Goal: Transaction & Acquisition: Book appointment/travel/reservation

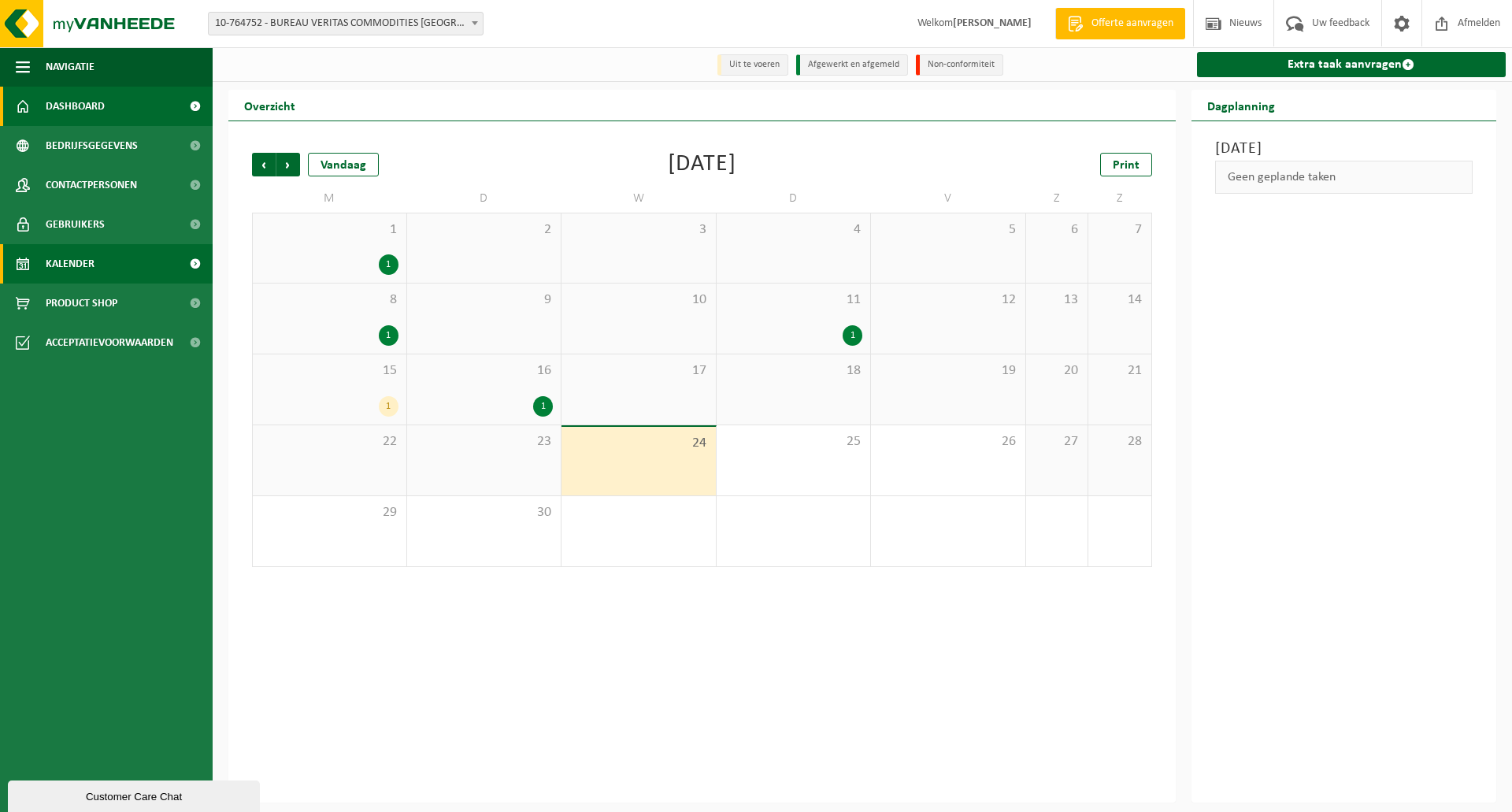
click at [78, 105] on span "Dashboard" at bounding box center [75, 106] width 59 height 40
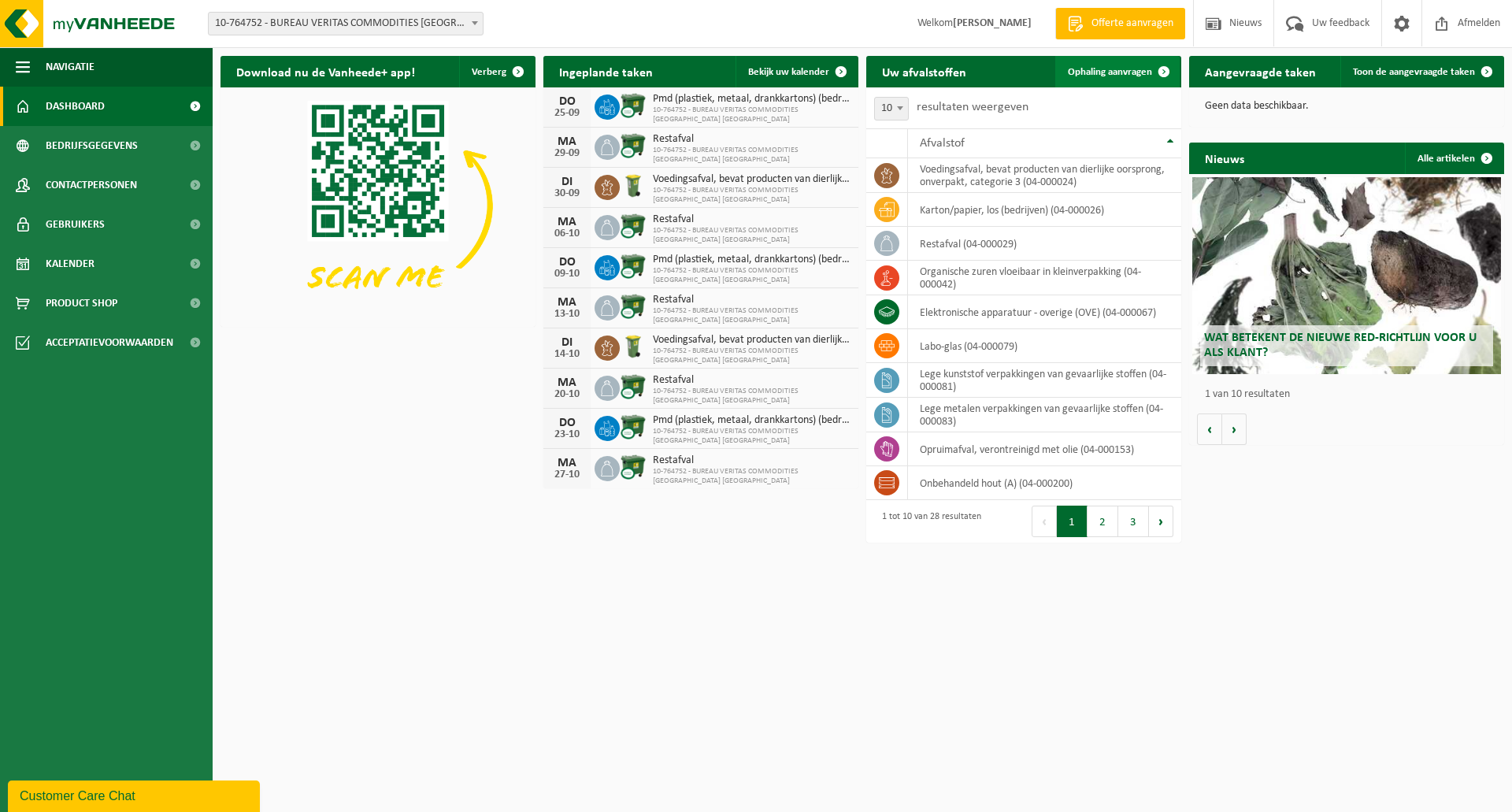
click at [1112, 71] on span "Ophaling aanvragen" at bounding box center [1109, 72] width 84 height 10
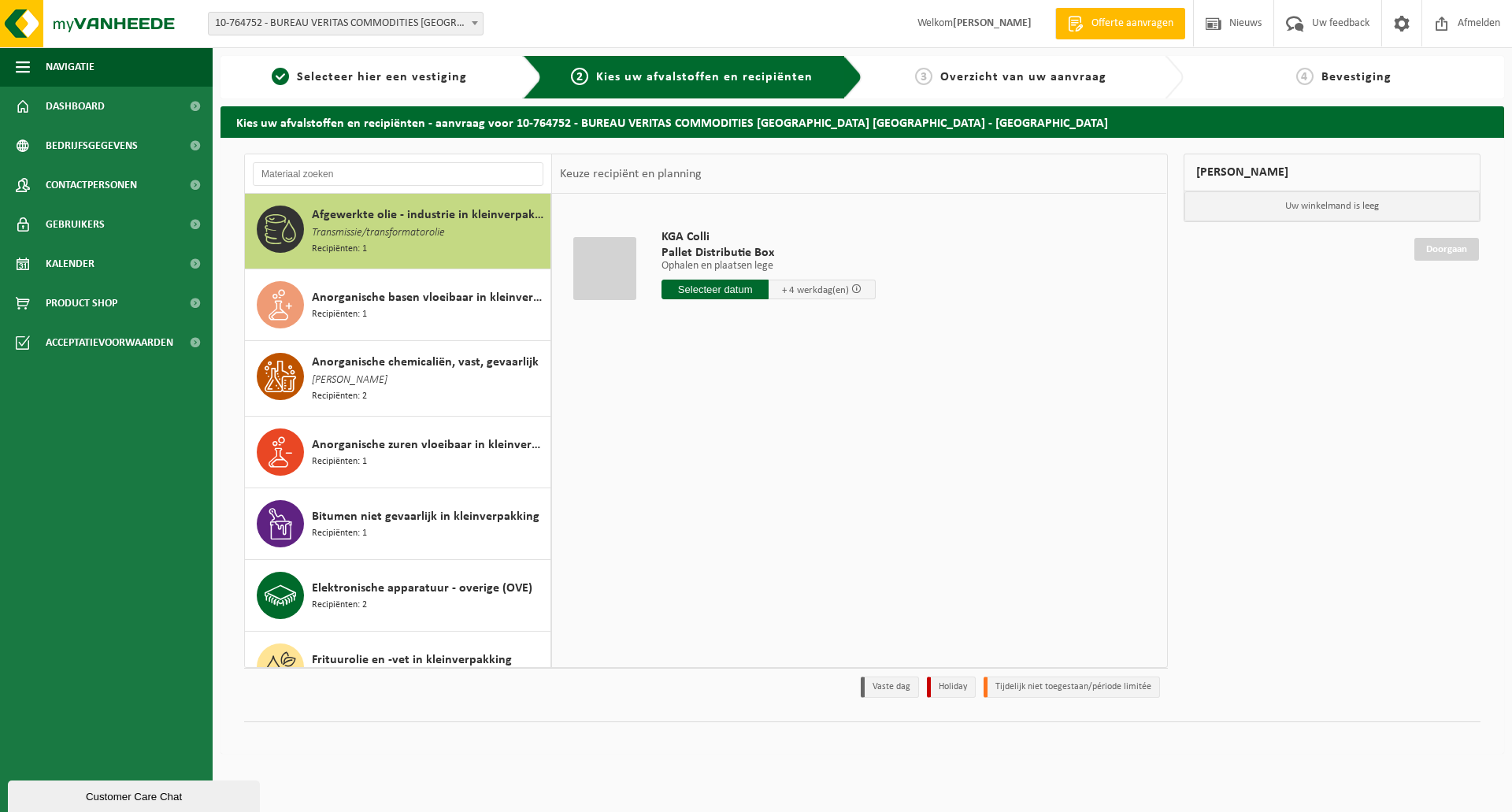
click at [423, 227] on span "Transmissie/transformatorolie" at bounding box center [379, 233] width 133 height 17
click at [721, 288] on input "text" at bounding box center [715, 289] width 107 height 20
click at [843, 324] on icon at bounding box center [840, 324] width 25 height 25
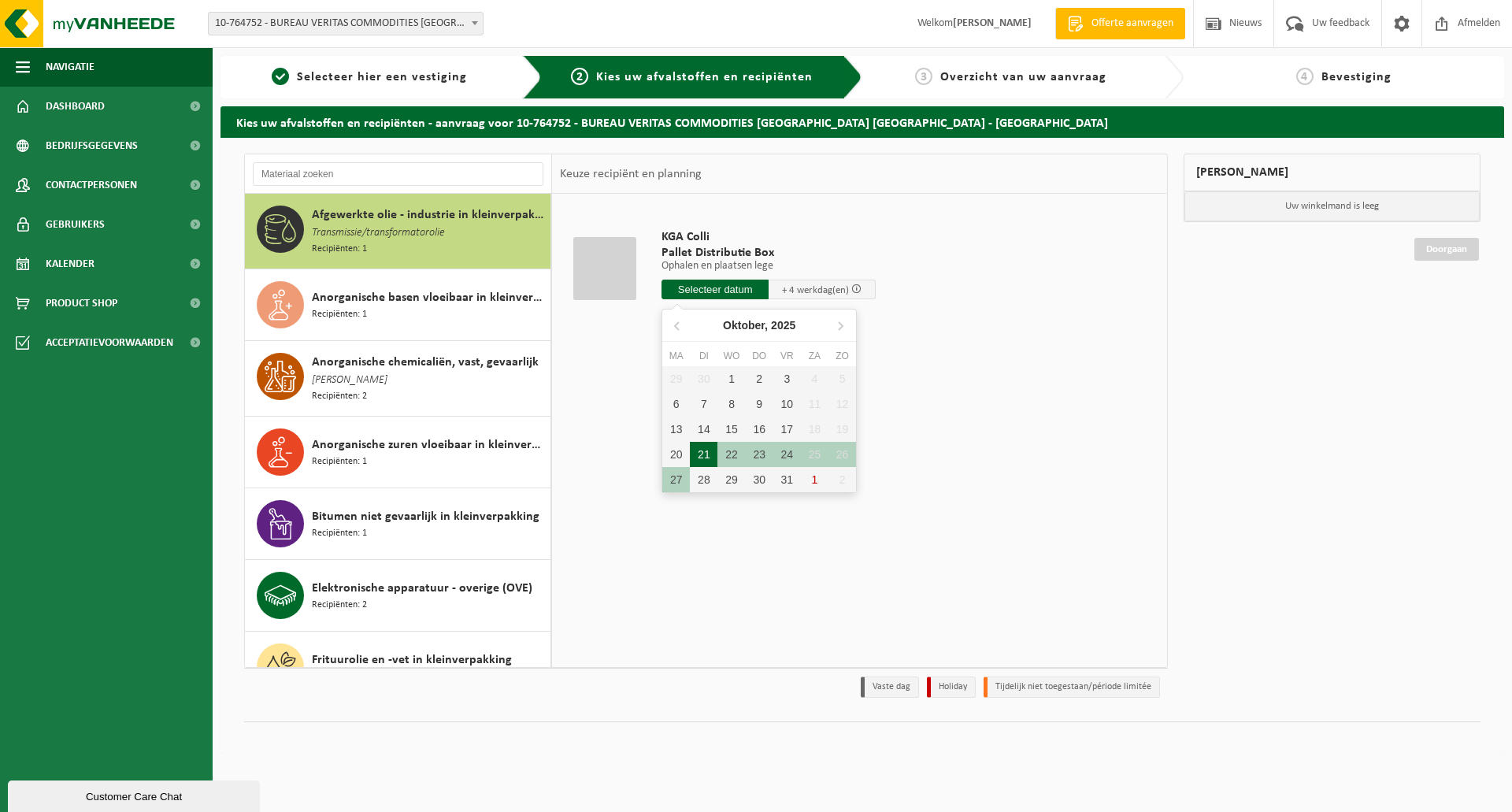
click at [701, 460] on div "21" at bounding box center [704, 453] width 28 height 25
type input "Van [DATE]"
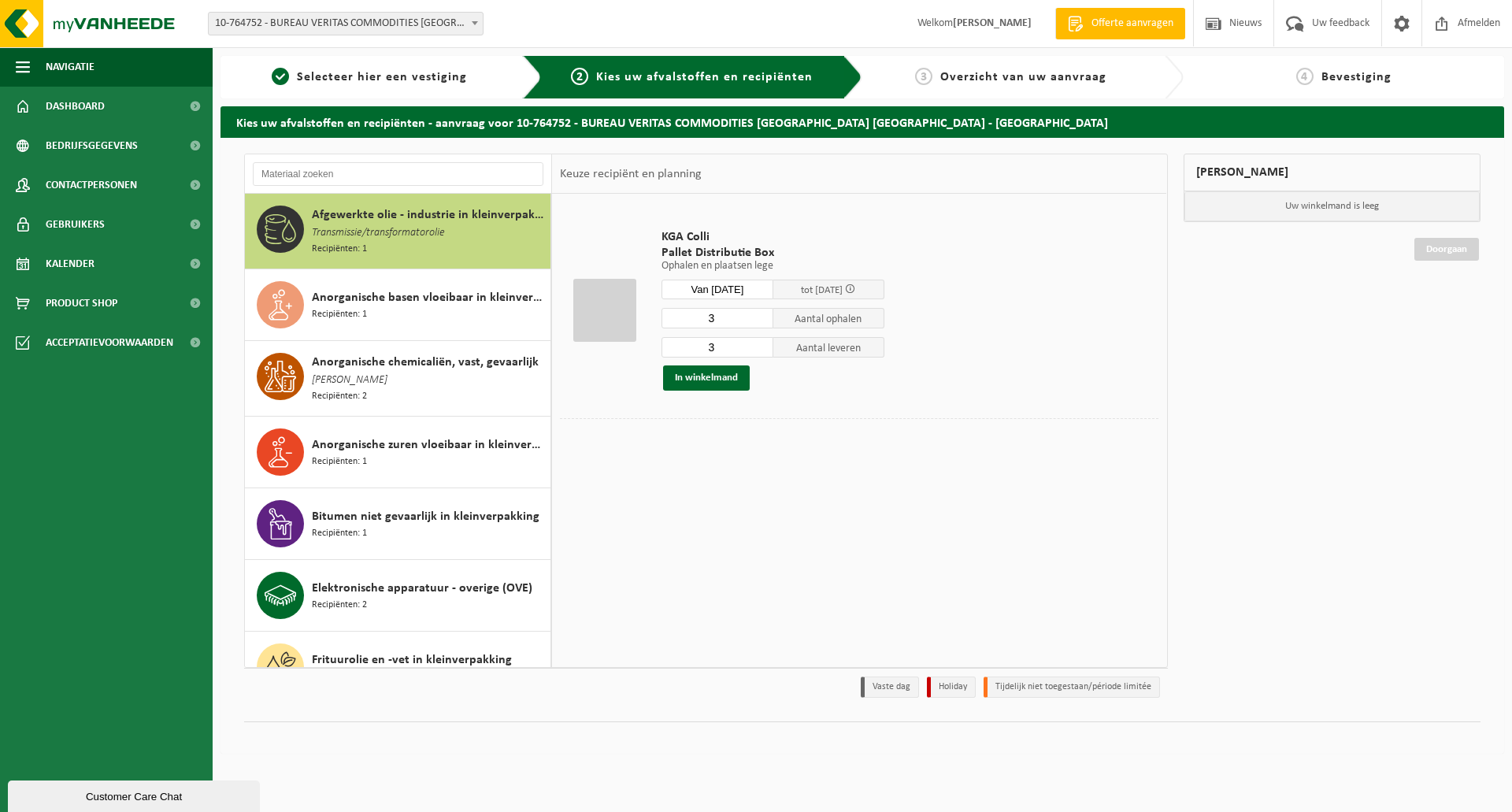
click at [716, 318] on input "3" at bounding box center [717, 318] width 111 height 21
type input "2"
click at [718, 344] on input "3" at bounding box center [717, 347] width 111 height 21
type input "2"
click at [701, 372] on button "In winkelmand" at bounding box center [706, 378] width 86 height 25
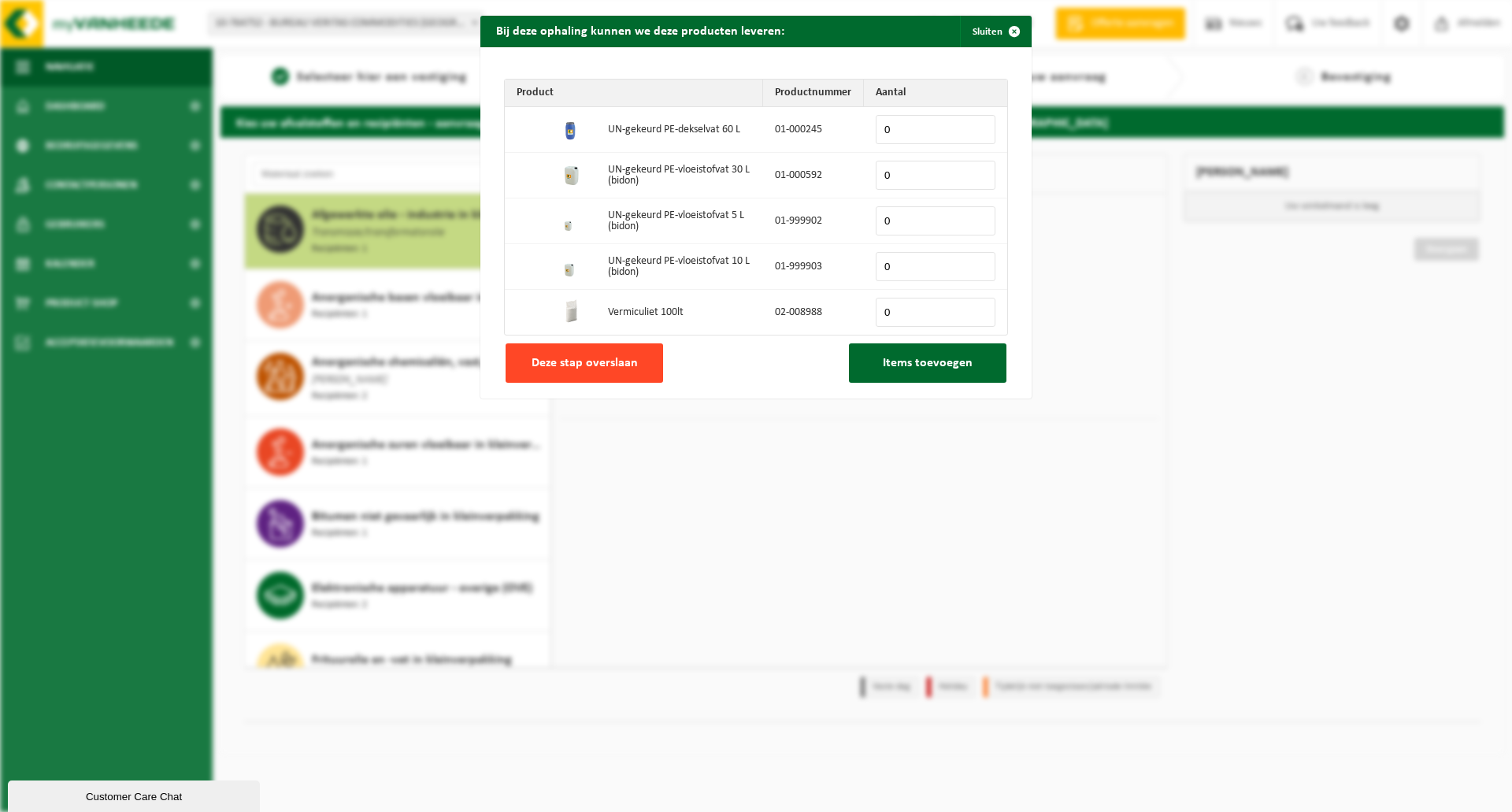
click at [636, 349] on button "Deze stap overslaan" at bounding box center [585, 363] width 157 height 40
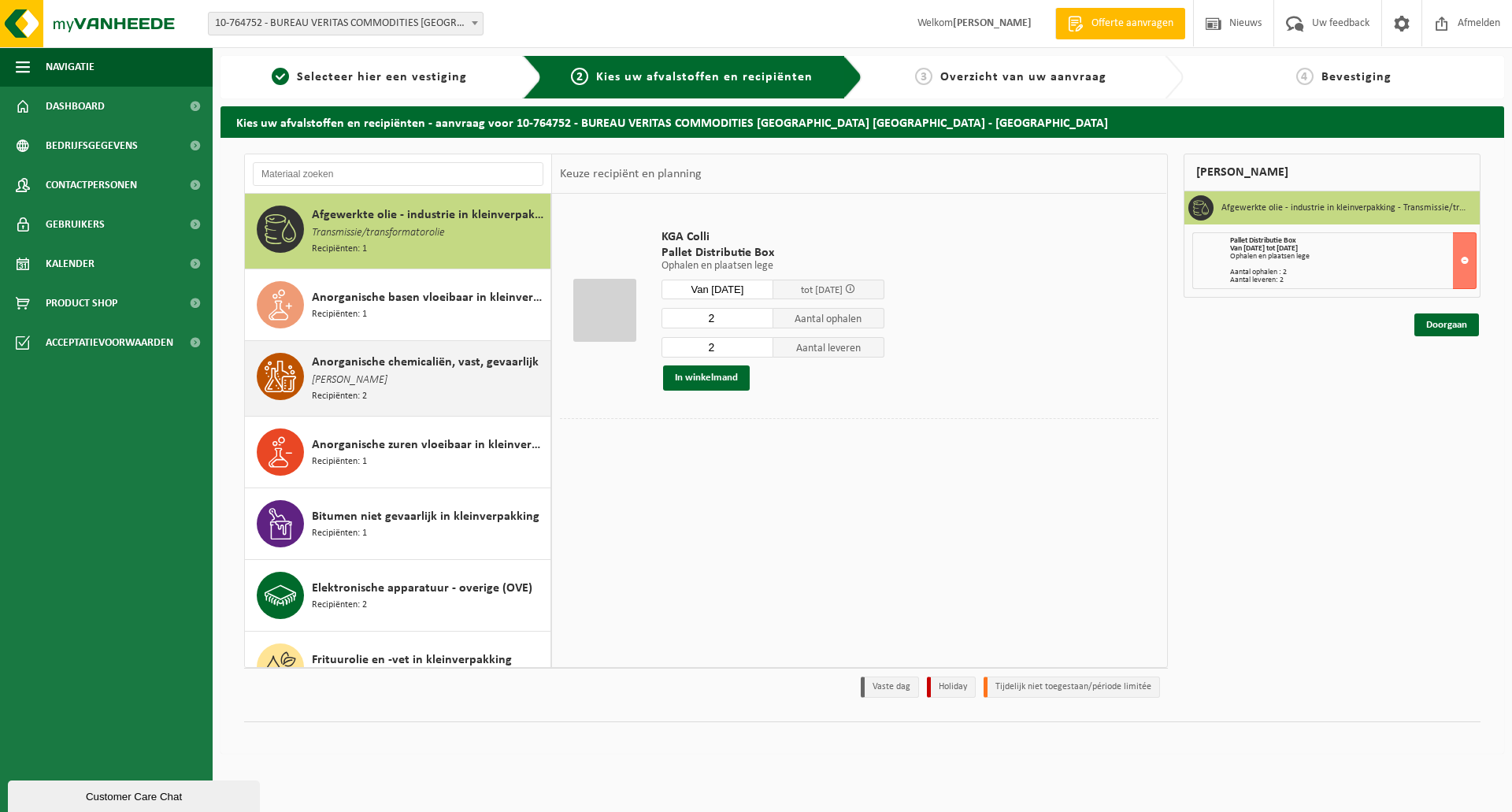
click at [367, 378] on div "Anorganische chemicaliën, vast, gevaarlijk Elisa afval Recipiënten: 2" at bounding box center [429, 378] width 235 height 51
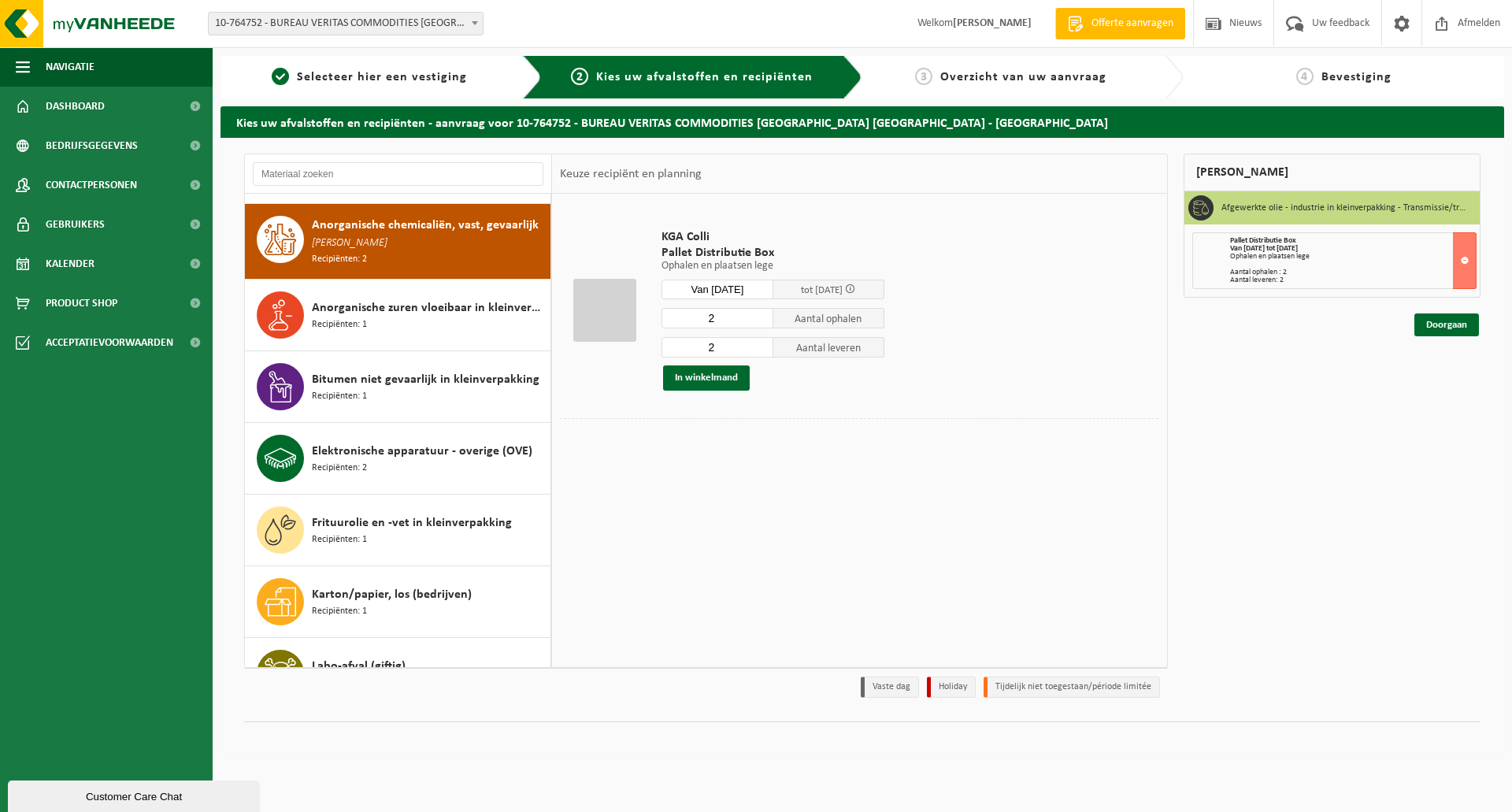
scroll to position [145, 0]
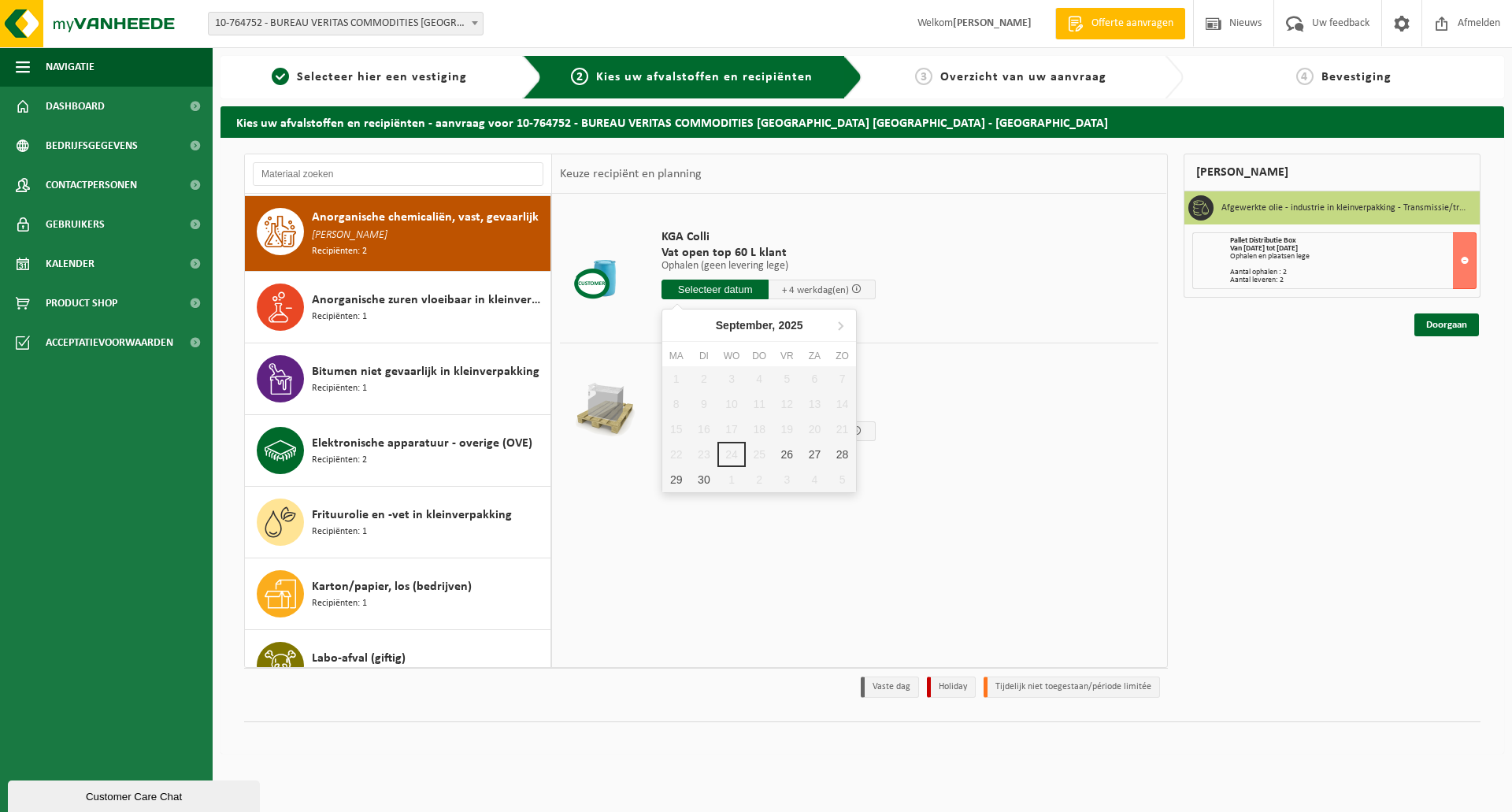
click at [705, 286] on input "text" at bounding box center [715, 289] width 107 height 20
click at [839, 323] on icon at bounding box center [841, 326] width 4 height 8
click at [703, 450] on div "21" at bounding box center [704, 453] width 28 height 25
type input "Van [DATE]"
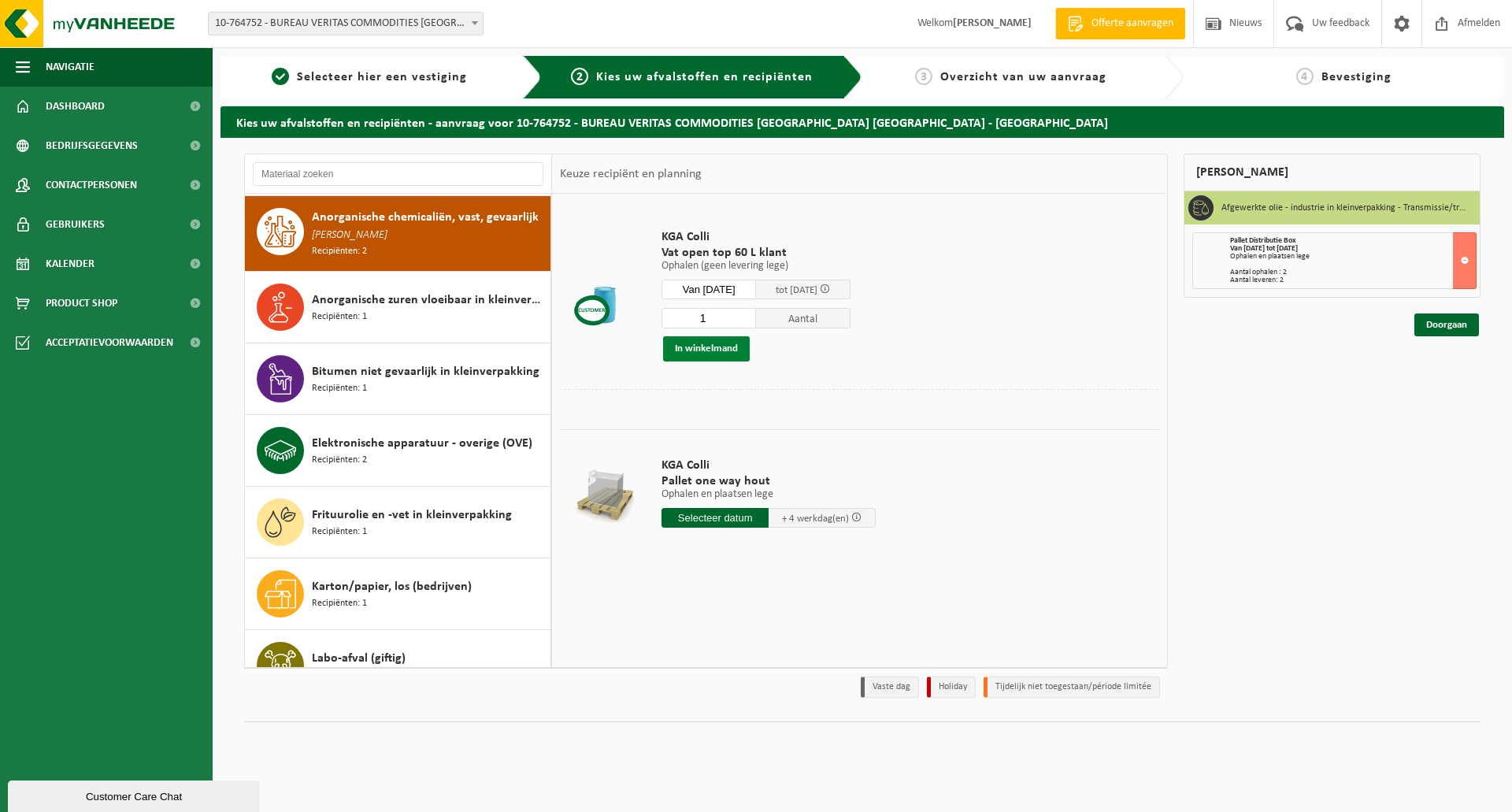
click at [704, 347] on button "In winkelmand" at bounding box center [706, 348] width 86 height 25
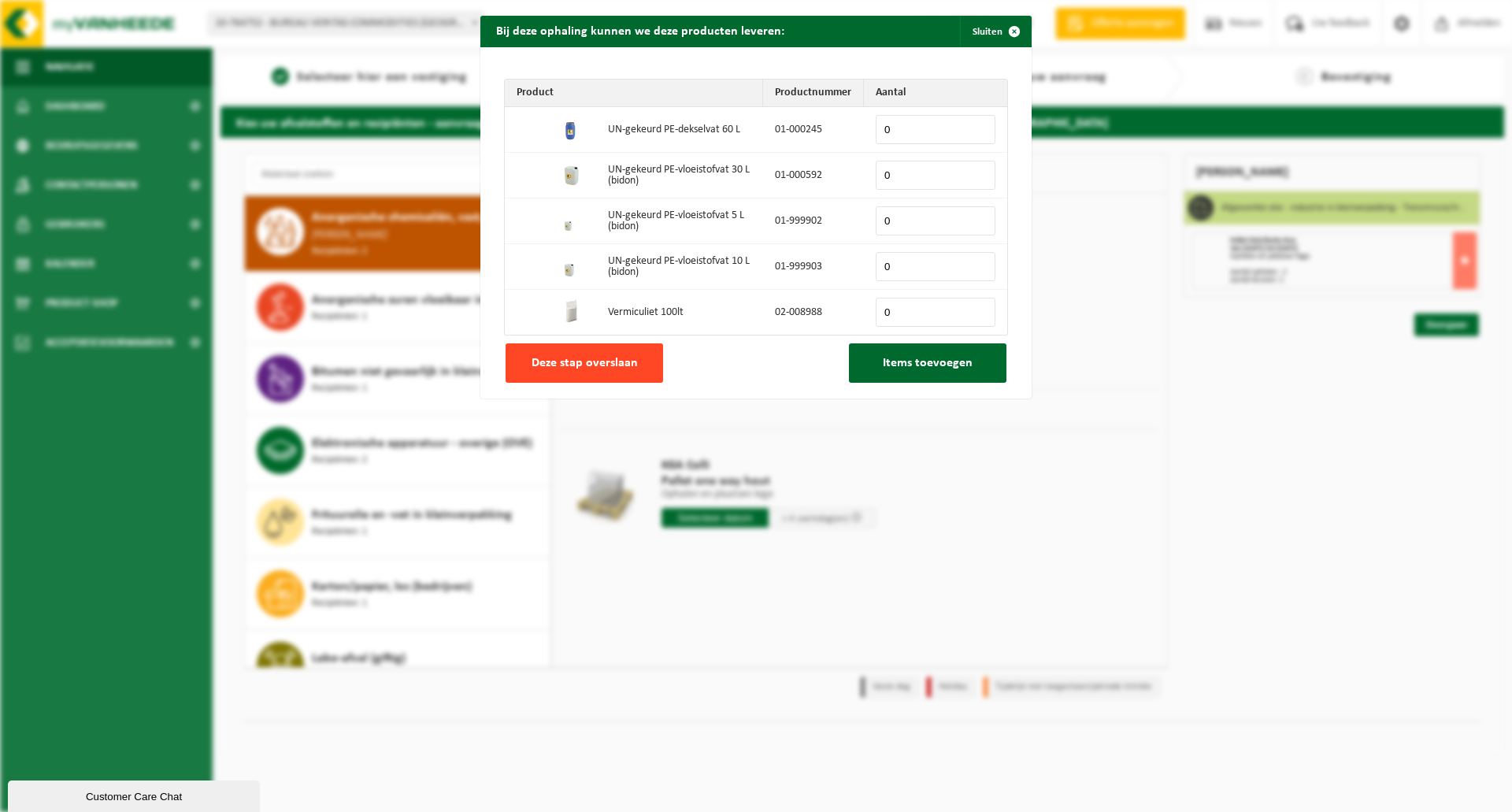
click at [619, 360] on span "Deze stap overslaan" at bounding box center [585, 363] width 106 height 13
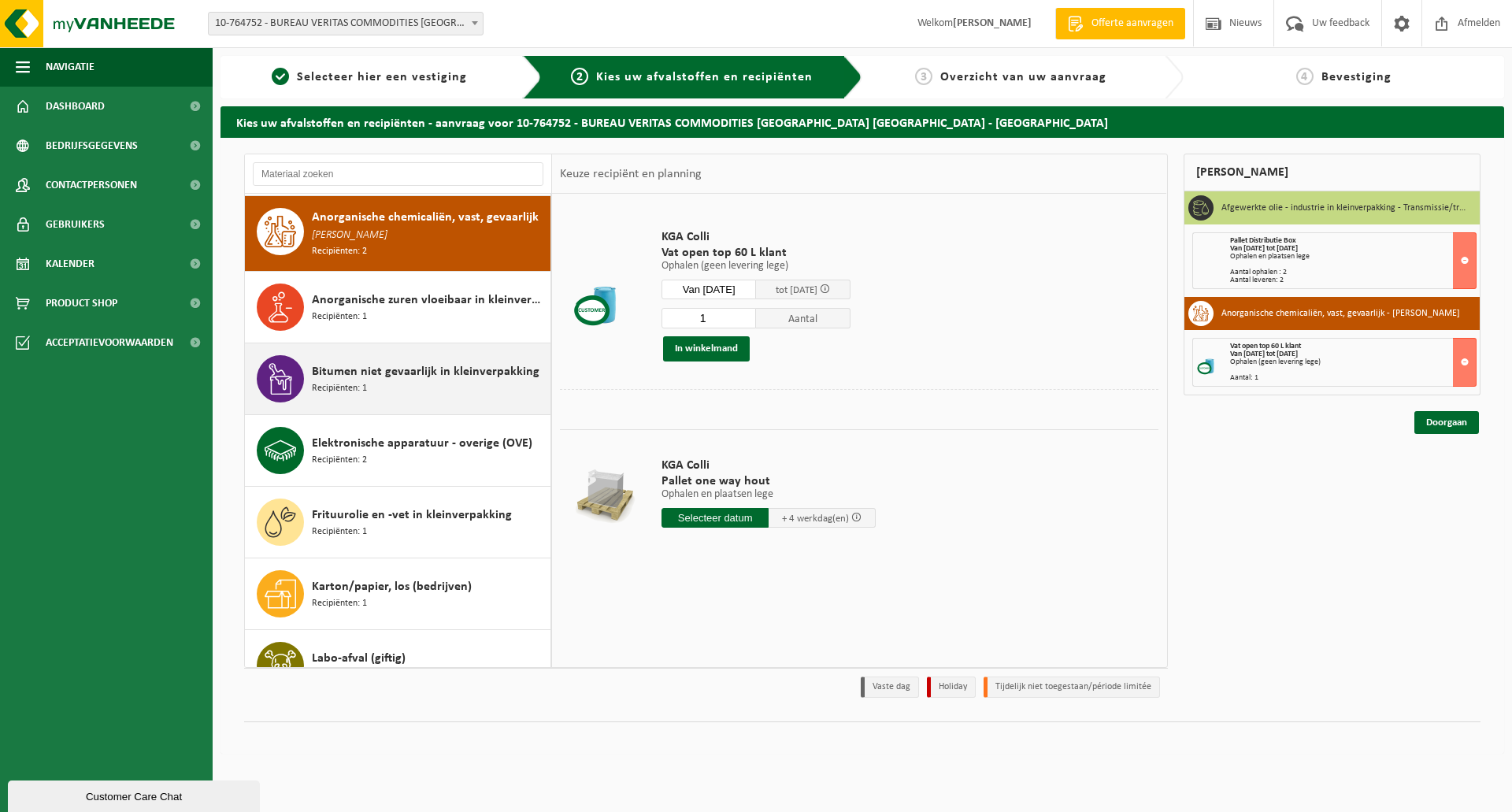
click at [405, 380] on div "Bitumen niet gevaarlijk in kleinverpakking Recipiënten: 1" at bounding box center [429, 379] width 235 height 48
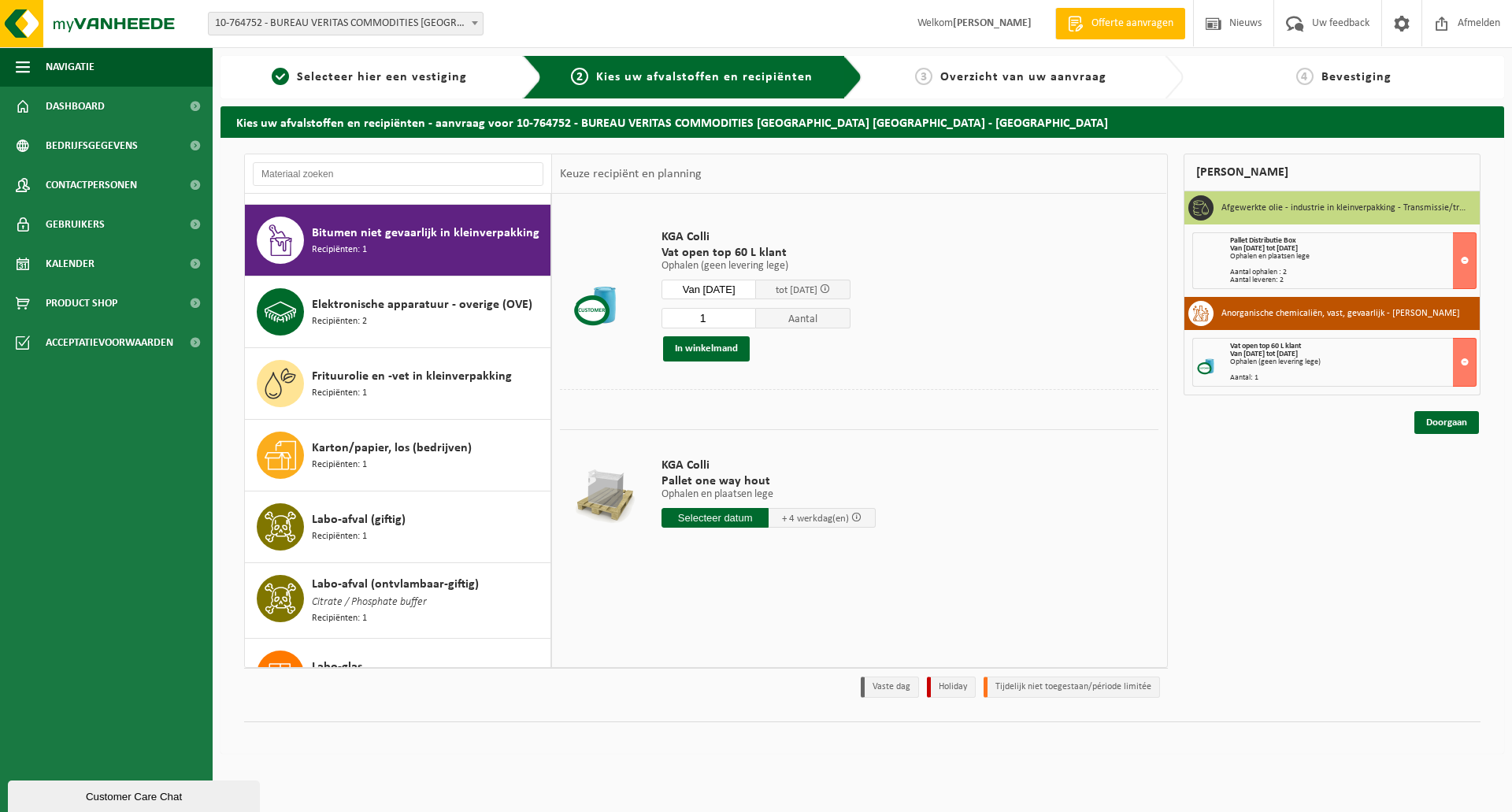
scroll to position [290, 0]
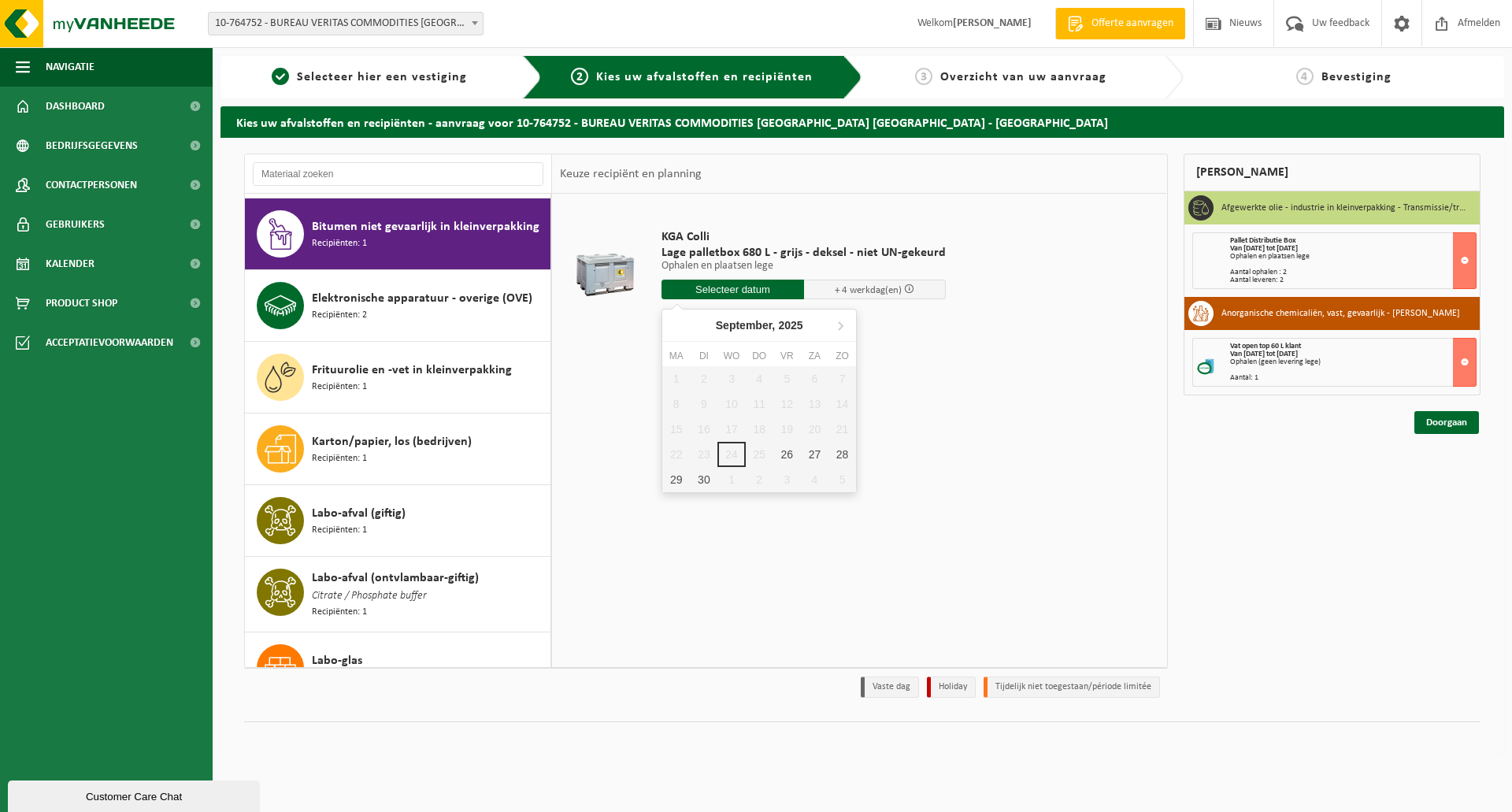
click at [740, 291] on input "text" at bounding box center [732, 289] width 142 height 20
click at [835, 324] on icon at bounding box center [840, 324] width 25 height 25
click at [704, 455] on div "21" at bounding box center [704, 453] width 28 height 25
type input "Van [DATE]"
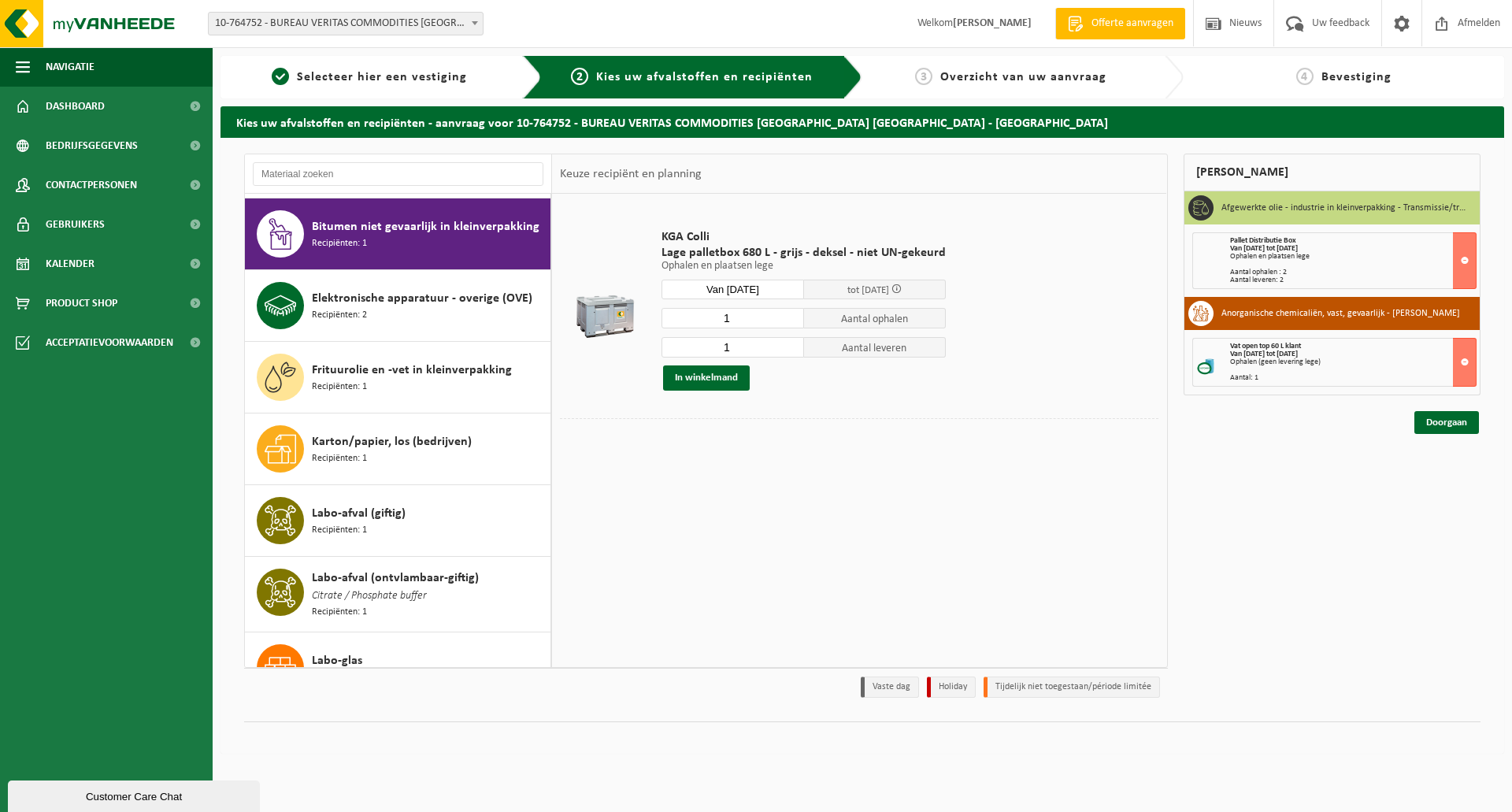
click at [730, 346] on input "1" at bounding box center [732, 347] width 142 height 21
type input "0"
click at [720, 374] on button "In winkelmand" at bounding box center [706, 378] width 86 height 25
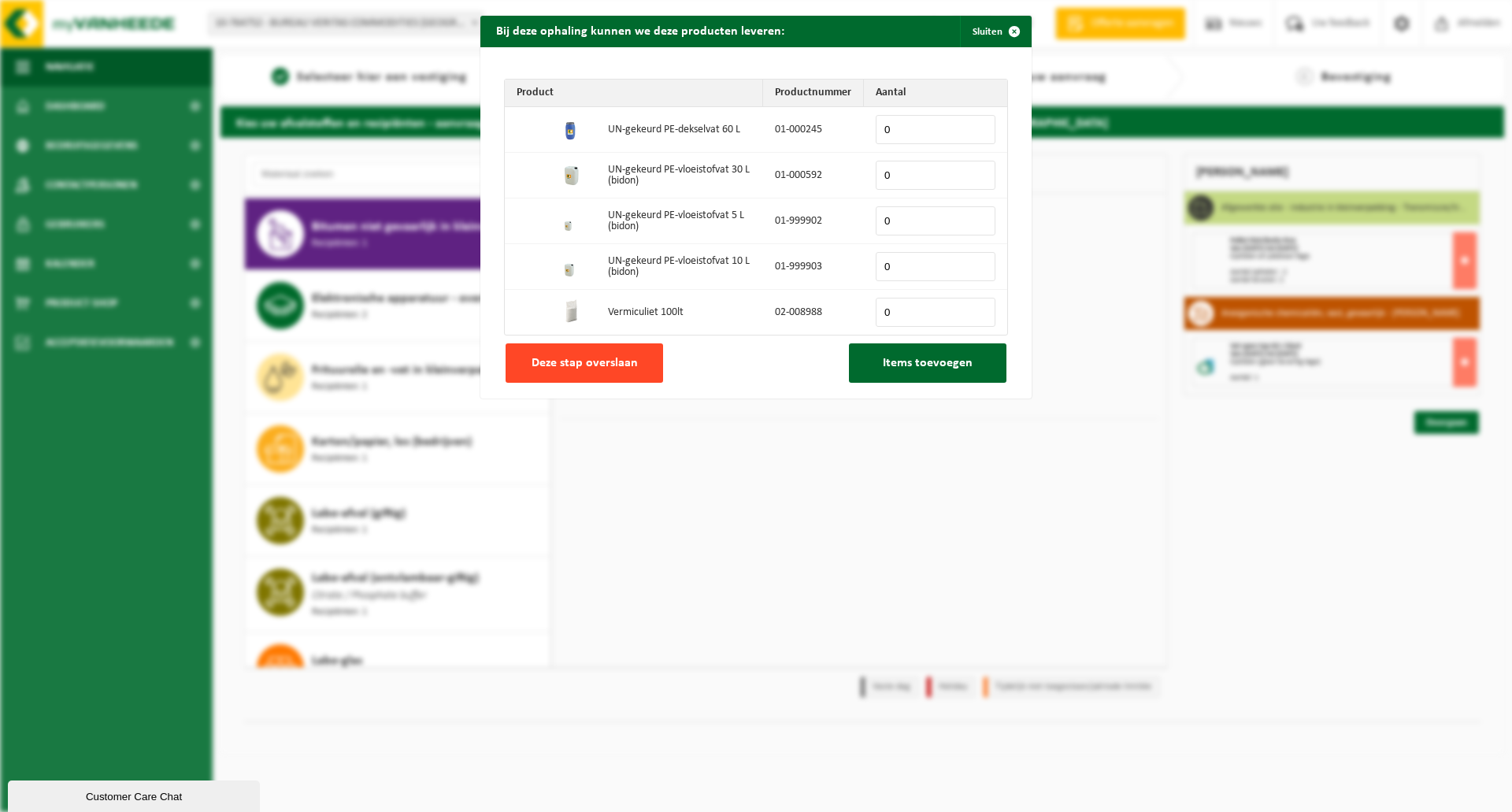
click at [646, 361] on button "Deze stap overslaan" at bounding box center [585, 363] width 157 height 40
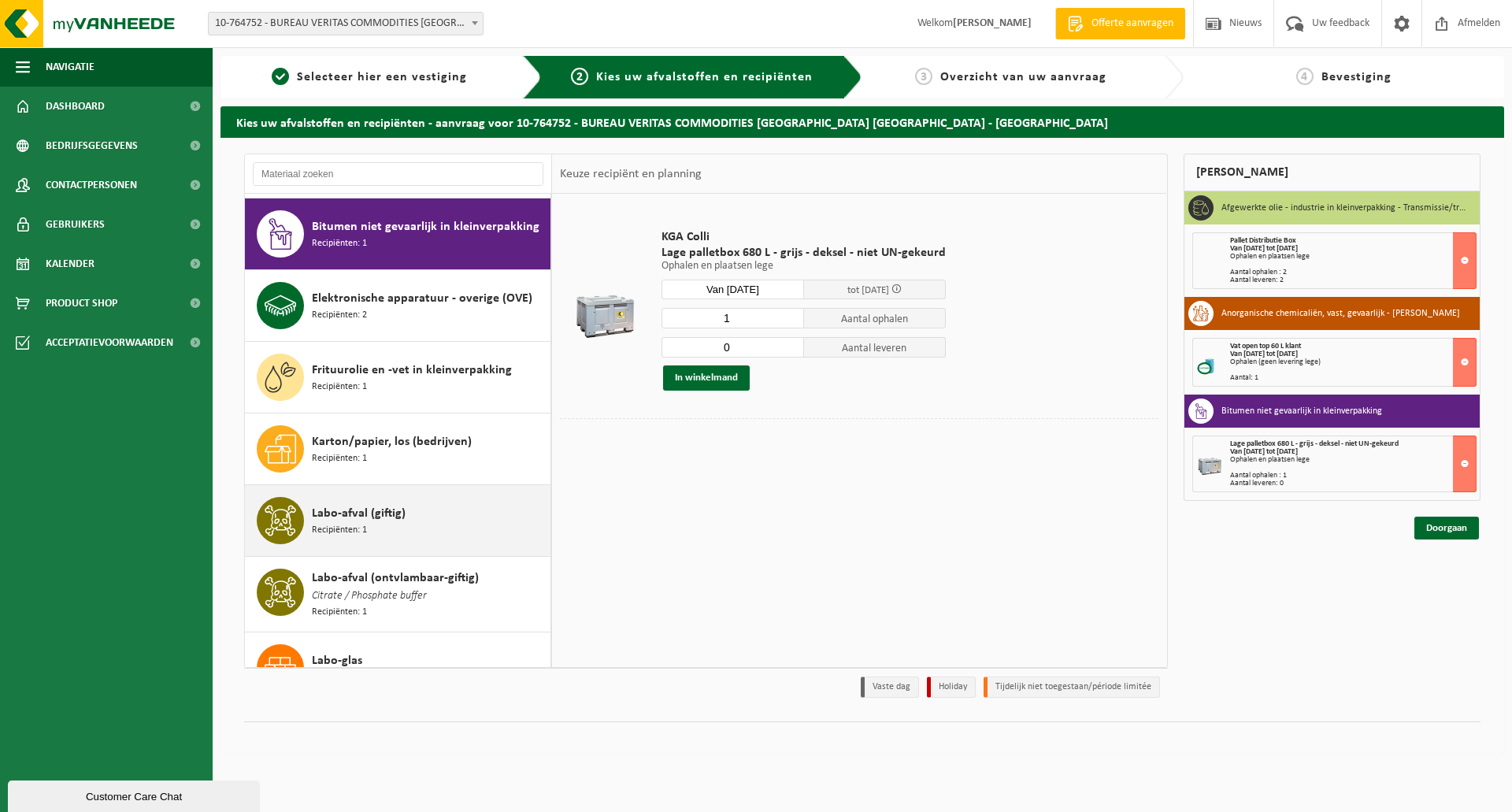
click at [370, 510] on span "Labo-afval (giftig)" at bounding box center [359, 513] width 93 height 19
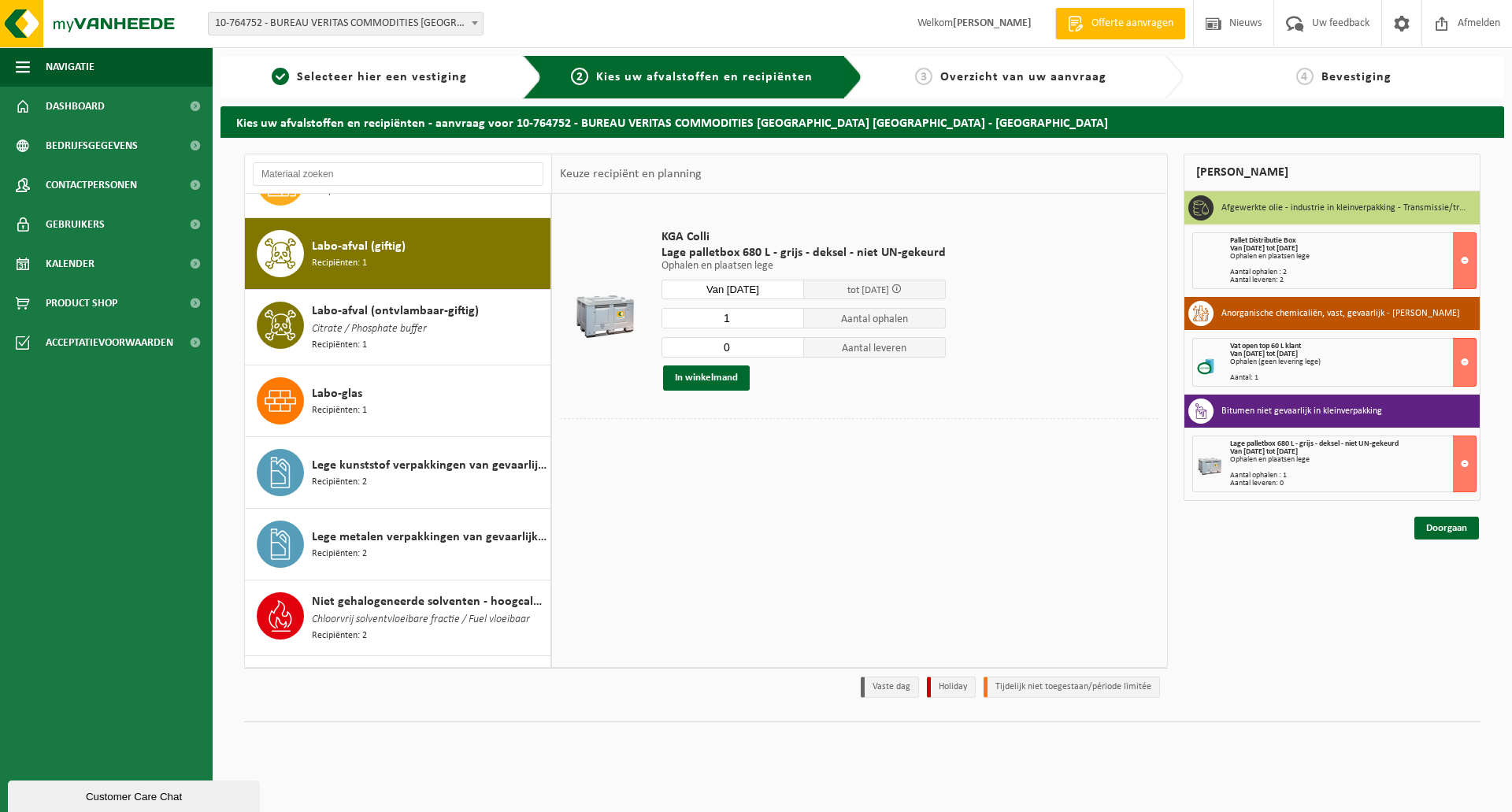
scroll to position [576, 0]
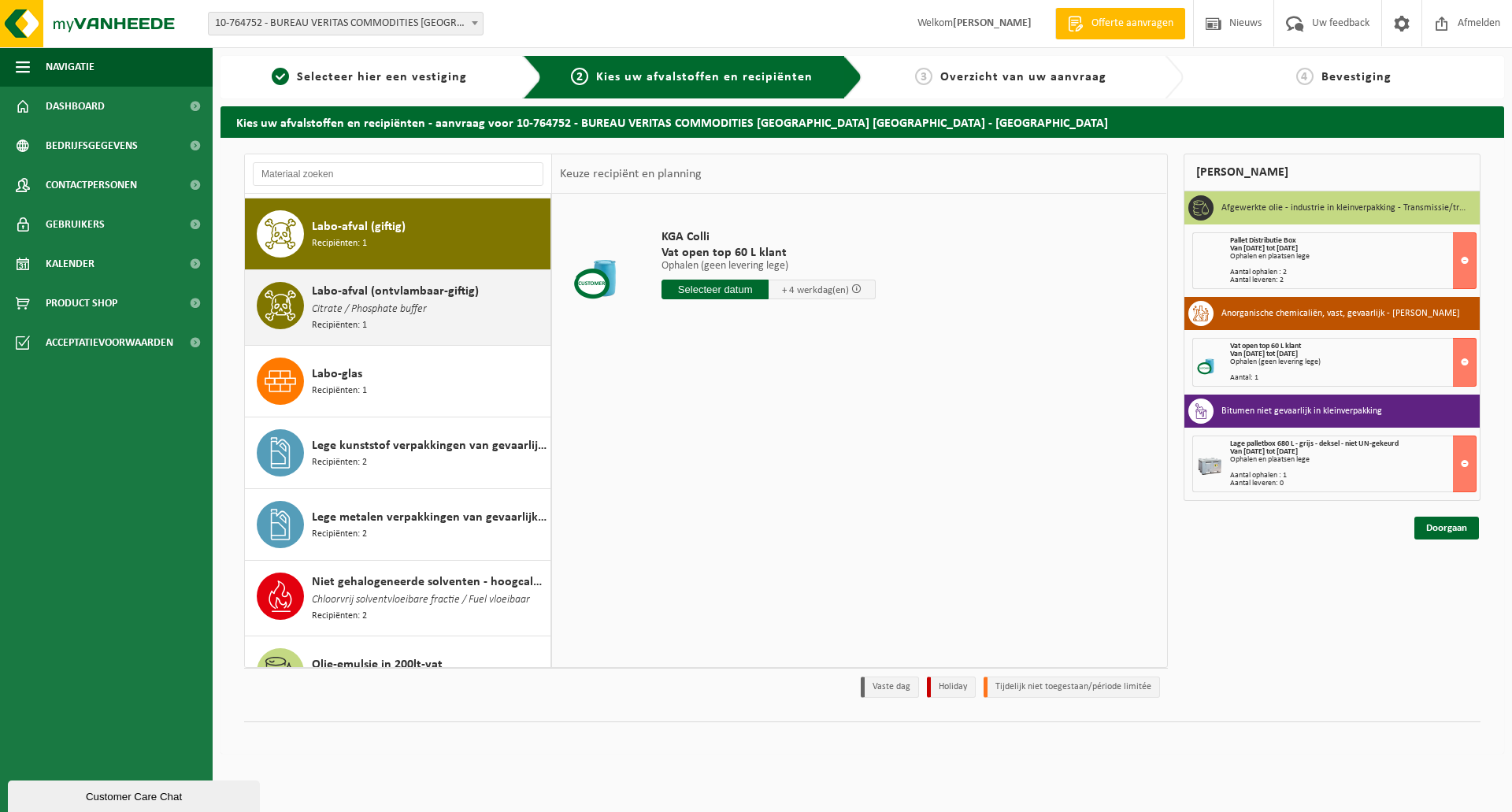
click at [385, 292] on span "Labo-afval (ontvlambaar-giftig)" at bounding box center [396, 291] width 167 height 19
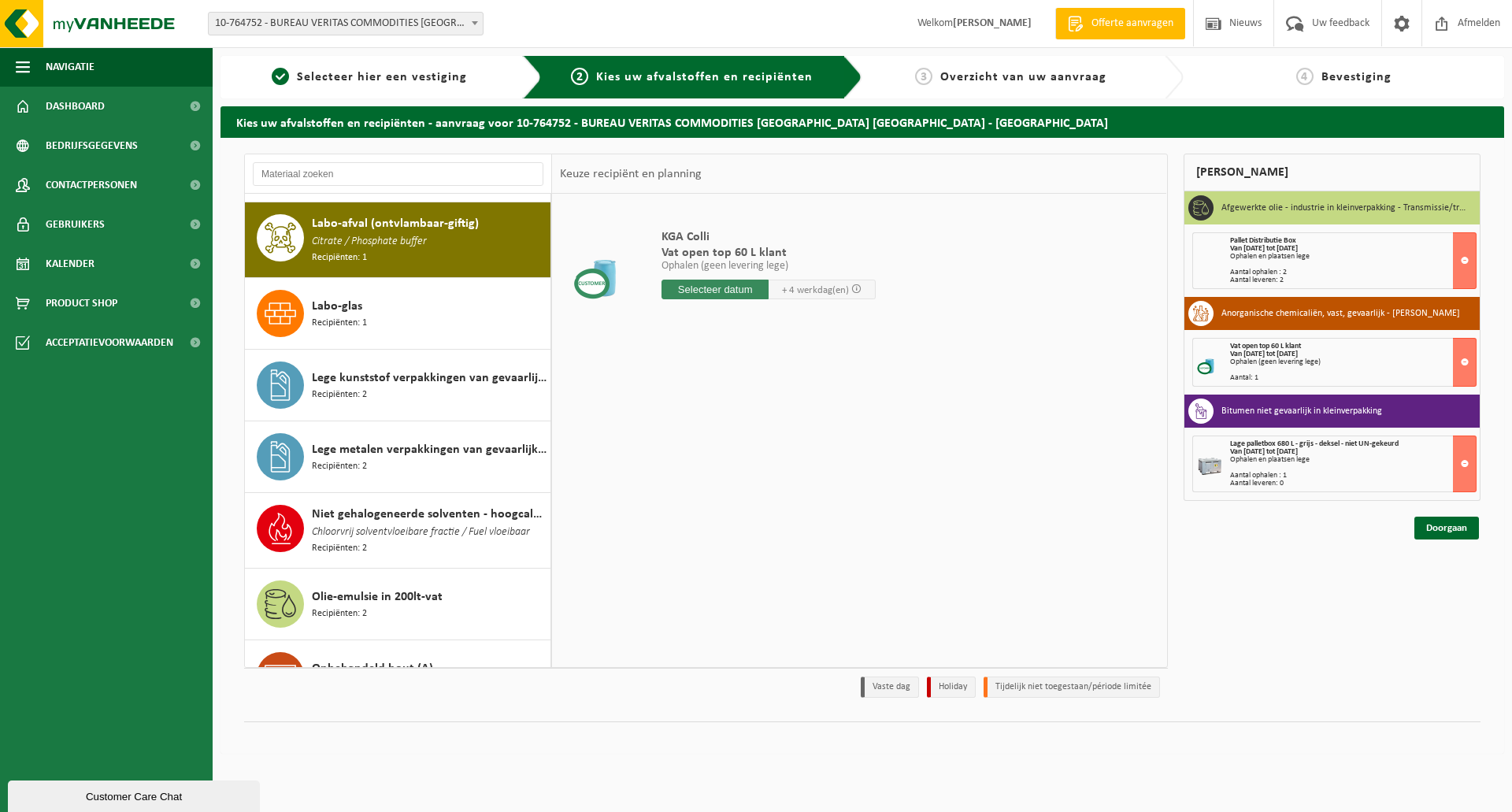
scroll to position [648, 0]
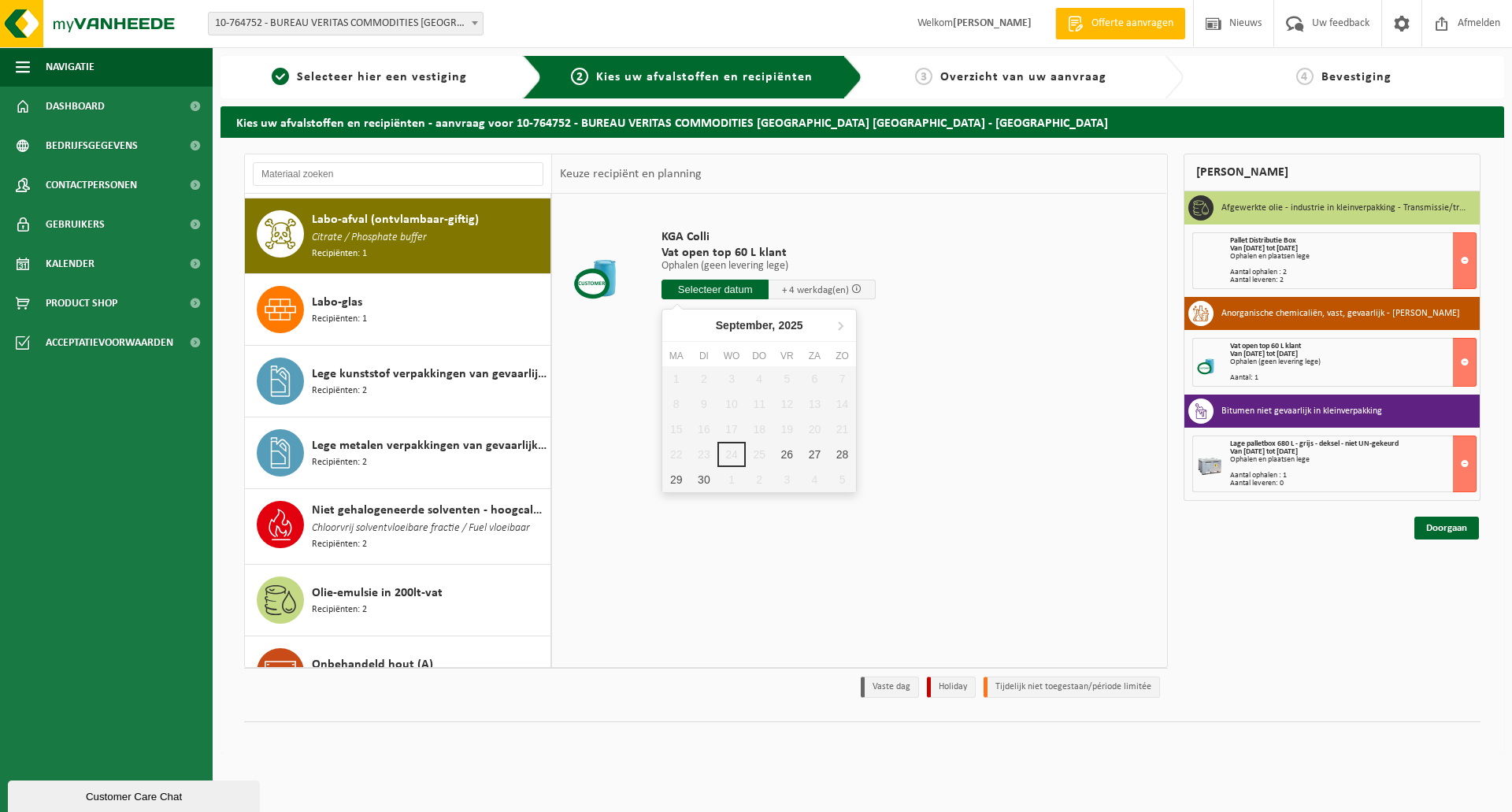
click at [690, 286] on input "text" at bounding box center [715, 289] width 107 height 20
click at [840, 327] on icon at bounding box center [840, 324] width 25 height 25
click at [707, 451] on div "21" at bounding box center [704, 453] width 28 height 25
type input "Van [DATE]"
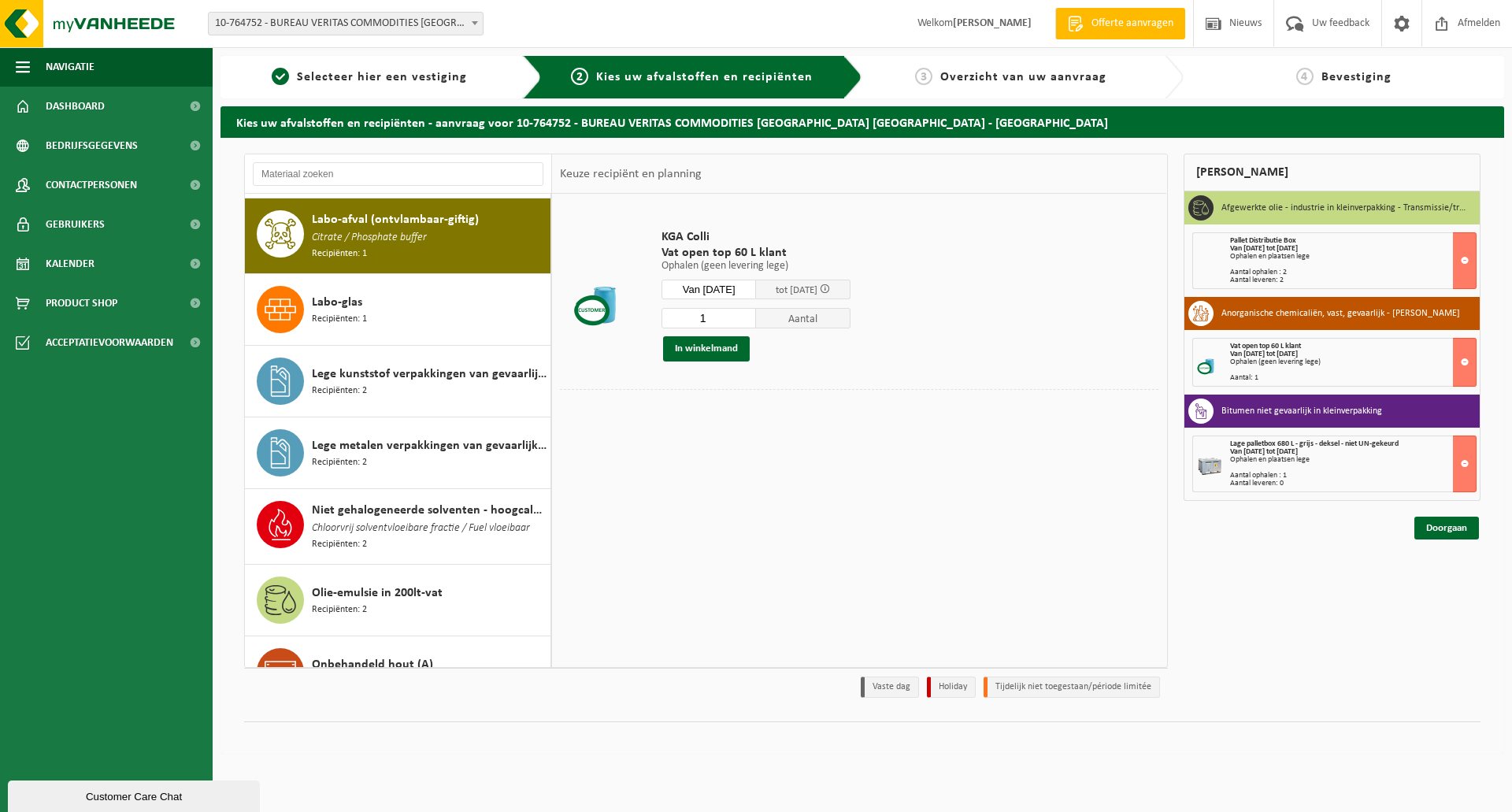
click at [717, 312] on input "1" at bounding box center [708, 318] width 94 height 21
type input "6"
click at [715, 347] on button "In winkelmand" at bounding box center [706, 348] width 86 height 25
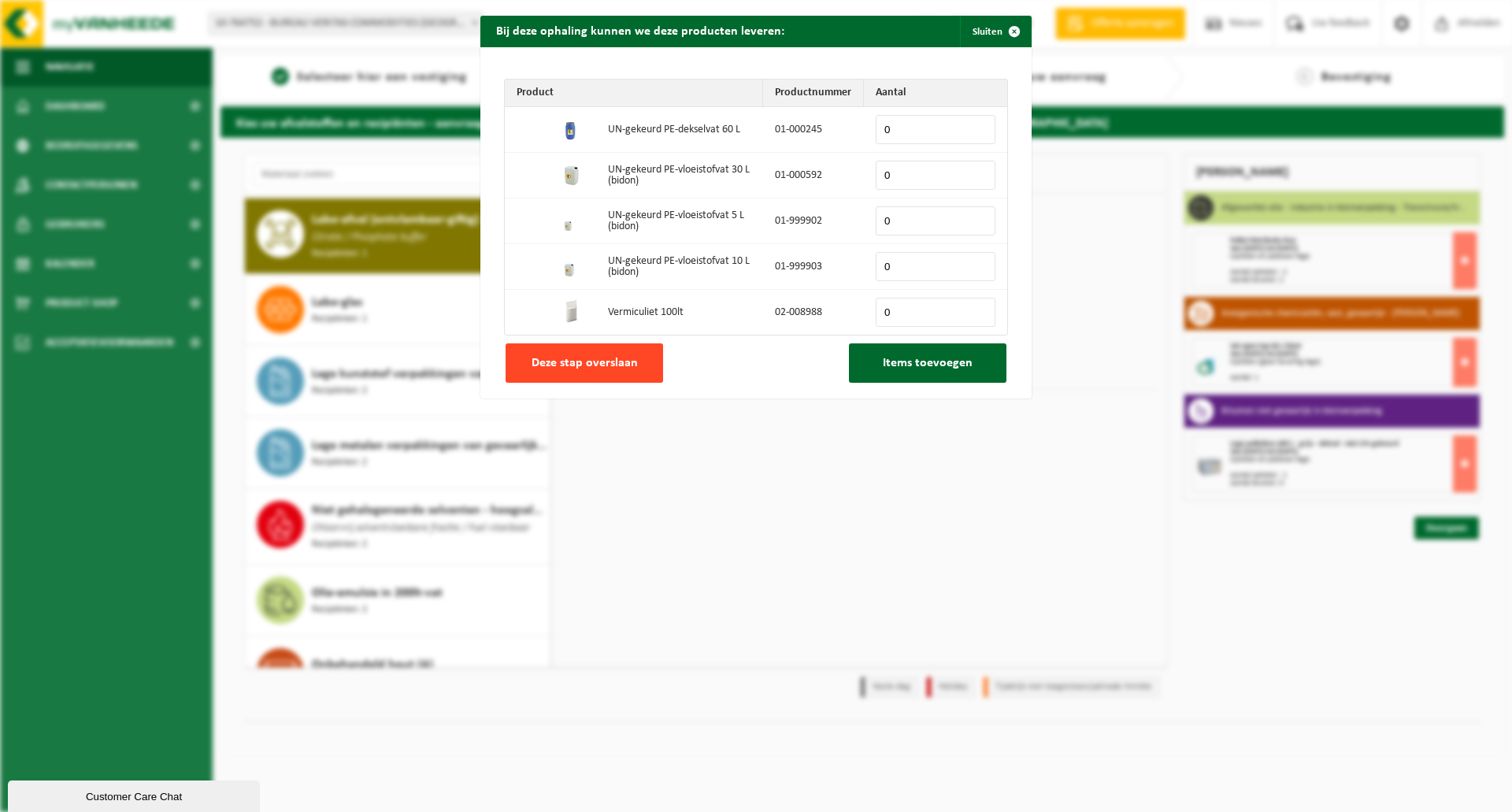
click at [619, 358] on span "Deze stap overslaan" at bounding box center [585, 363] width 106 height 13
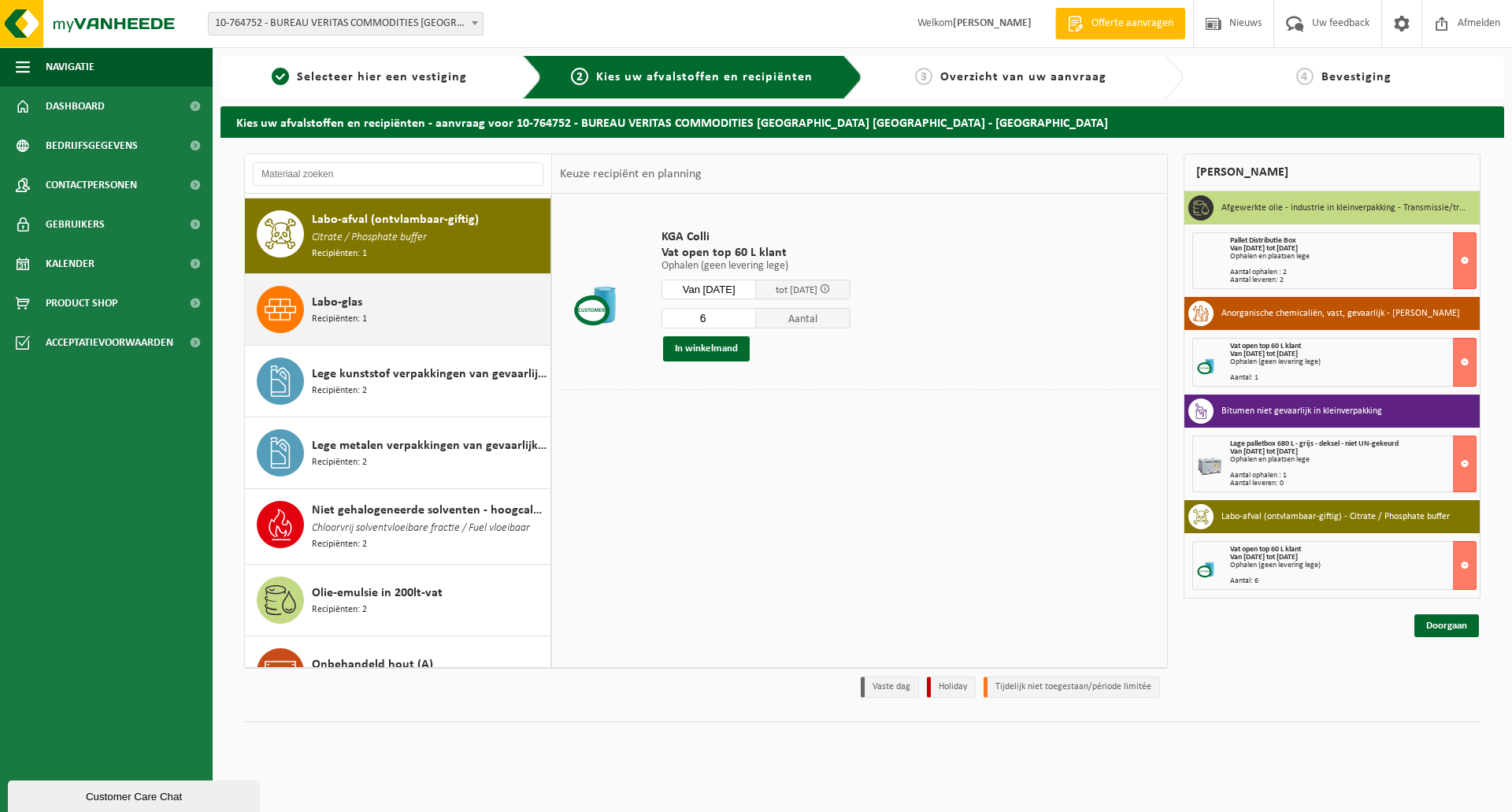
click at [359, 298] on span "Labo-glas" at bounding box center [337, 302] width 51 height 19
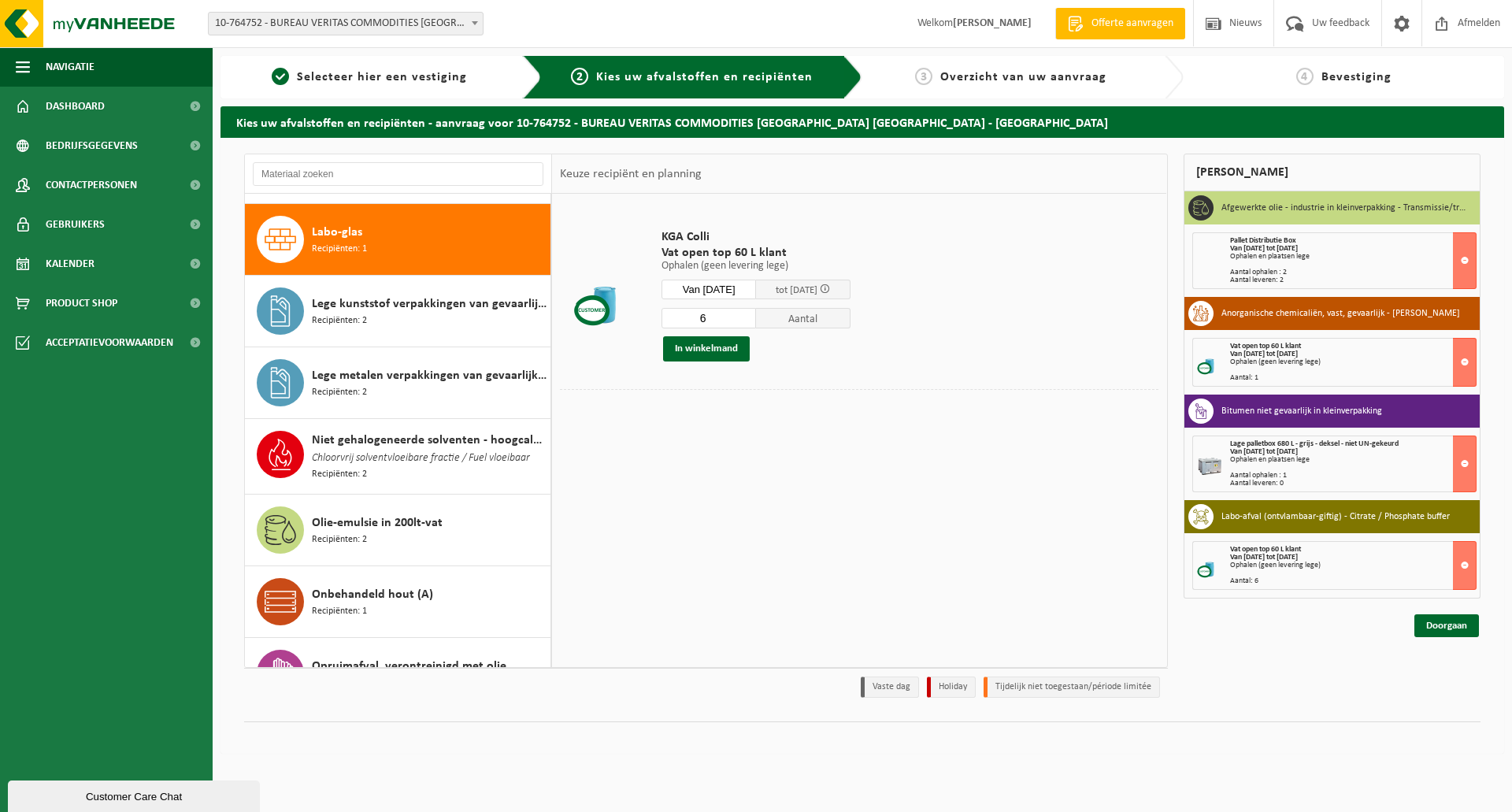
scroll to position [722, 0]
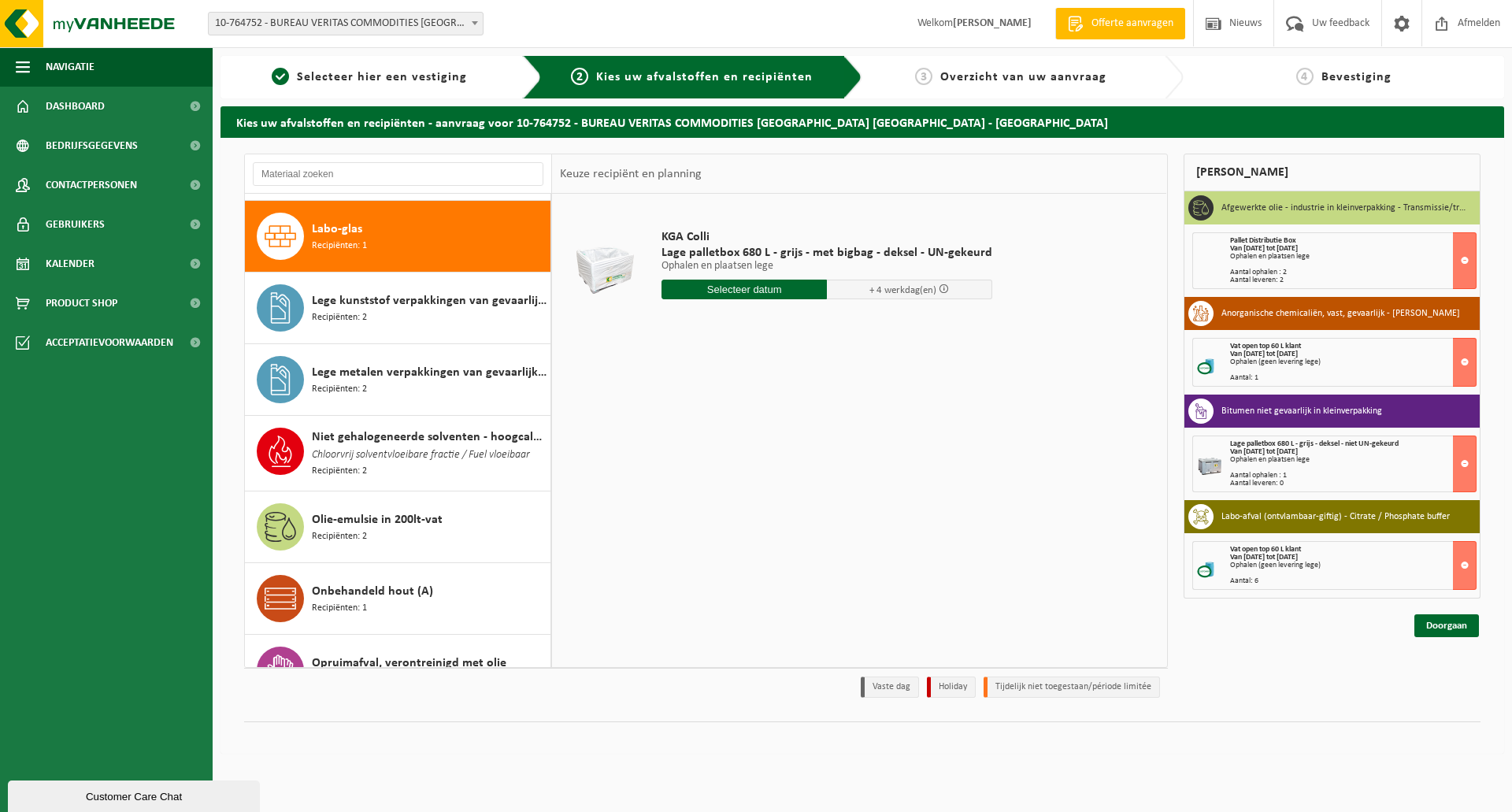
click at [741, 285] on input "text" at bounding box center [744, 289] width 165 height 20
click at [840, 321] on icon at bounding box center [840, 324] width 25 height 25
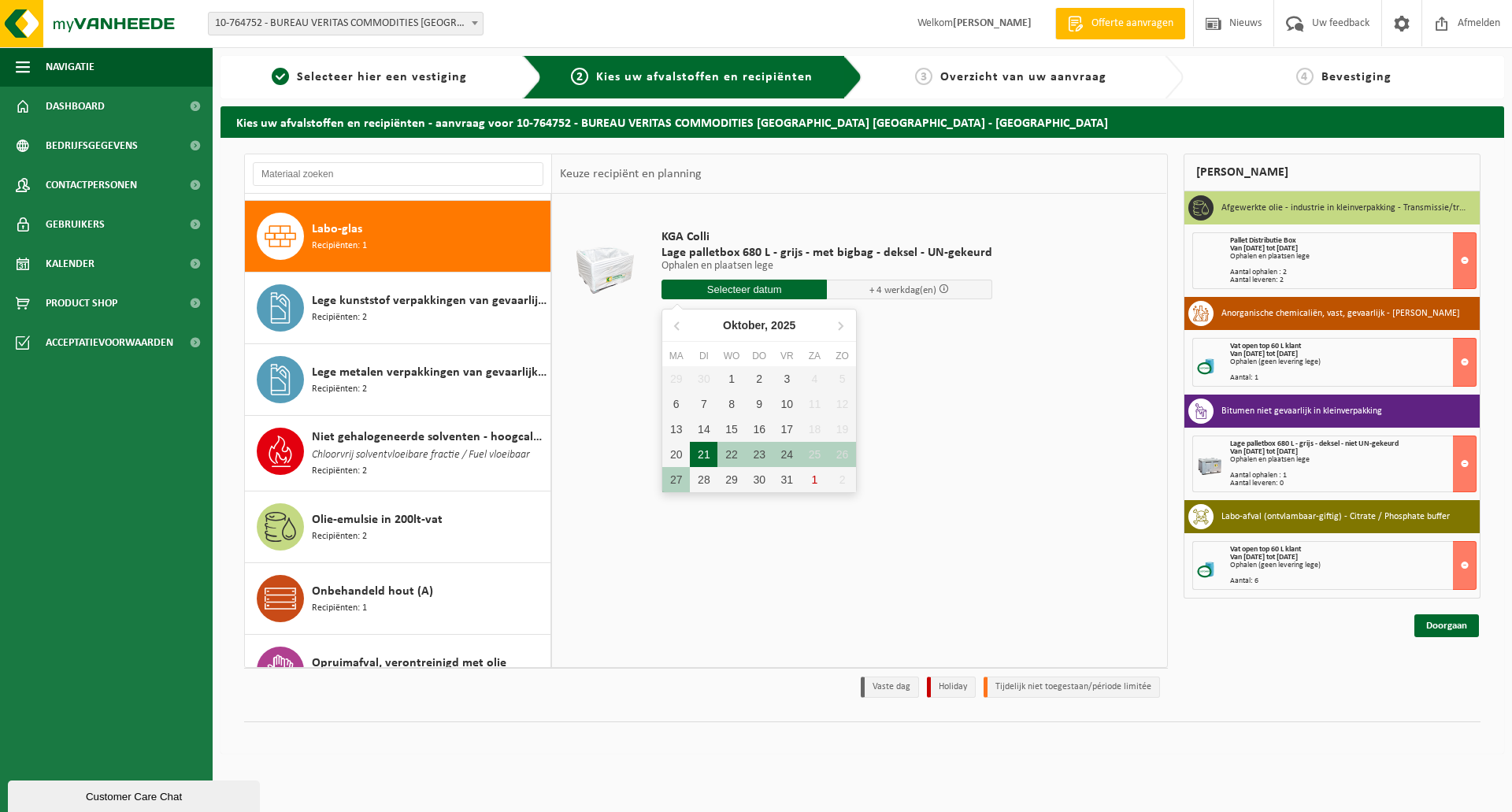
click at [699, 449] on div "21" at bounding box center [704, 453] width 28 height 25
type input "Van [DATE]"
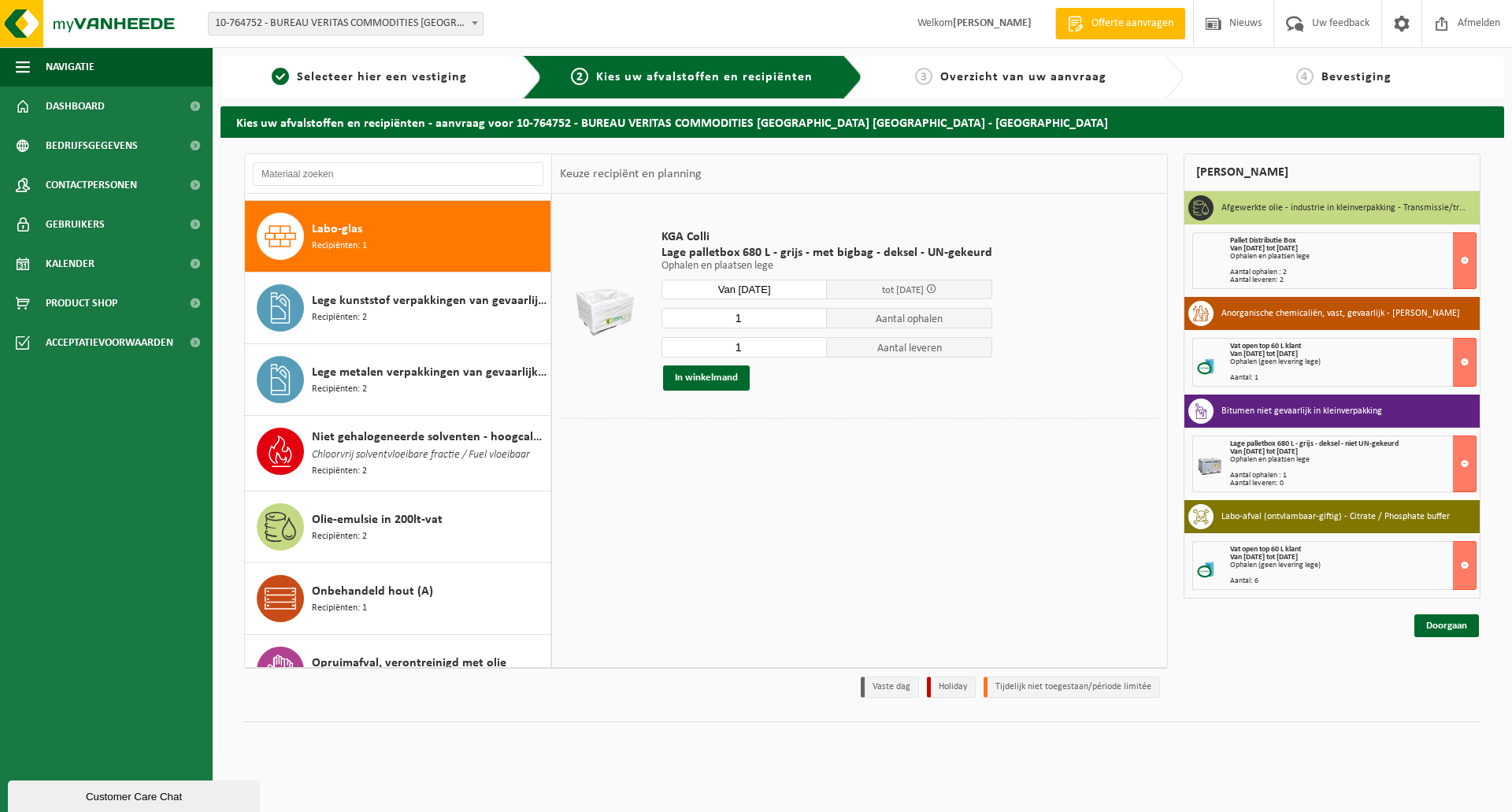
click at [361, 239] on span "Recipiënten: 1" at bounding box center [339, 245] width 55 height 15
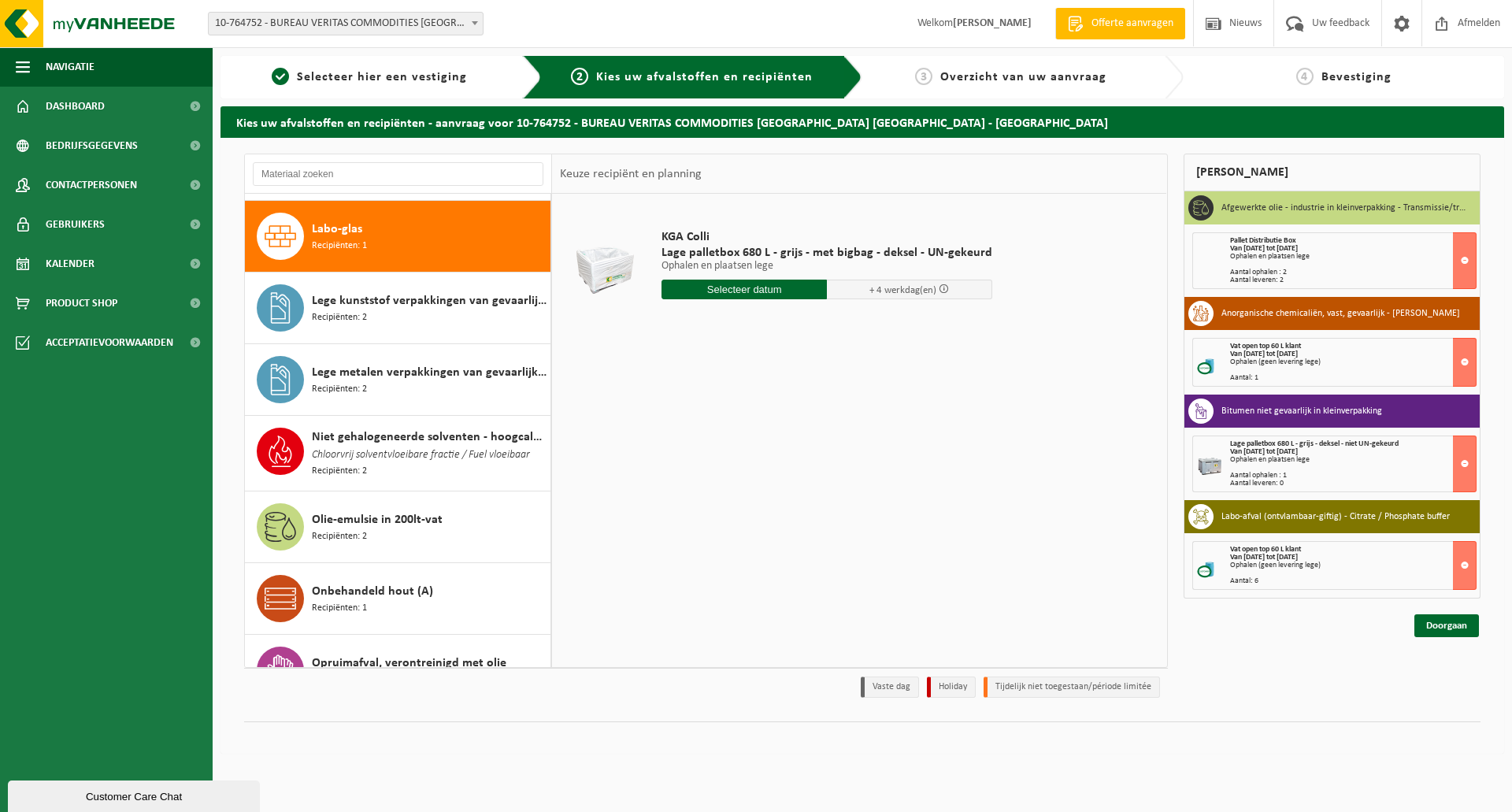
click at [785, 290] on input "text" at bounding box center [744, 289] width 165 height 20
click at [839, 324] on icon at bounding box center [840, 324] width 25 height 25
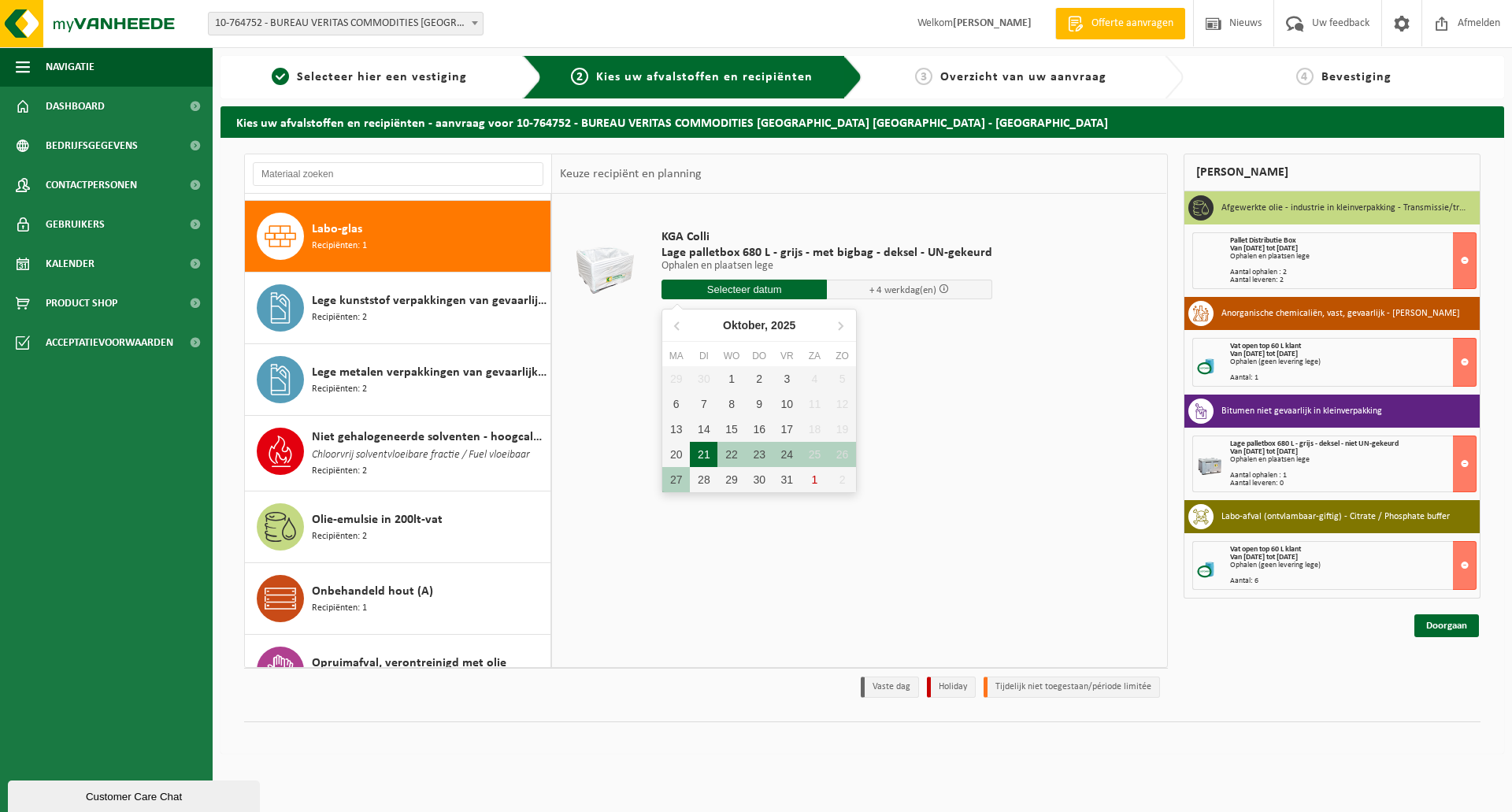
click at [711, 453] on div "21" at bounding box center [704, 453] width 28 height 25
type input "Van [DATE]"
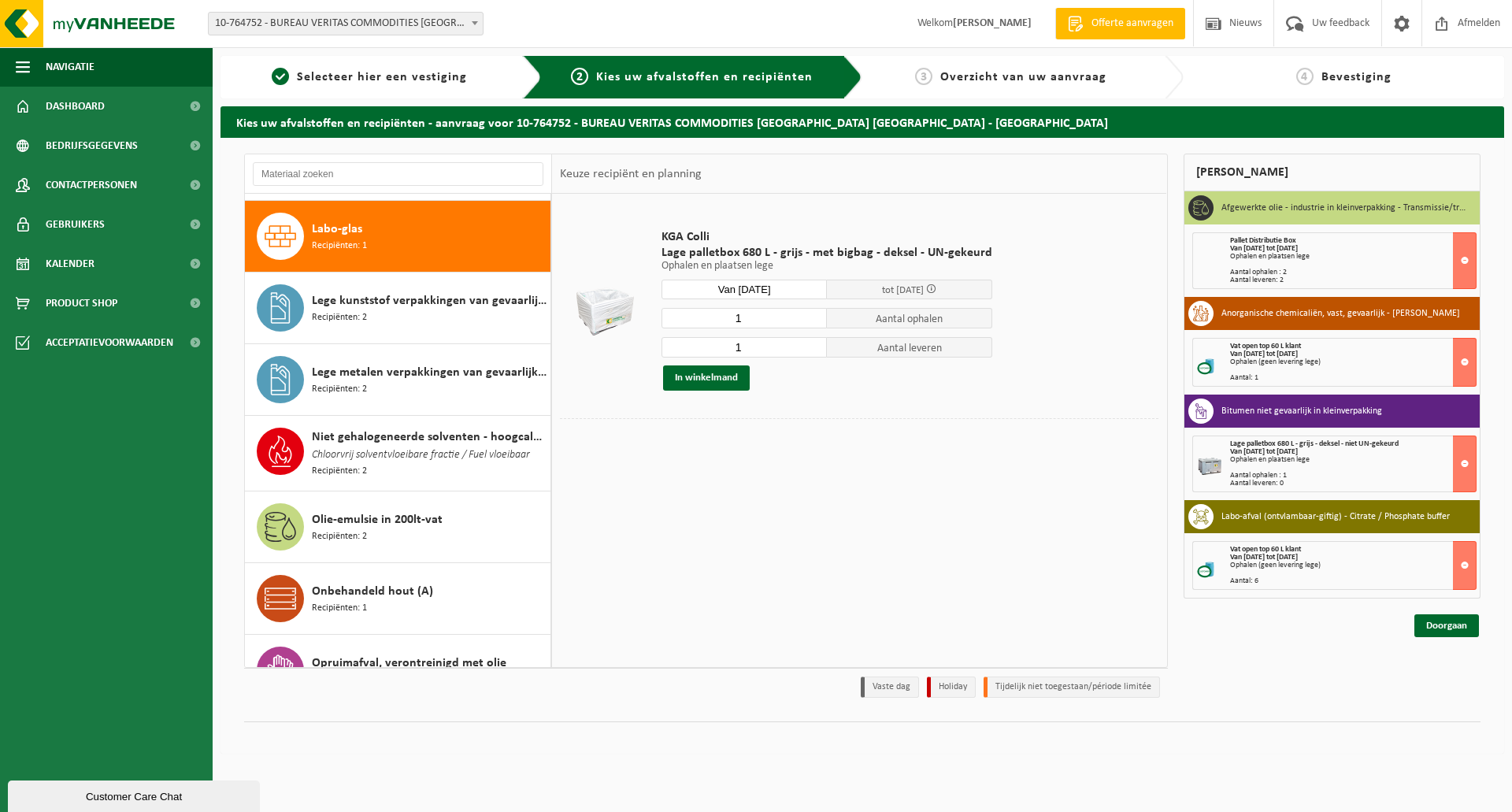
click at [743, 313] on input "1" at bounding box center [744, 318] width 165 height 21
type input "4"
click at [741, 346] on input "1" at bounding box center [744, 347] width 165 height 21
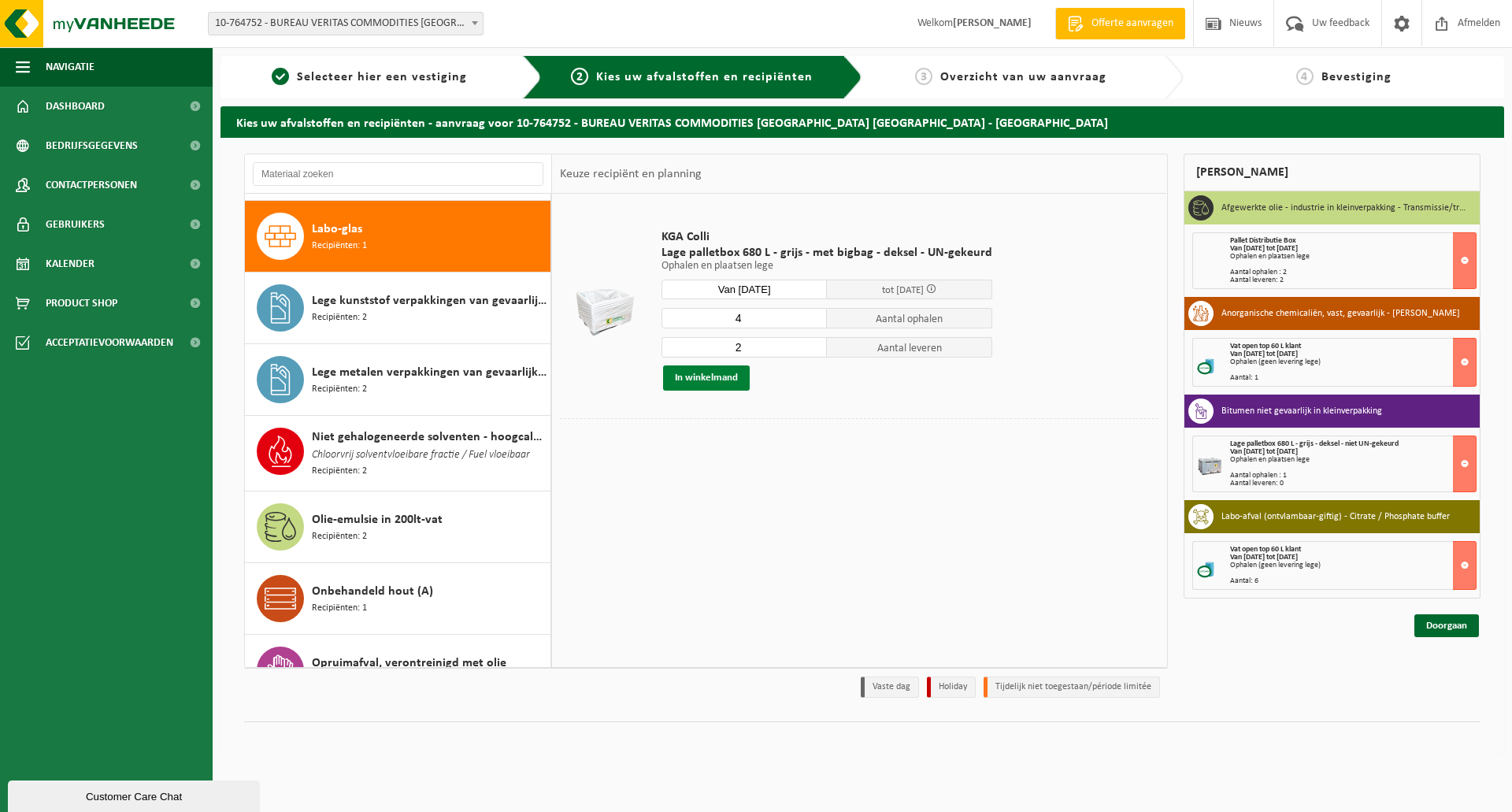
type input "2"
click at [701, 379] on button "In winkelmand" at bounding box center [706, 378] width 86 height 25
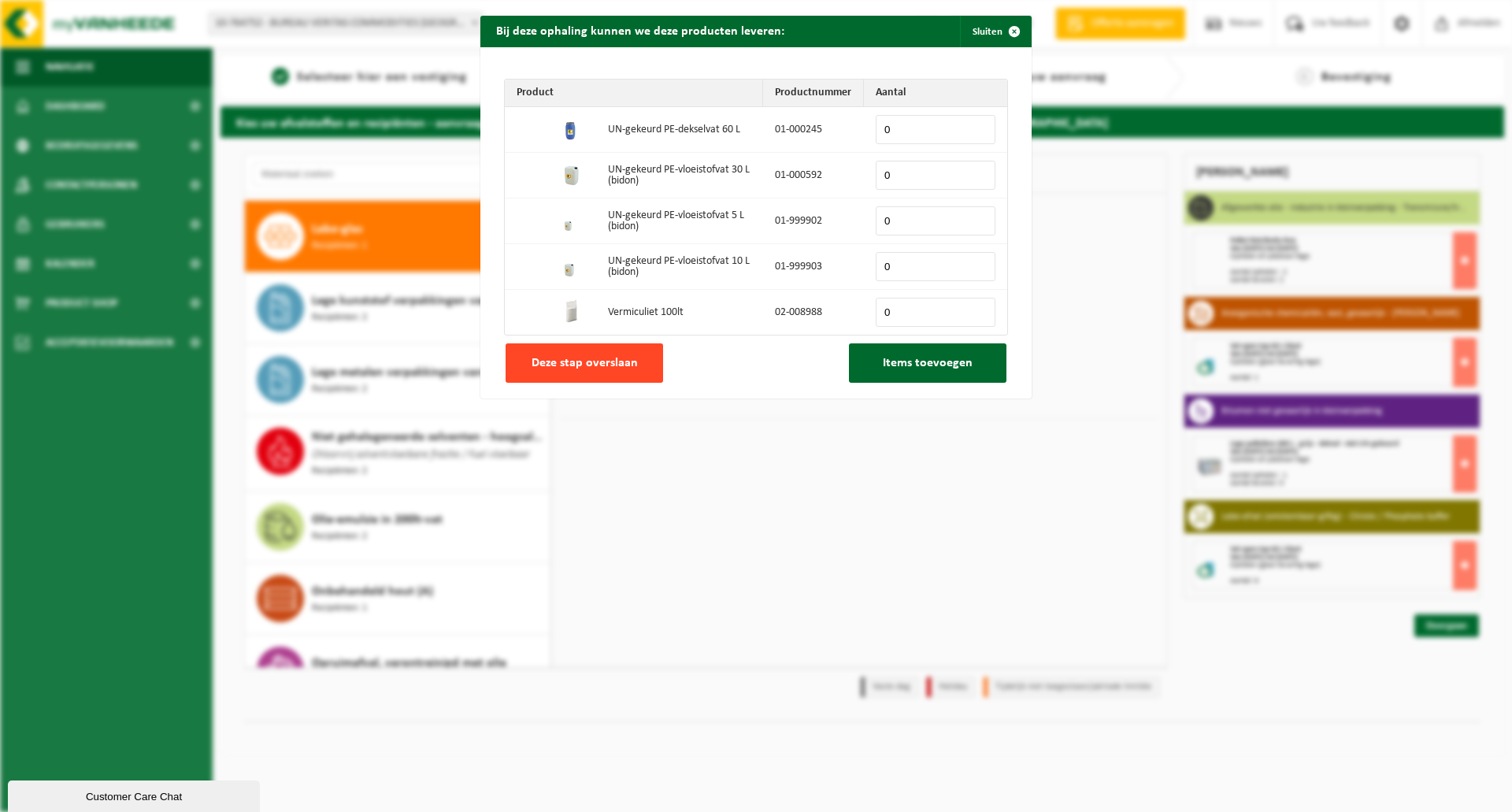
click at [601, 369] on span "Deze stap overslaan" at bounding box center [585, 363] width 106 height 13
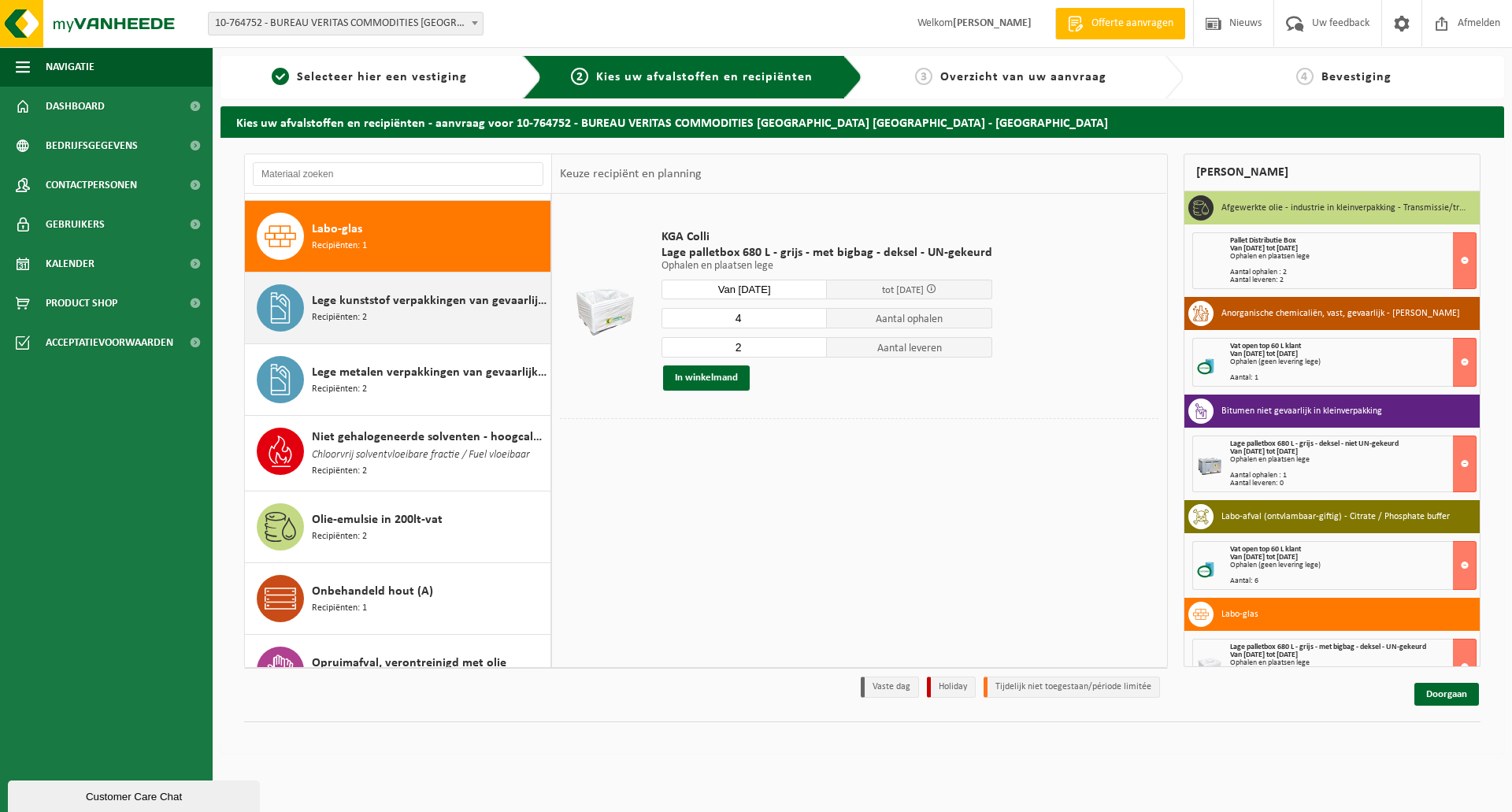
click at [330, 310] on span "Recipiënten: 2" at bounding box center [339, 317] width 55 height 15
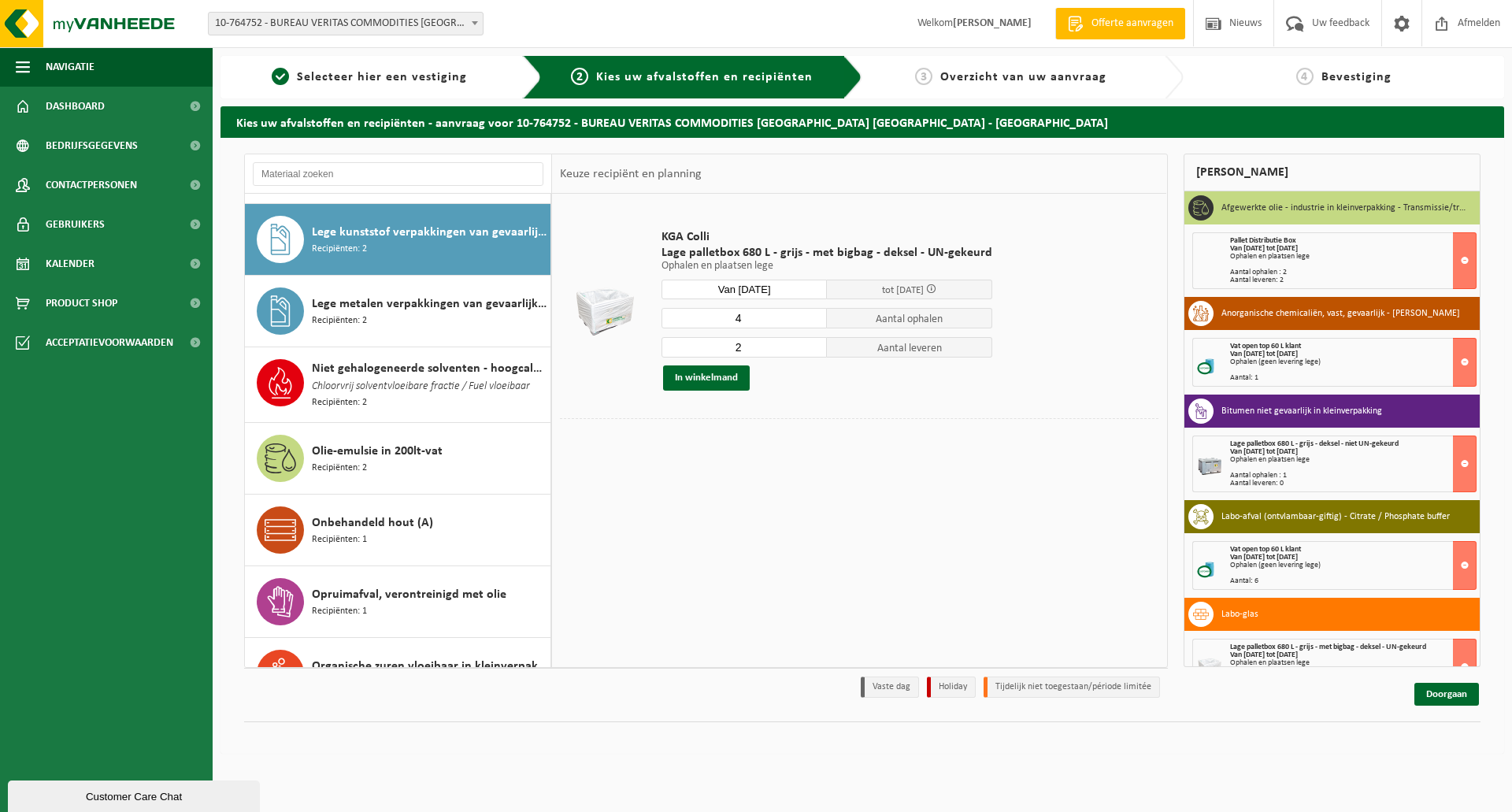
scroll to position [793, 0]
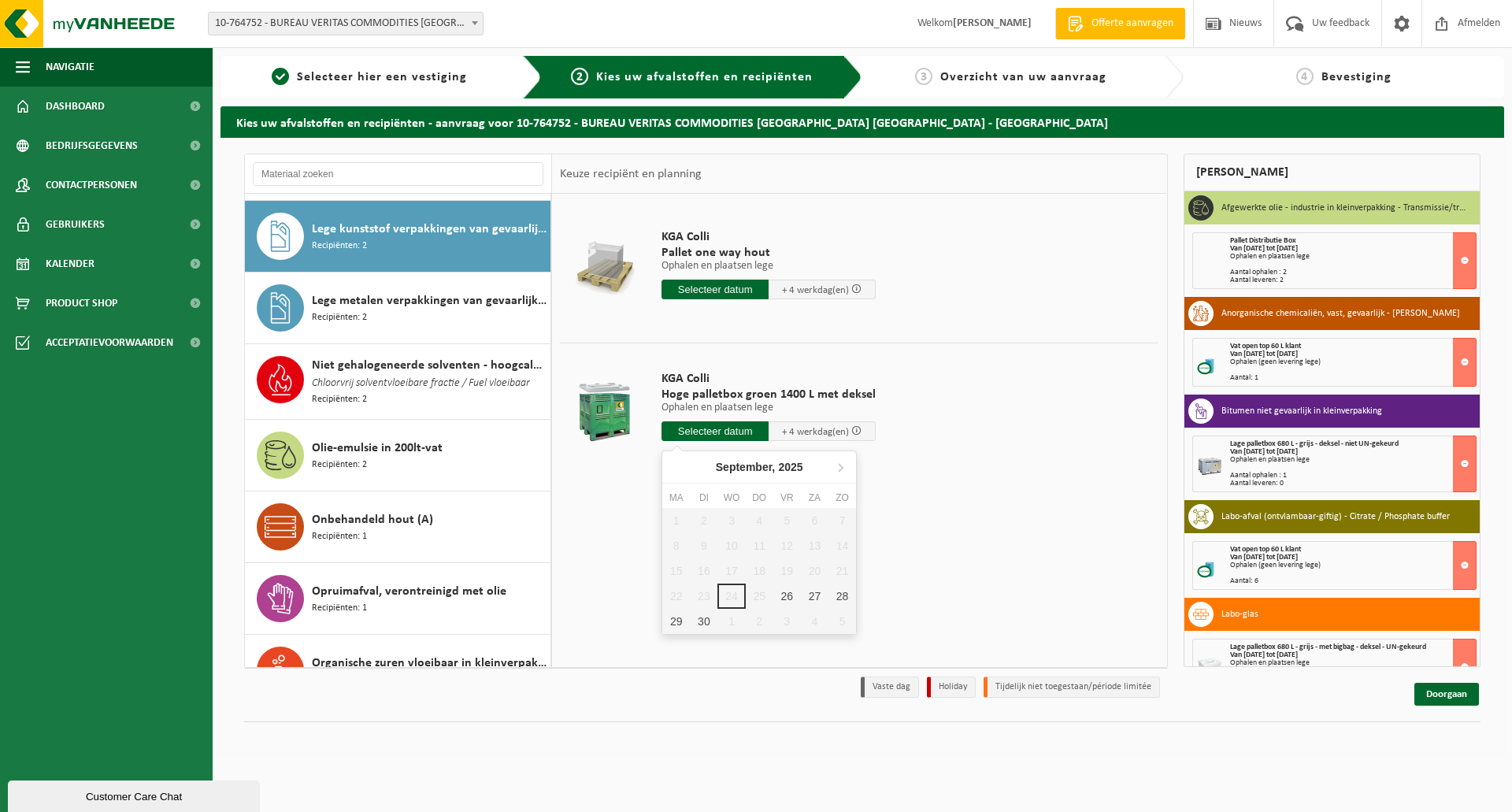
click at [680, 429] on input "text" at bounding box center [715, 431] width 107 height 20
click at [839, 465] on icon at bounding box center [840, 466] width 25 height 25
click at [704, 600] on div "21" at bounding box center [704, 595] width 28 height 25
type input "Van [DATE]"
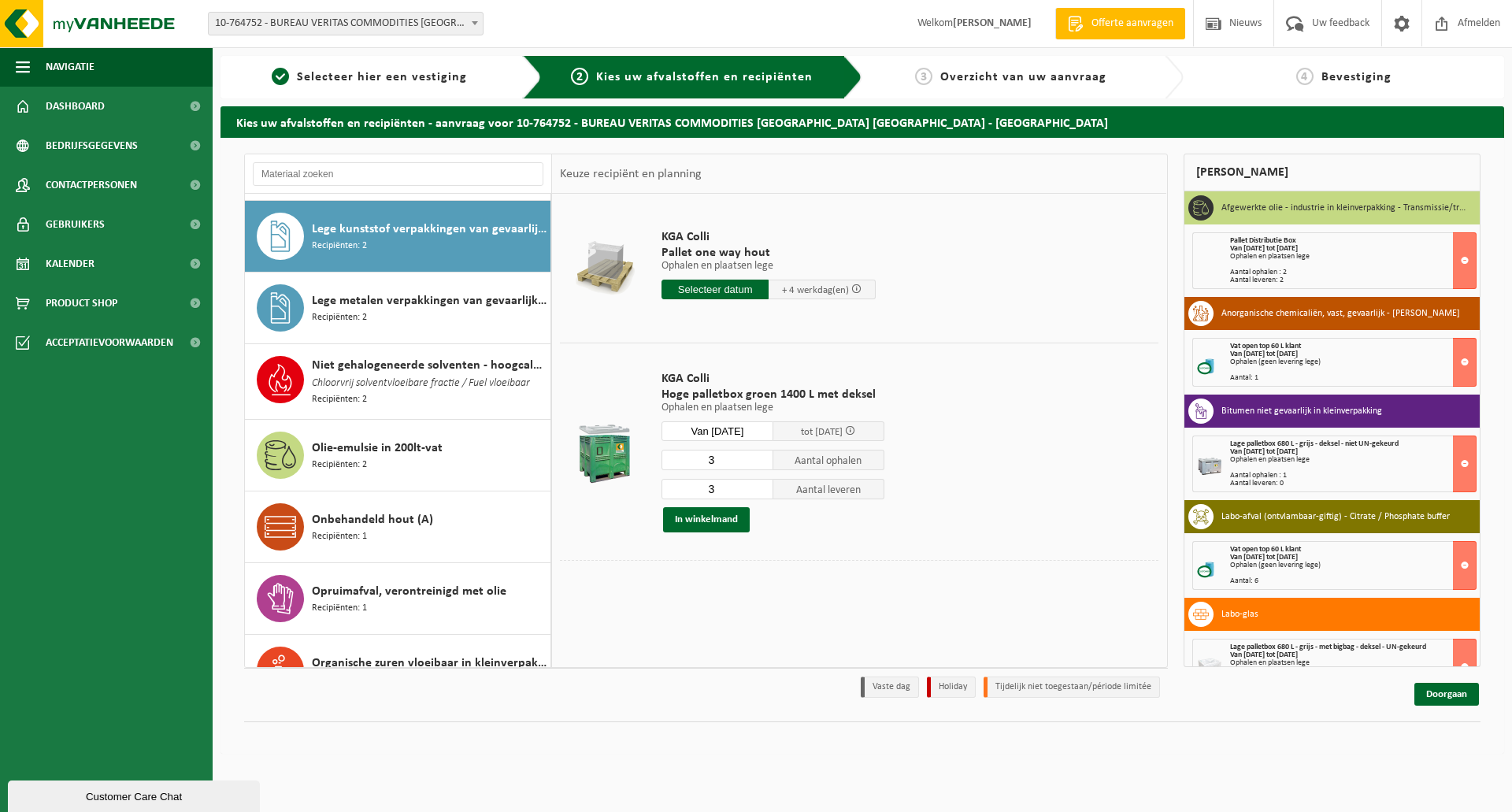
click at [720, 460] on input "3" at bounding box center [717, 459] width 111 height 21
type input "4"
type input "2"
click at [712, 487] on input "3" at bounding box center [717, 489] width 111 height 21
type input "0"
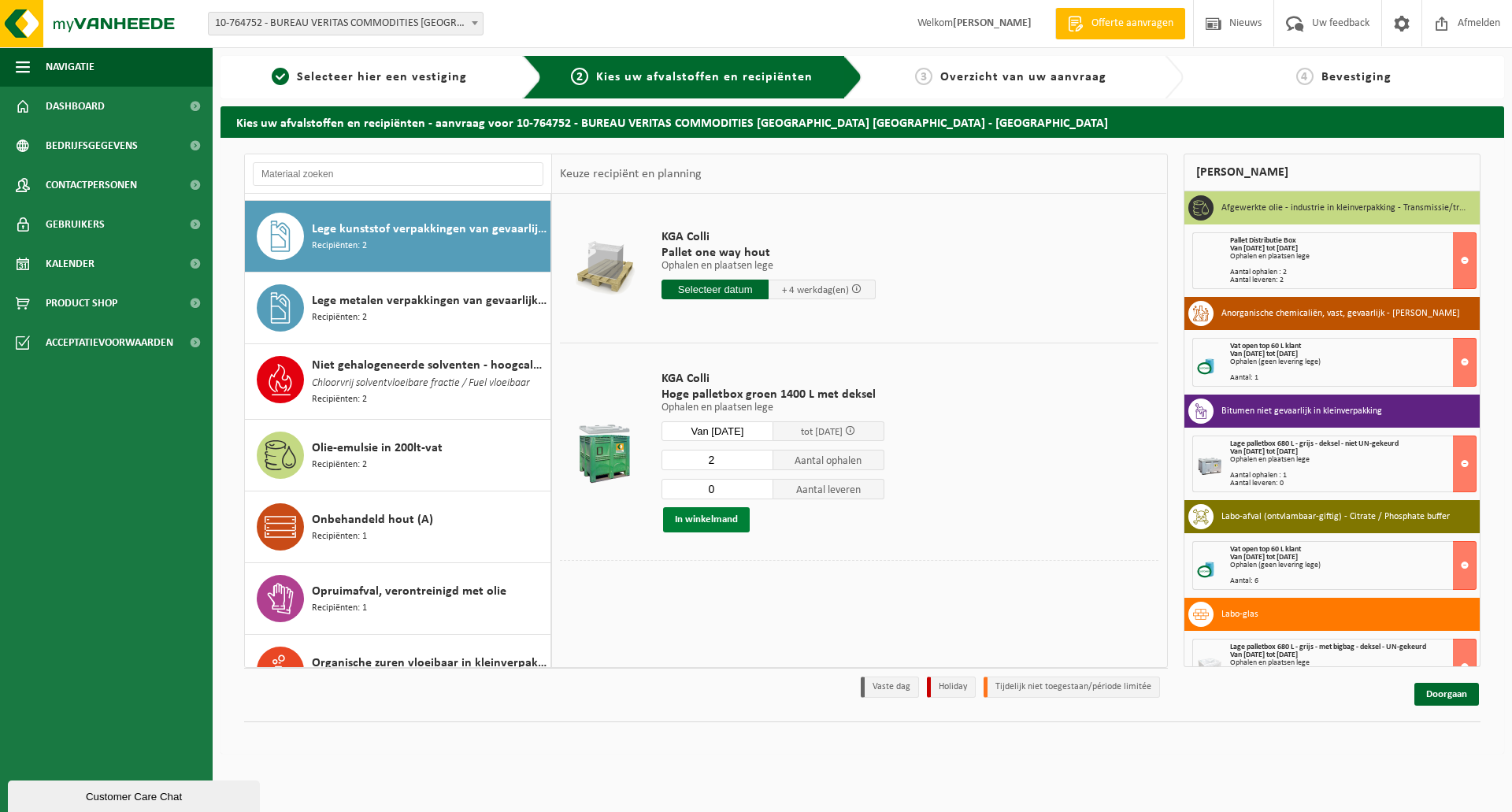
click at [717, 516] on button "In winkelmand" at bounding box center [706, 519] width 86 height 25
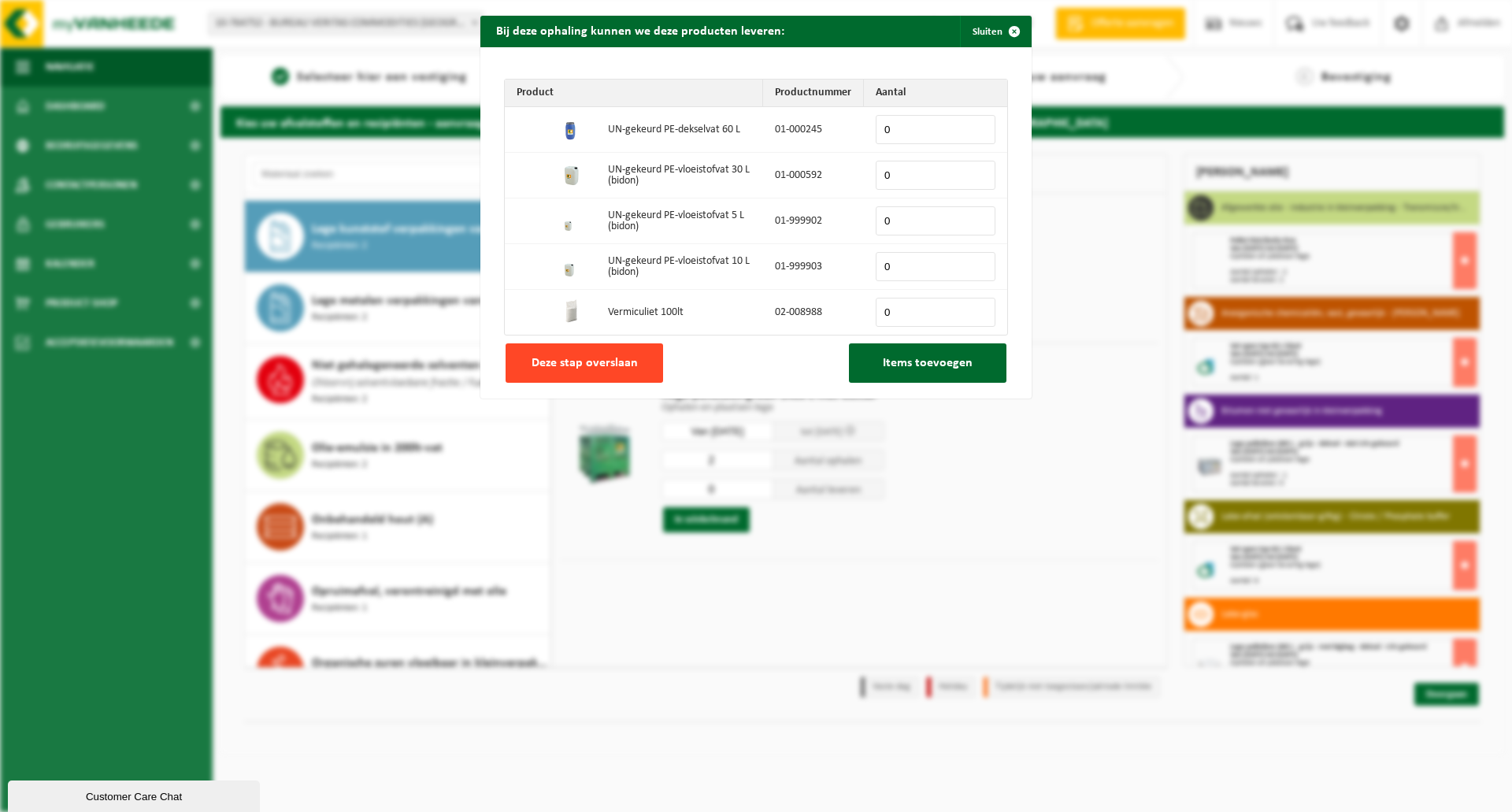
click at [593, 360] on span "Deze stap overslaan" at bounding box center [585, 363] width 106 height 13
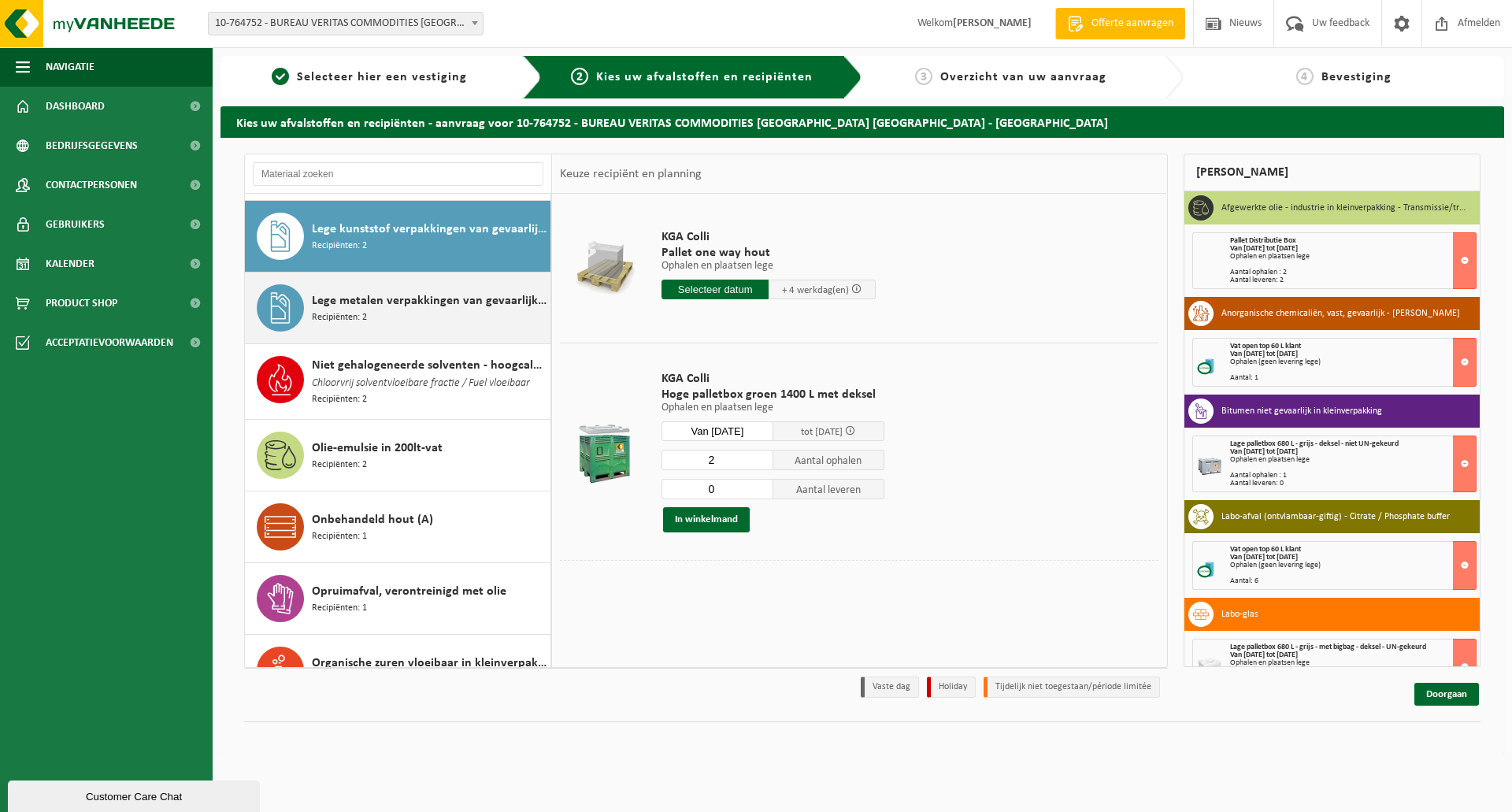
click at [371, 302] on span "Lege metalen verpakkingen van gevaarlijke stoffen" at bounding box center [429, 300] width 235 height 19
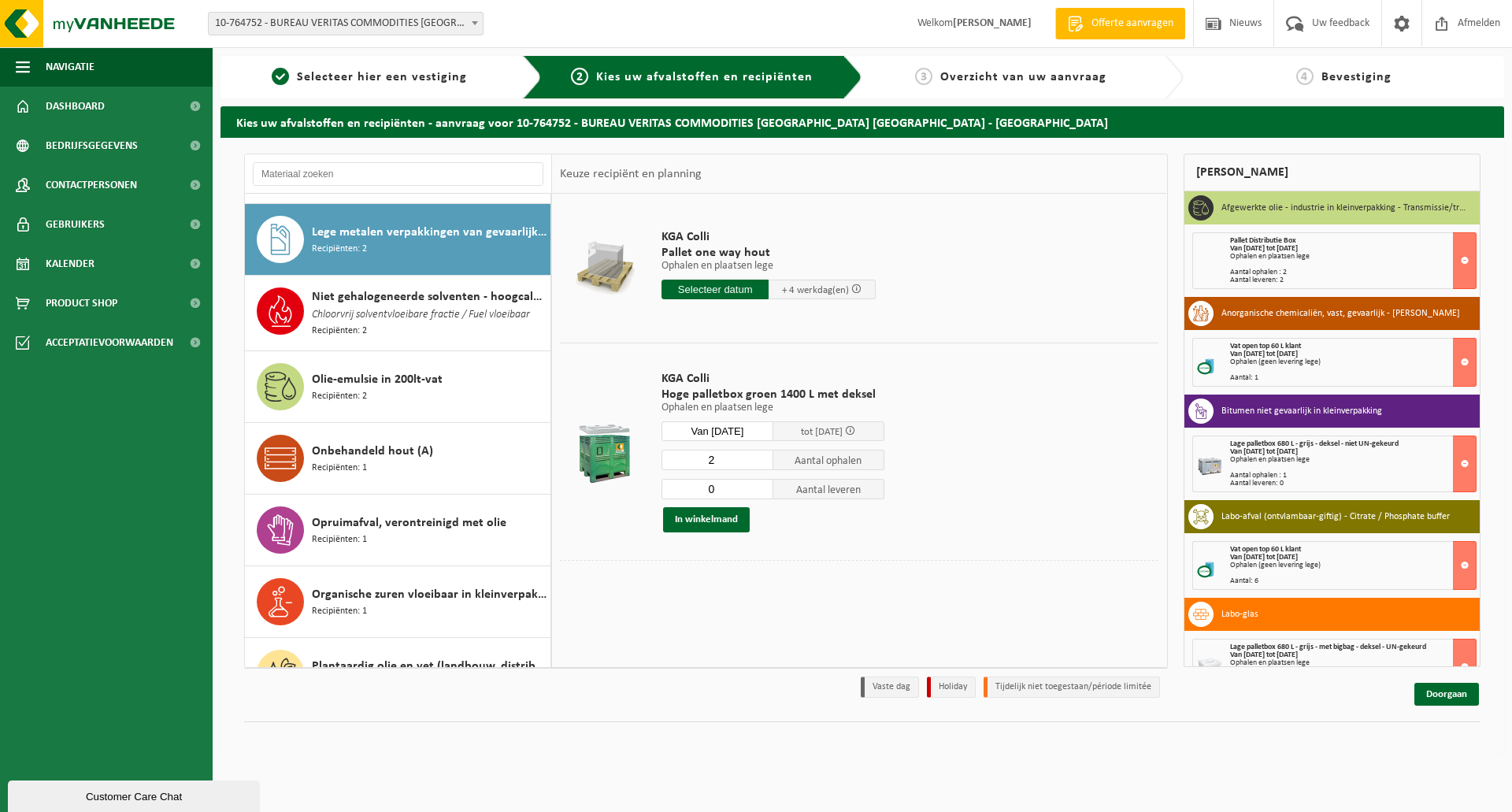
scroll to position [865, 0]
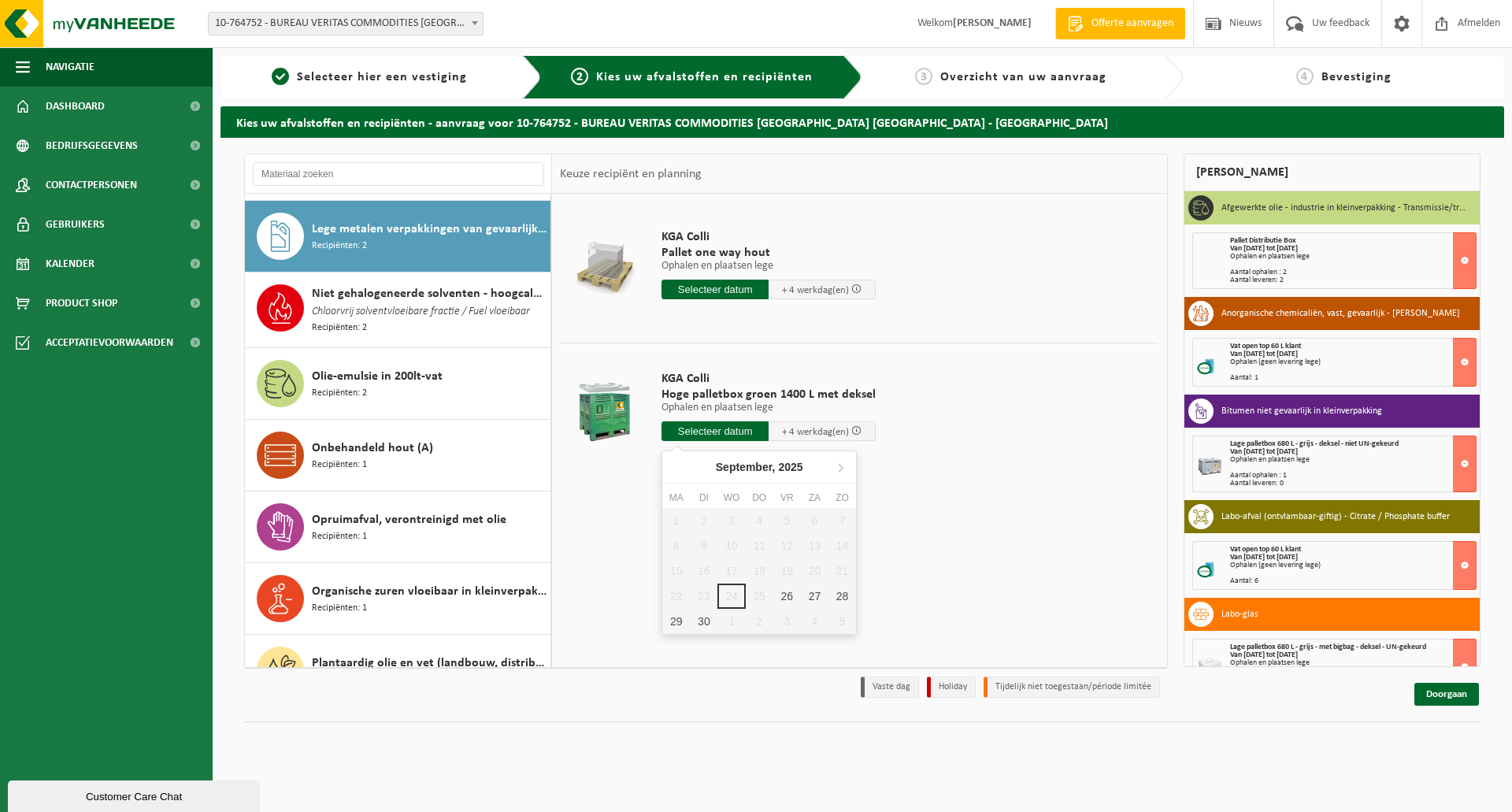
click at [698, 430] on input "text" at bounding box center [715, 431] width 107 height 20
click at [839, 466] on icon at bounding box center [840, 466] width 25 height 25
click at [702, 596] on div "21" at bounding box center [704, 595] width 28 height 25
type input "Van [DATE]"
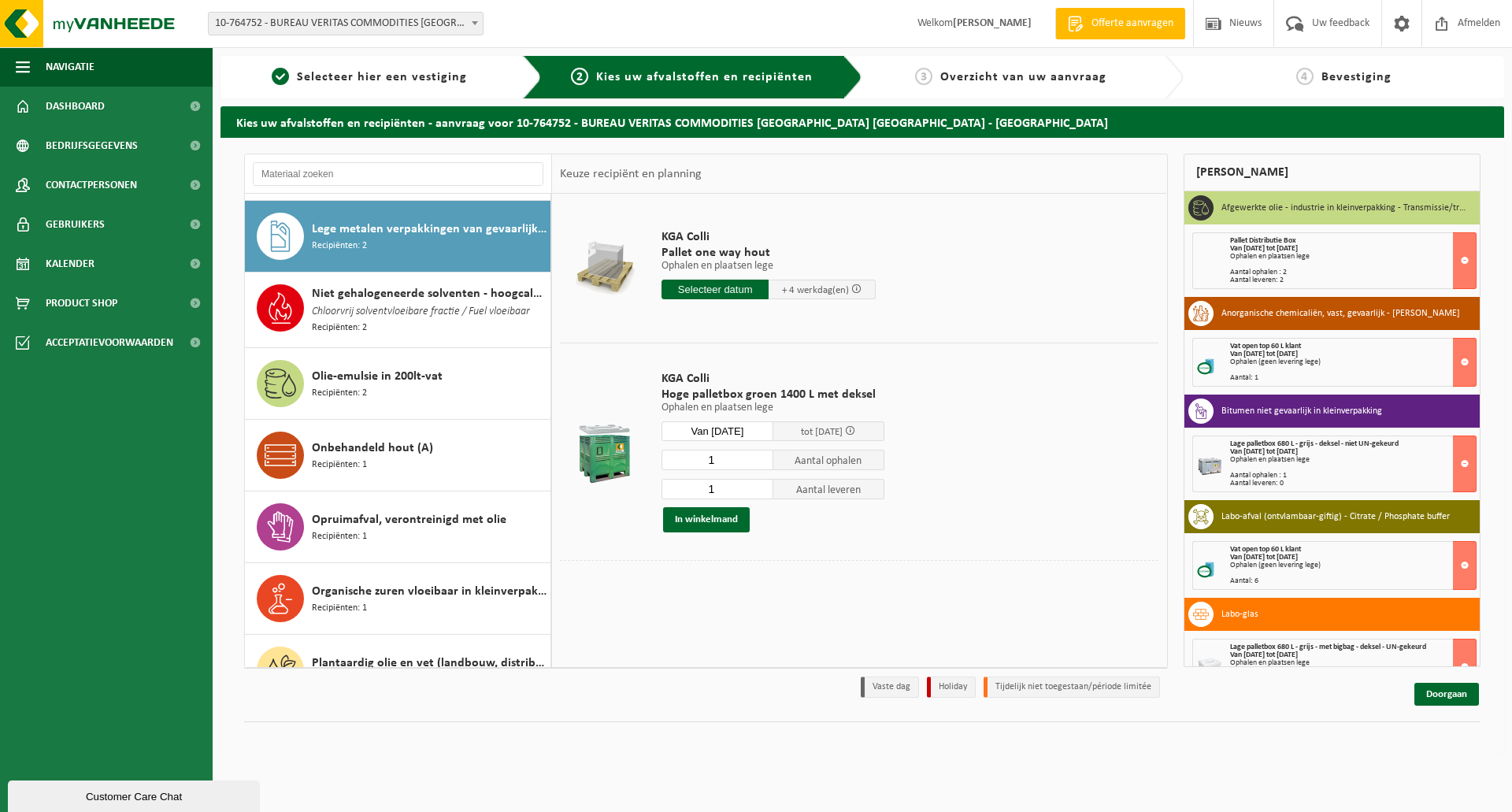
click at [722, 458] on input "1" at bounding box center [717, 459] width 111 height 21
type input "2"
click at [722, 485] on input "1" at bounding box center [717, 489] width 111 height 21
type input "0"
click at [714, 517] on button "In winkelmand" at bounding box center [706, 519] width 86 height 25
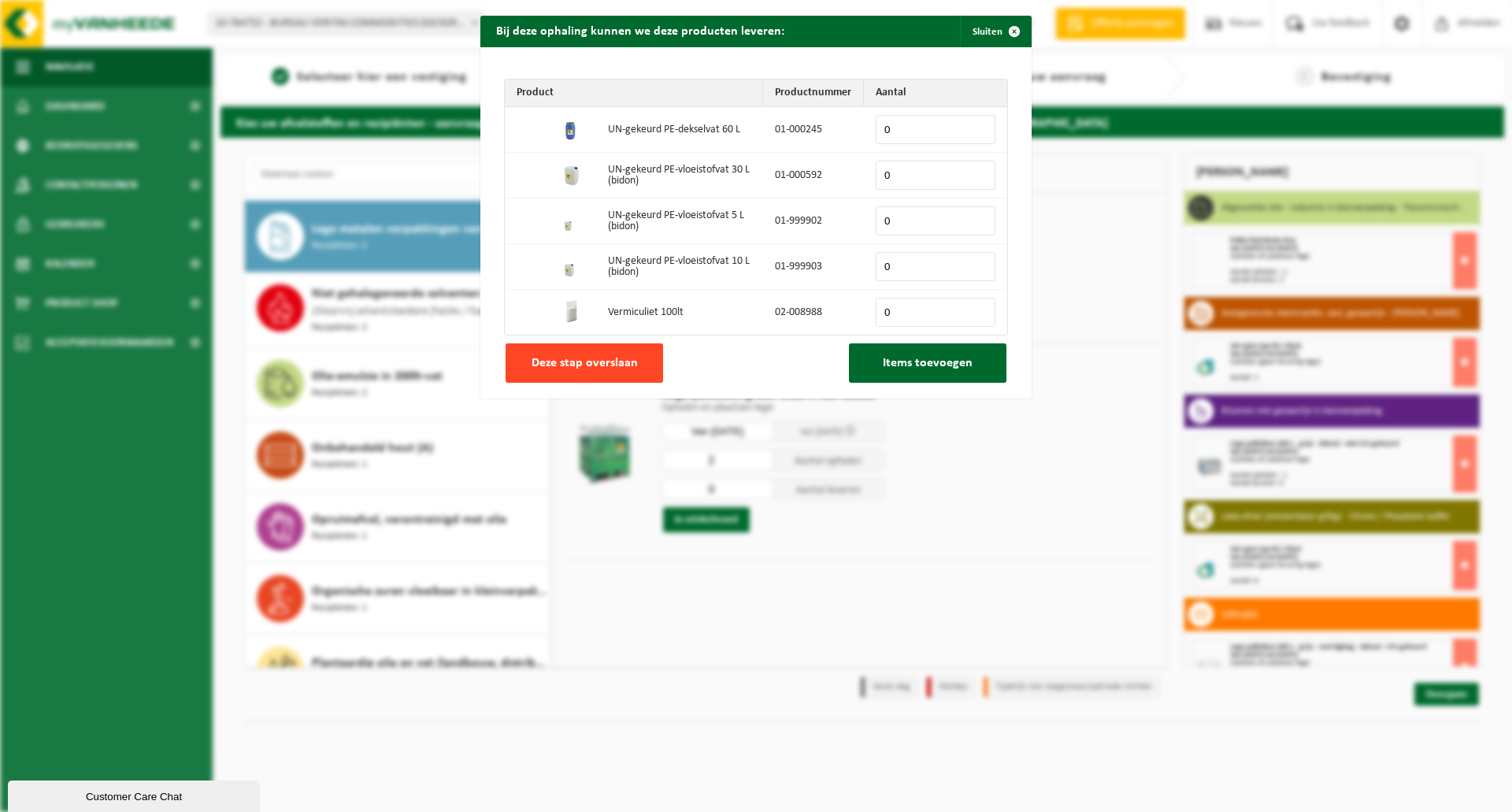
click at [617, 365] on span "Deze stap overslaan" at bounding box center [585, 363] width 106 height 13
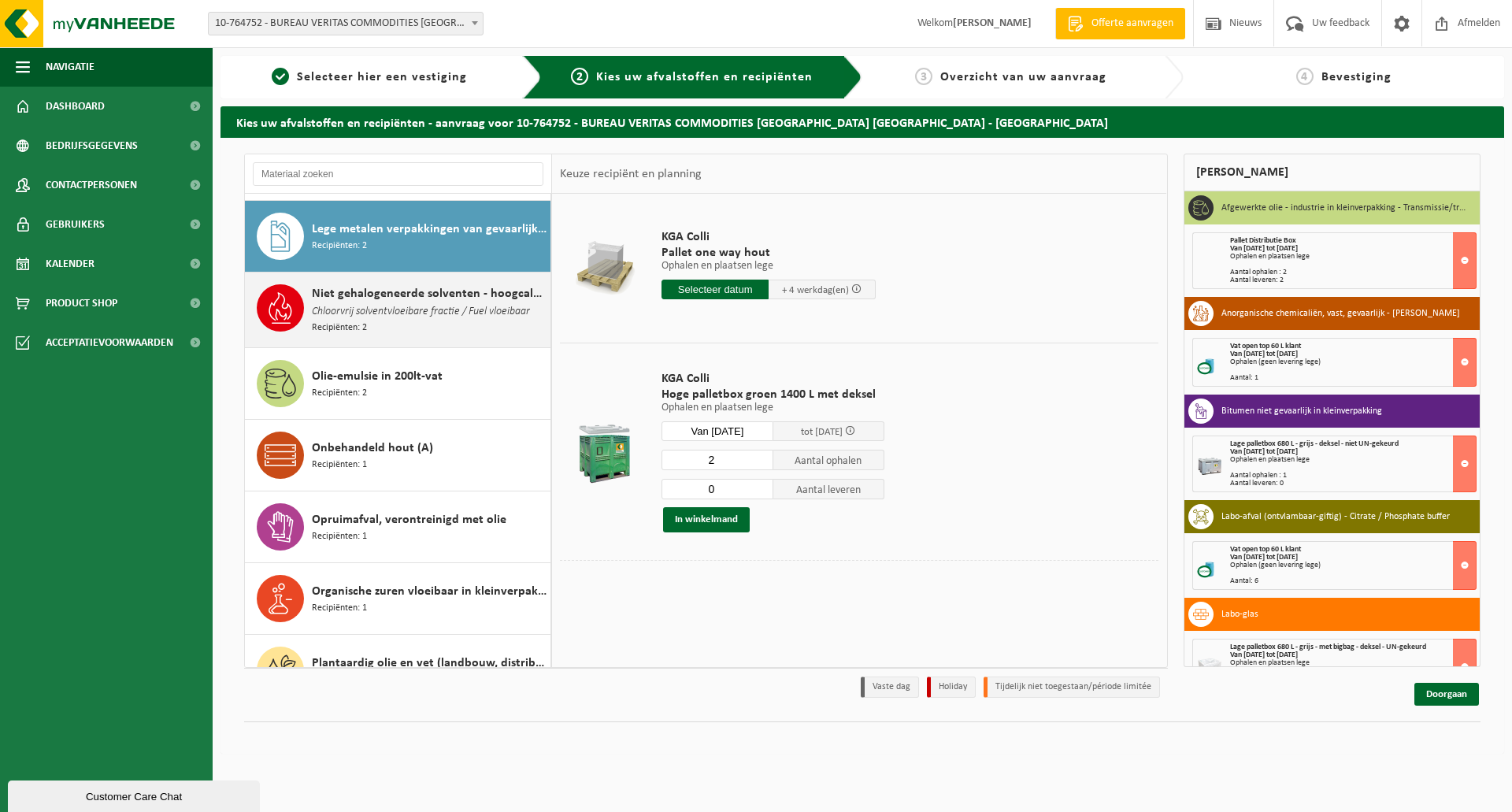
click at [350, 303] on span "Chloorvrij solventvloeibare fractie / Fuel vloeibaar" at bounding box center [420, 311] width 218 height 17
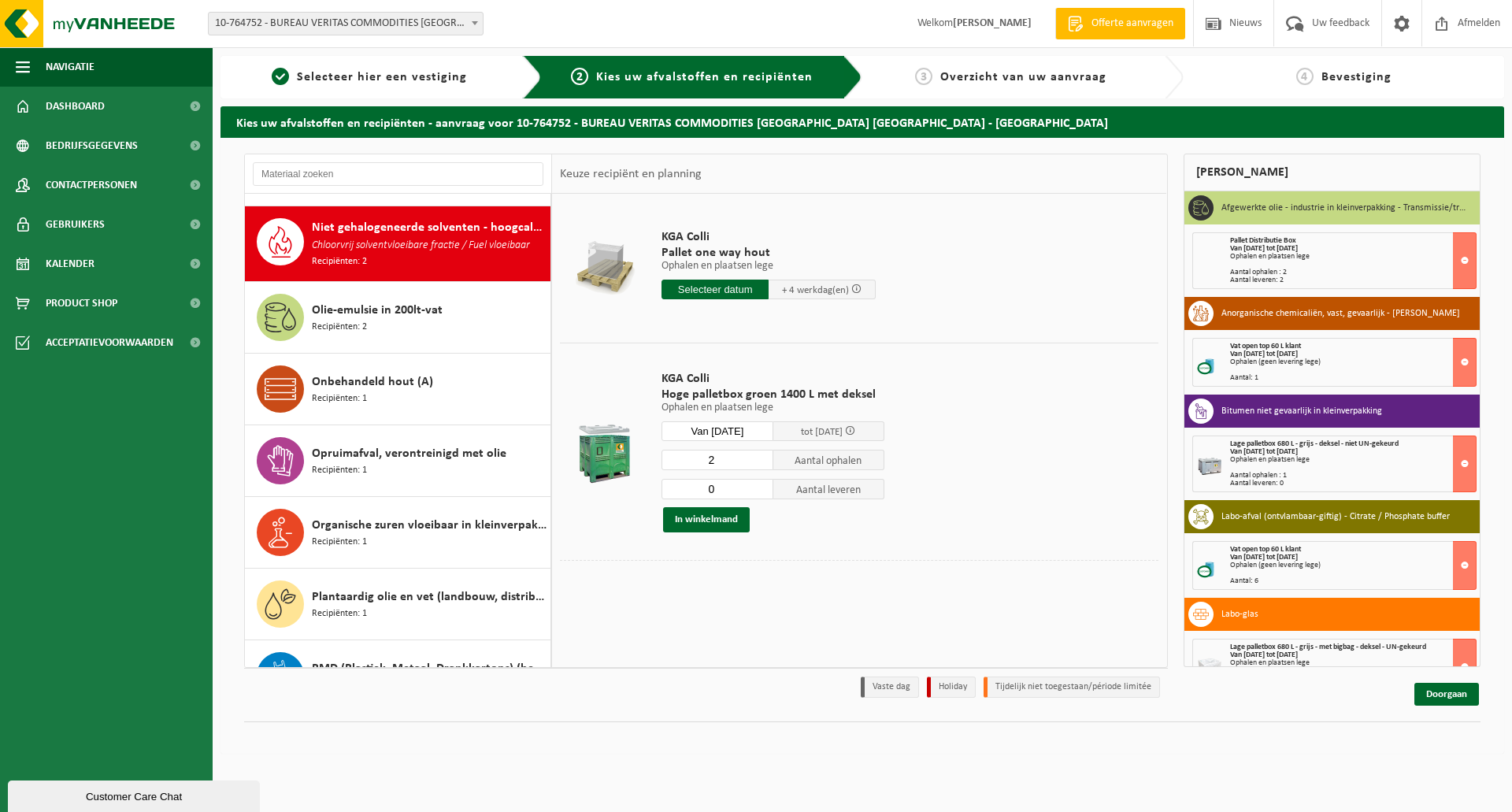
scroll to position [936, 0]
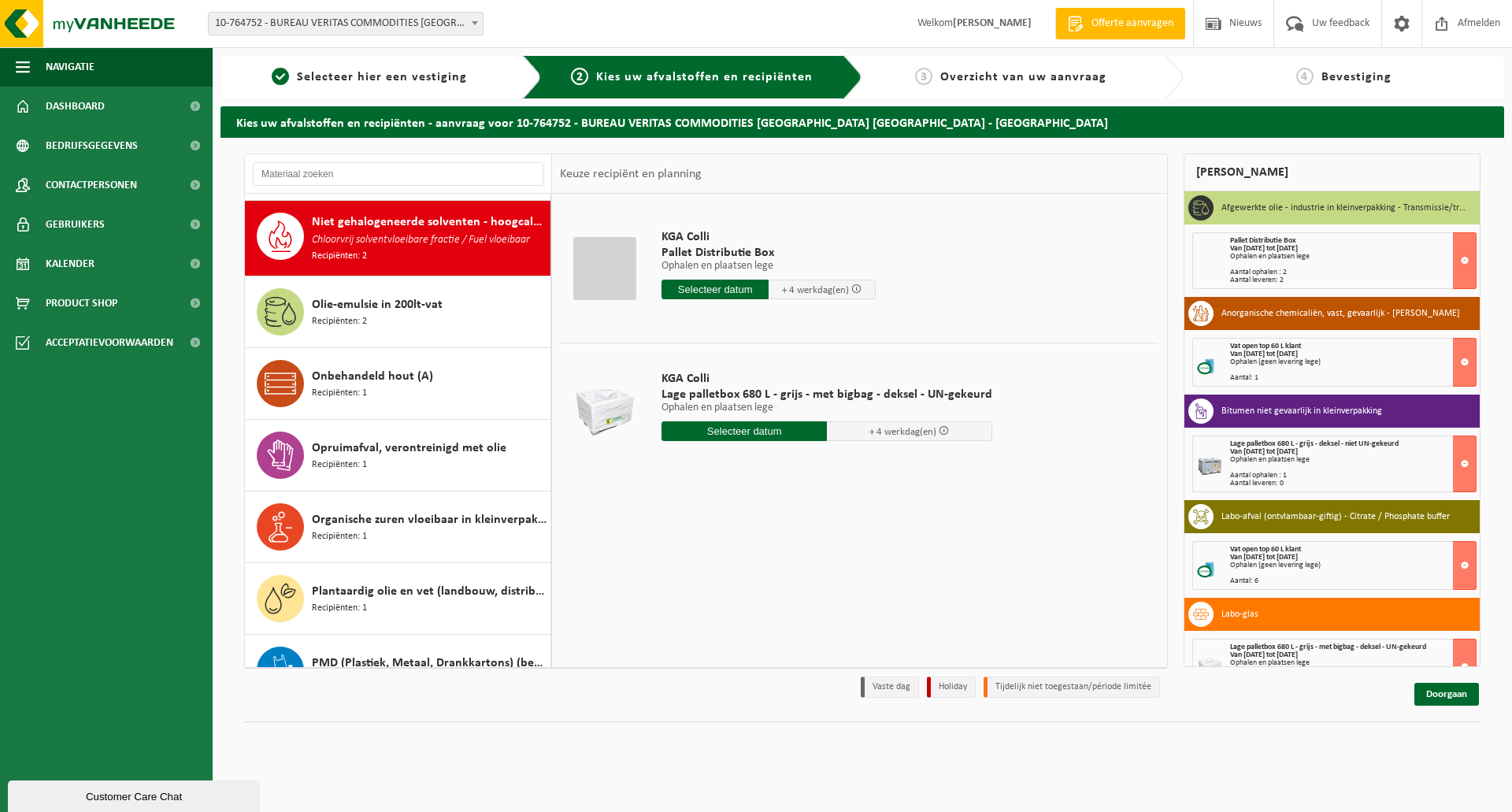
click at [722, 287] on input "text" at bounding box center [715, 289] width 107 height 20
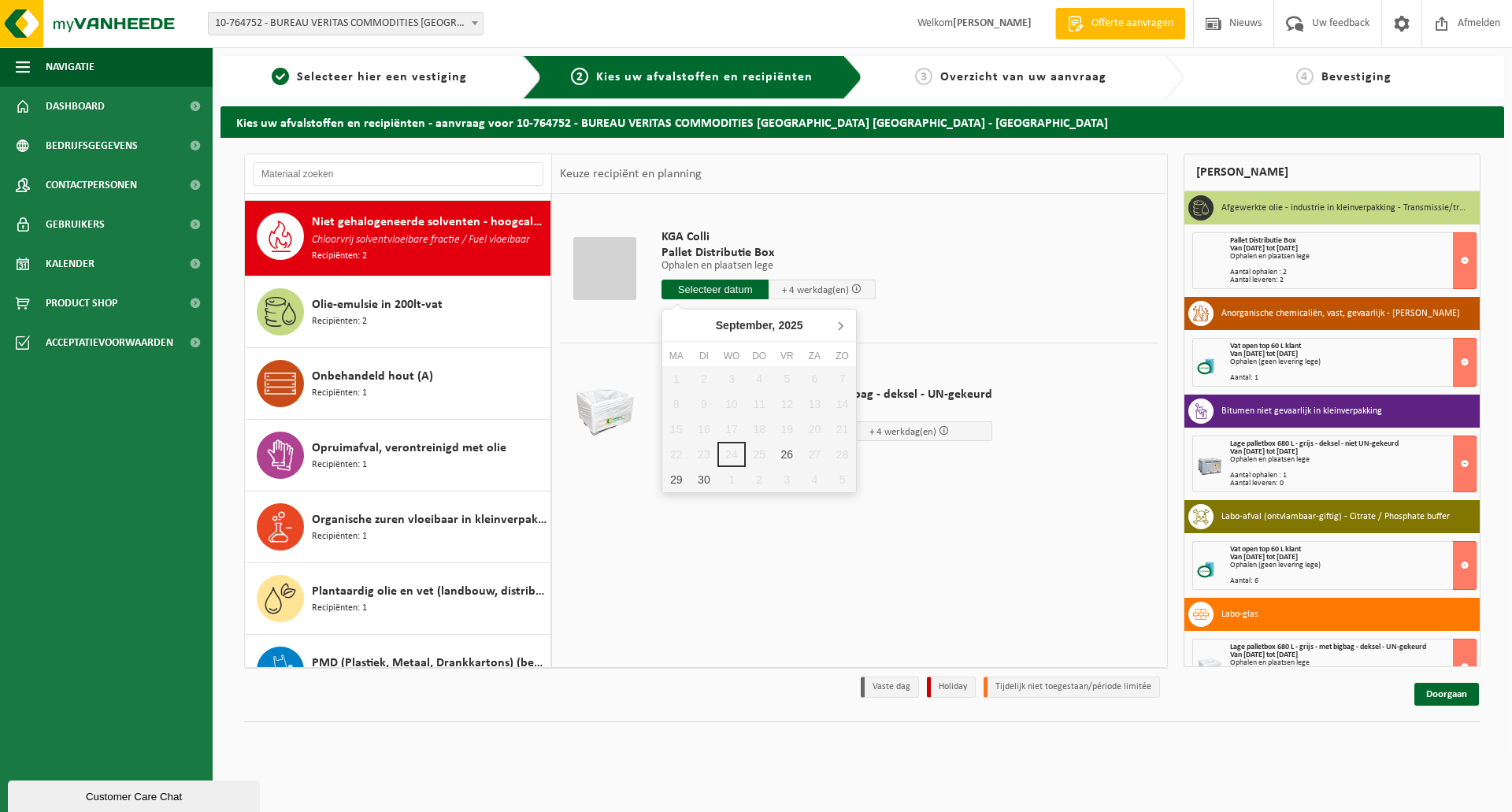
click at [837, 320] on icon at bounding box center [840, 324] width 25 height 25
click at [699, 447] on div "21" at bounding box center [704, 453] width 28 height 25
type input "Van [DATE]"
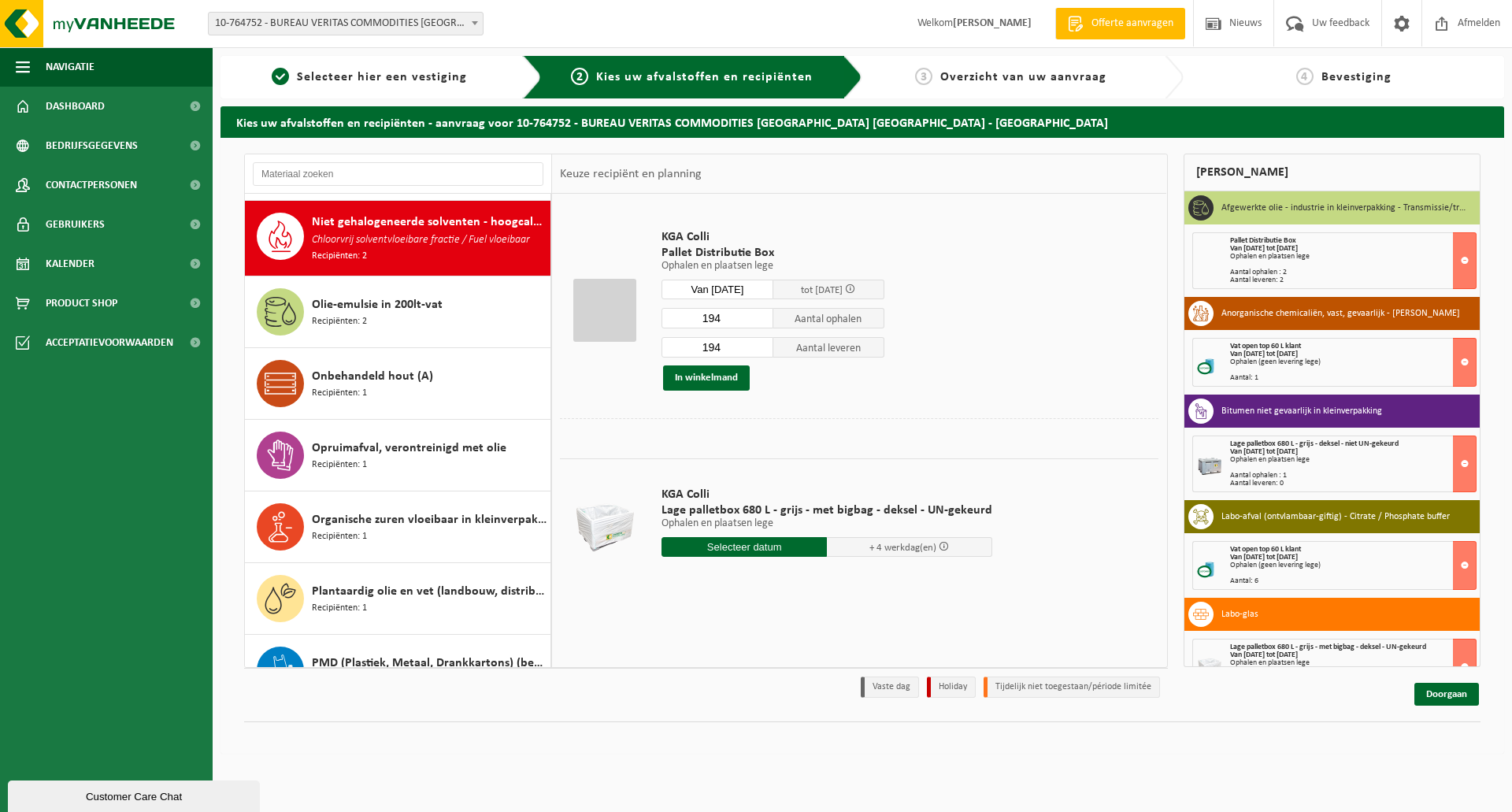
click at [726, 316] on input "194" at bounding box center [717, 318] width 111 height 21
type input "1"
type input "27"
click at [726, 347] on input "194" at bounding box center [717, 347] width 111 height 21
click at [723, 344] on input "194" at bounding box center [717, 347] width 111 height 21
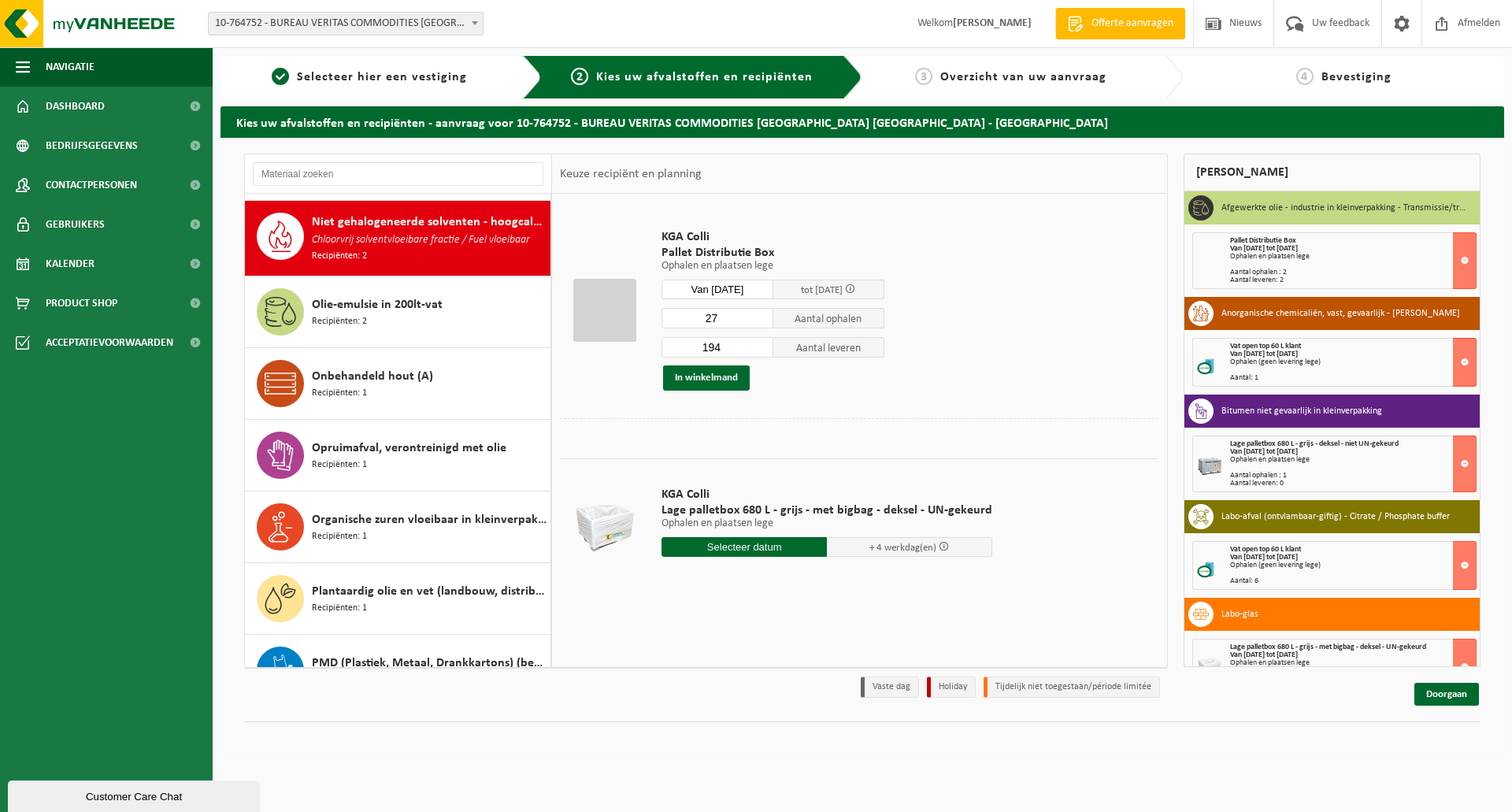
click at [724, 343] on input "194" at bounding box center [717, 347] width 111 height 21
type input "1"
type input "2"
type input "30"
click at [707, 374] on button "In winkelmand" at bounding box center [706, 378] width 86 height 25
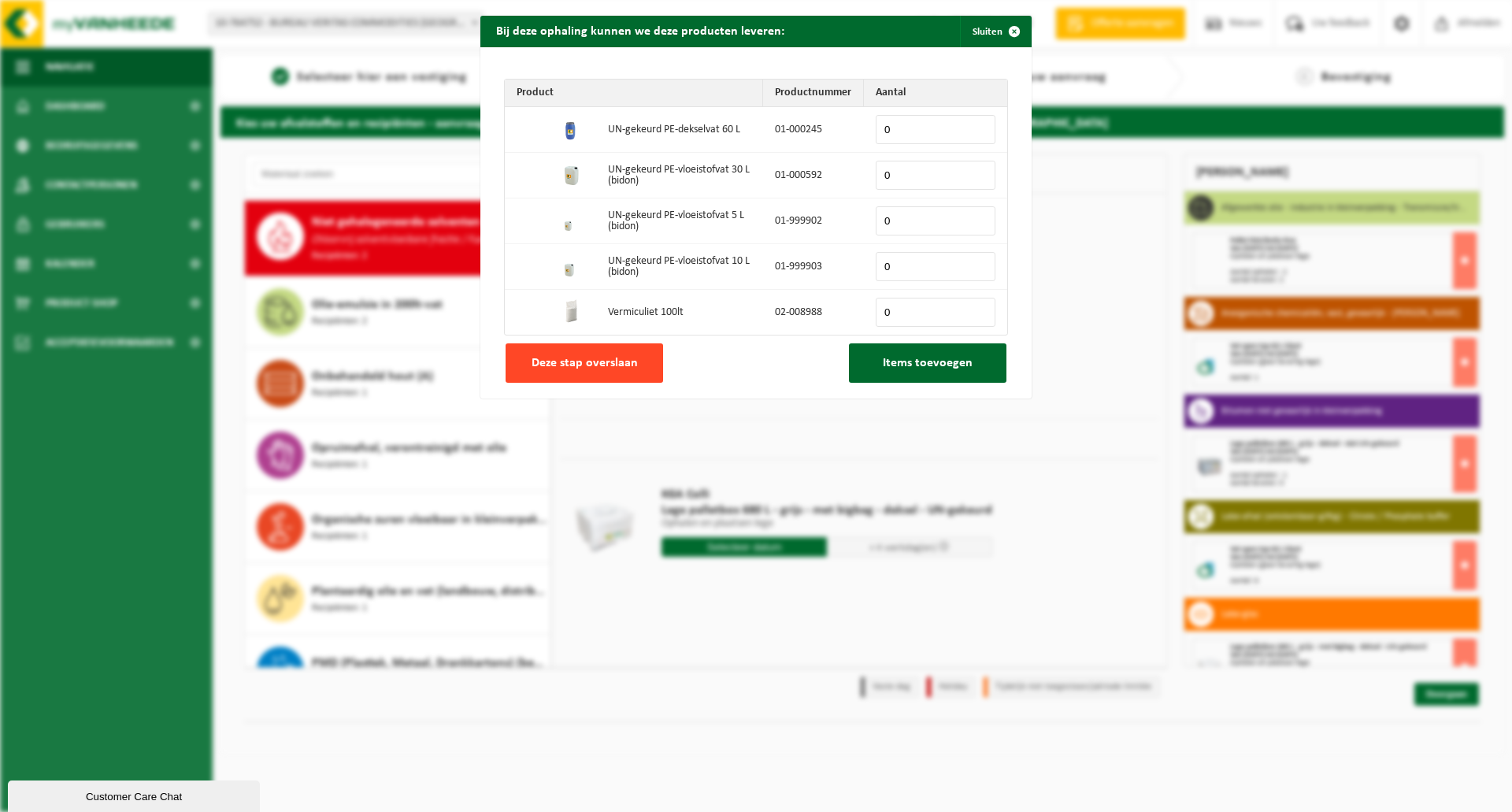
click at [617, 367] on span "Deze stap overslaan" at bounding box center [585, 363] width 106 height 13
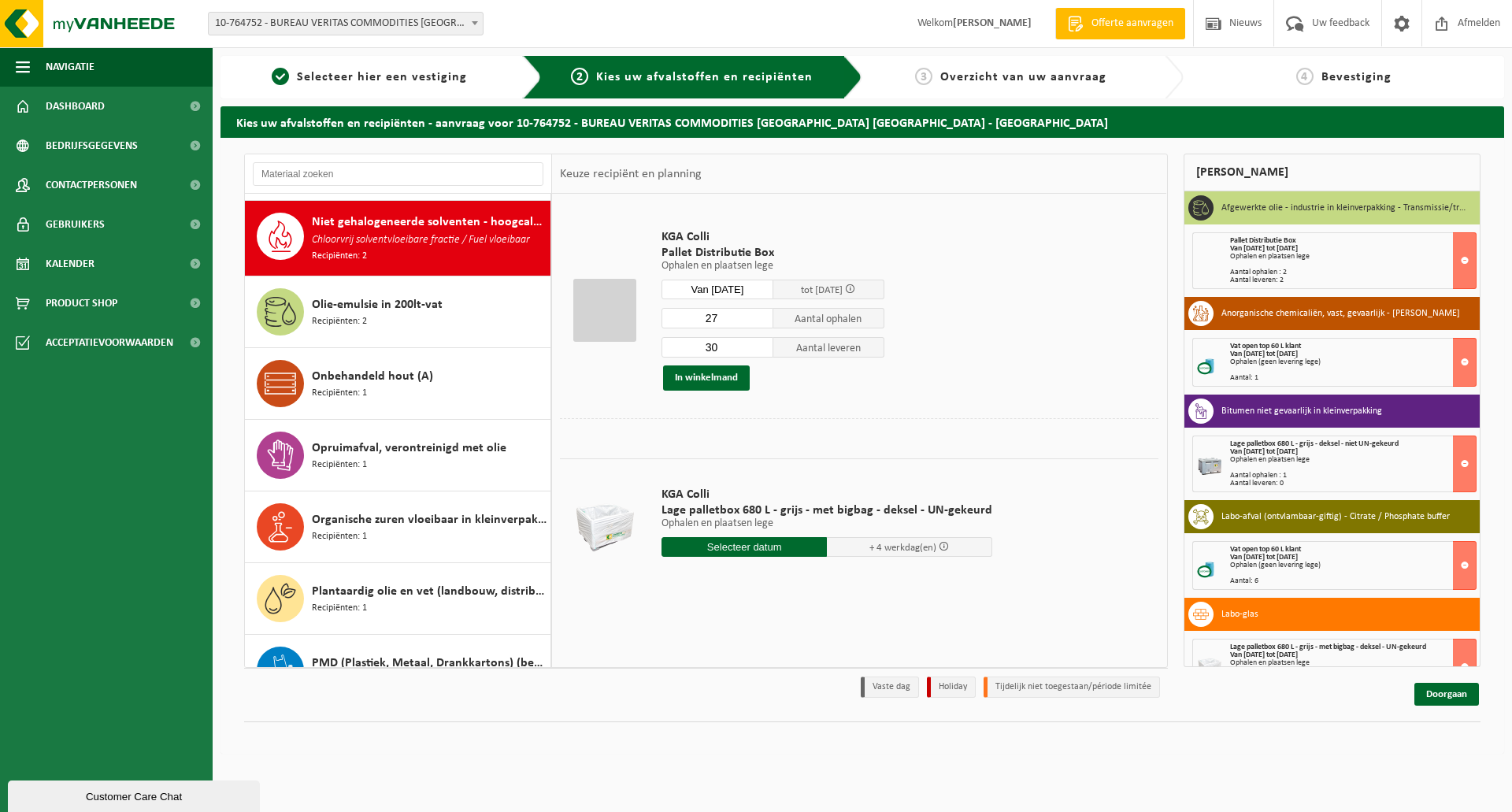
click at [714, 548] on input "text" at bounding box center [744, 547] width 165 height 20
click at [838, 582] on icon at bounding box center [840, 581] width 25 height 25
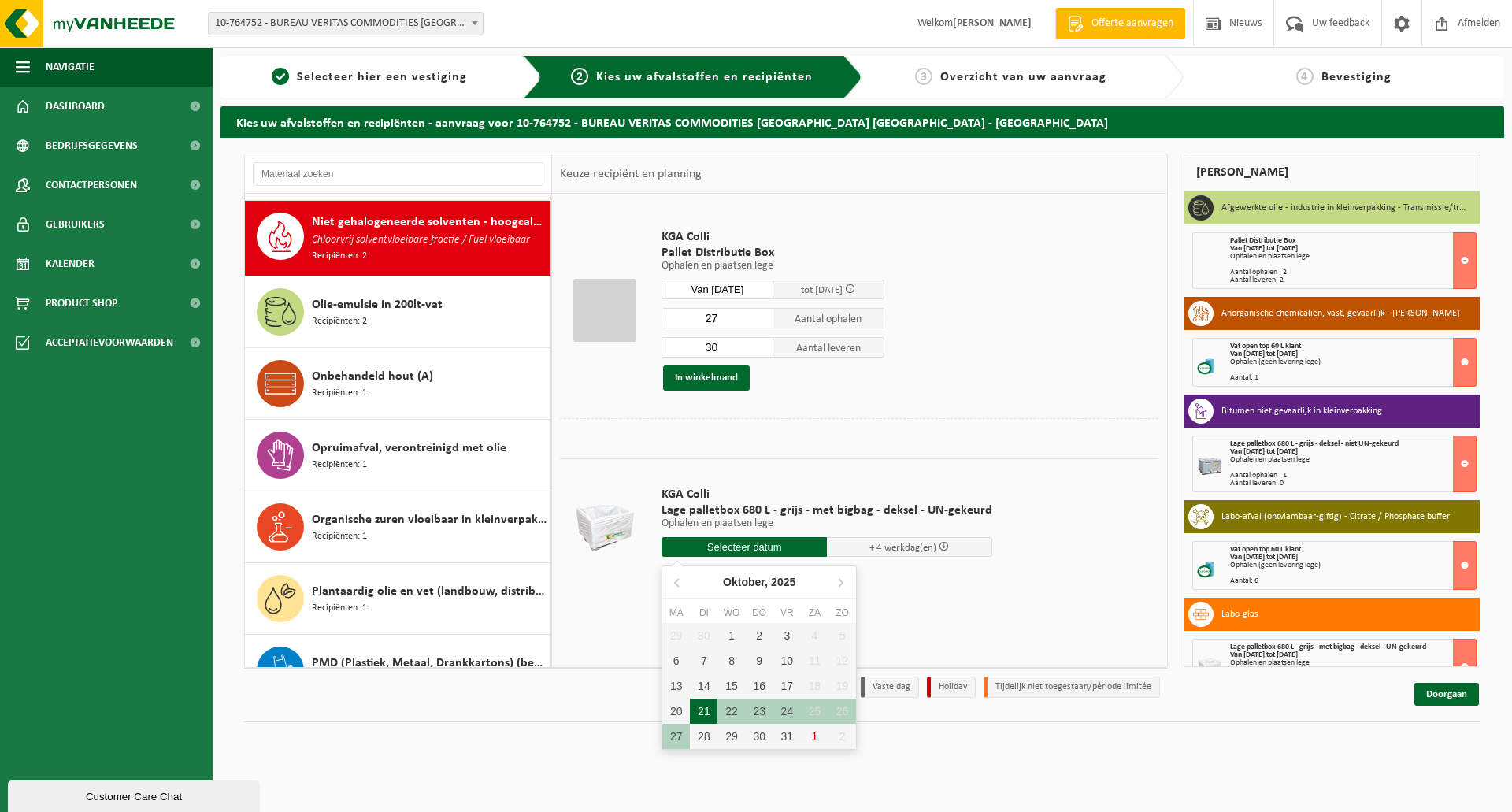
click at [702, 711] on div "21" at bounding box center [704, 711] width 28 height 25
type input "Van [DATE]"
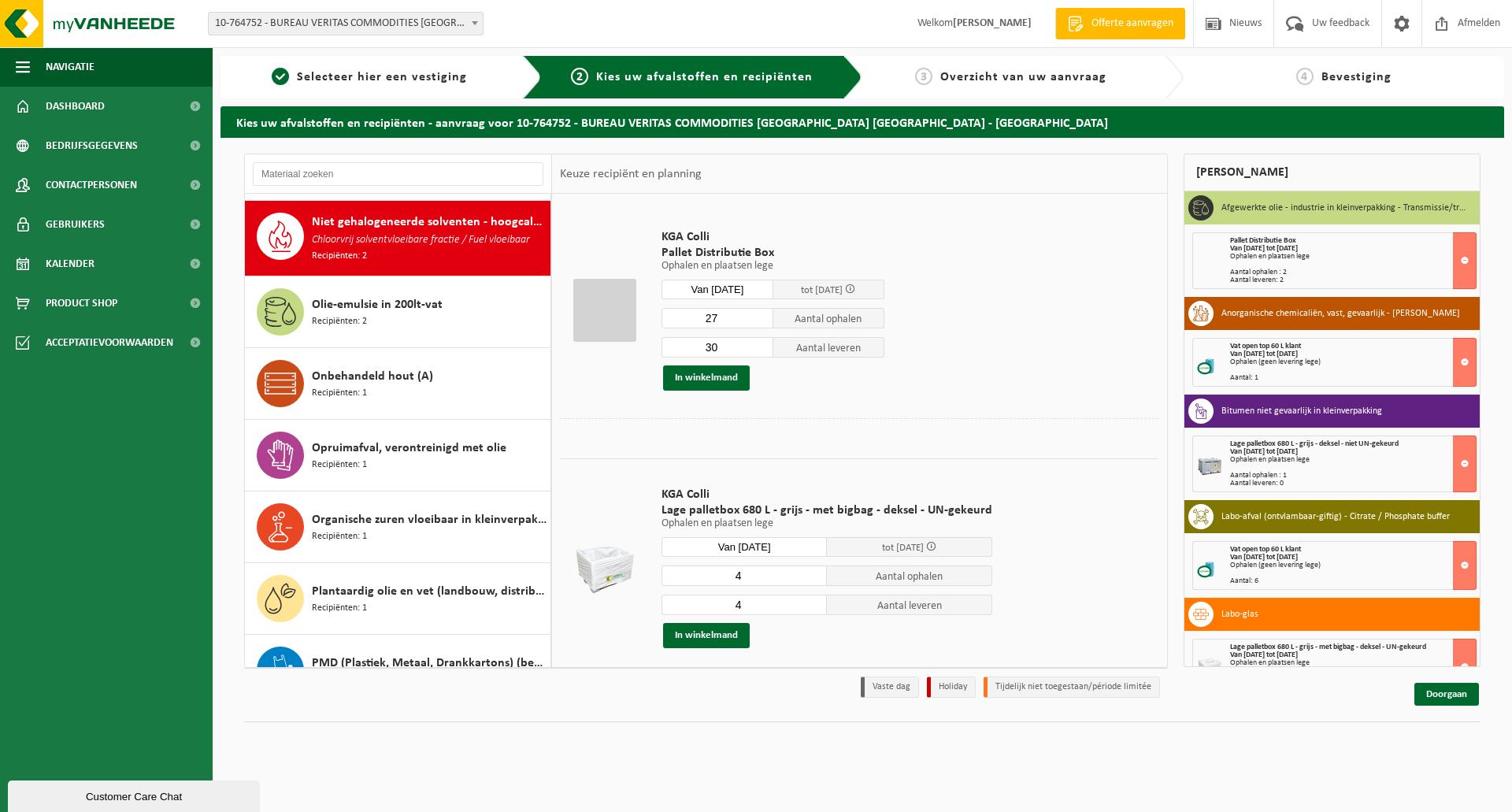
click at [744, 570] on input "4" at bounding box center [744, 575] width 165 height 21
type input "3"
click at [741, 603] on input "4" at bounding box center [744, 604] width 165 height 21
type input "1"
click at [726, 633] on button "In winkelmand" at bounding box center [706, 635] width 86 height 25
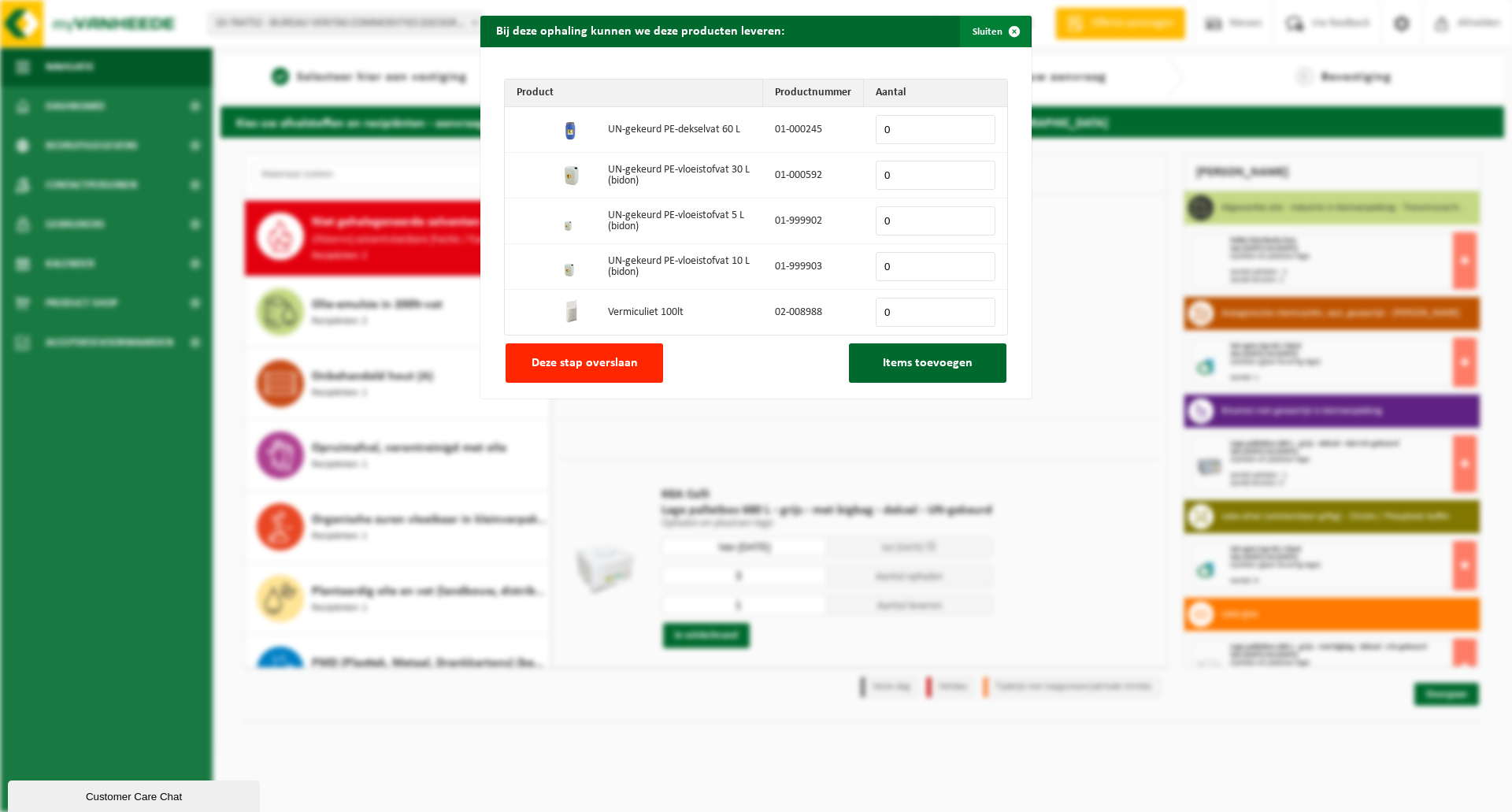
click at [1006, 29] on span "button" at bounding box center [1014, 32] width 32 height 32
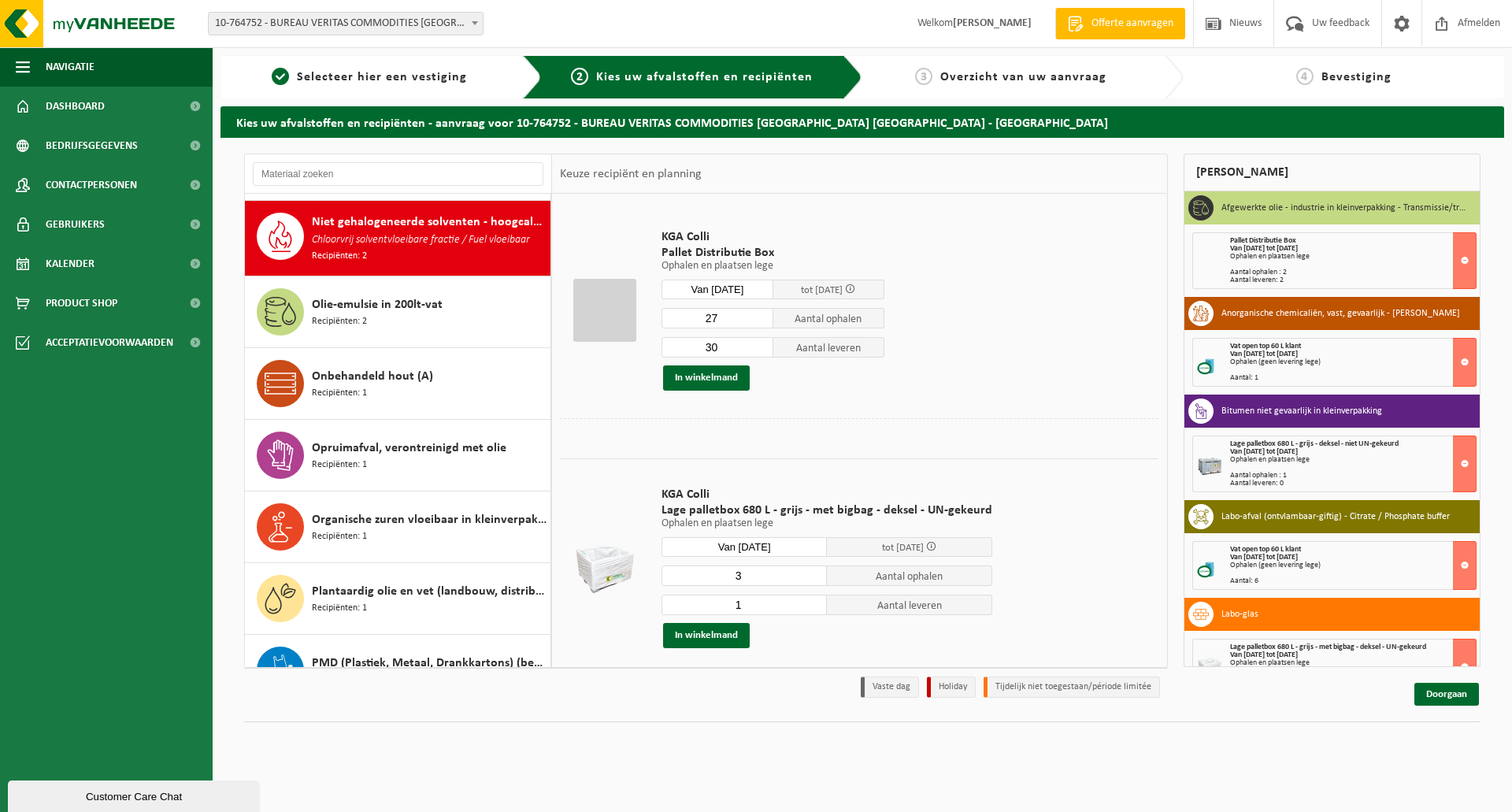
click at [739, 597] on input "1" at bounding box center [744, 604] width 165 height 21
type input "2"
type input "1"
click at [706, 634] on button "In winkelmand" at bounding box center [706, 635] width 86 height 25
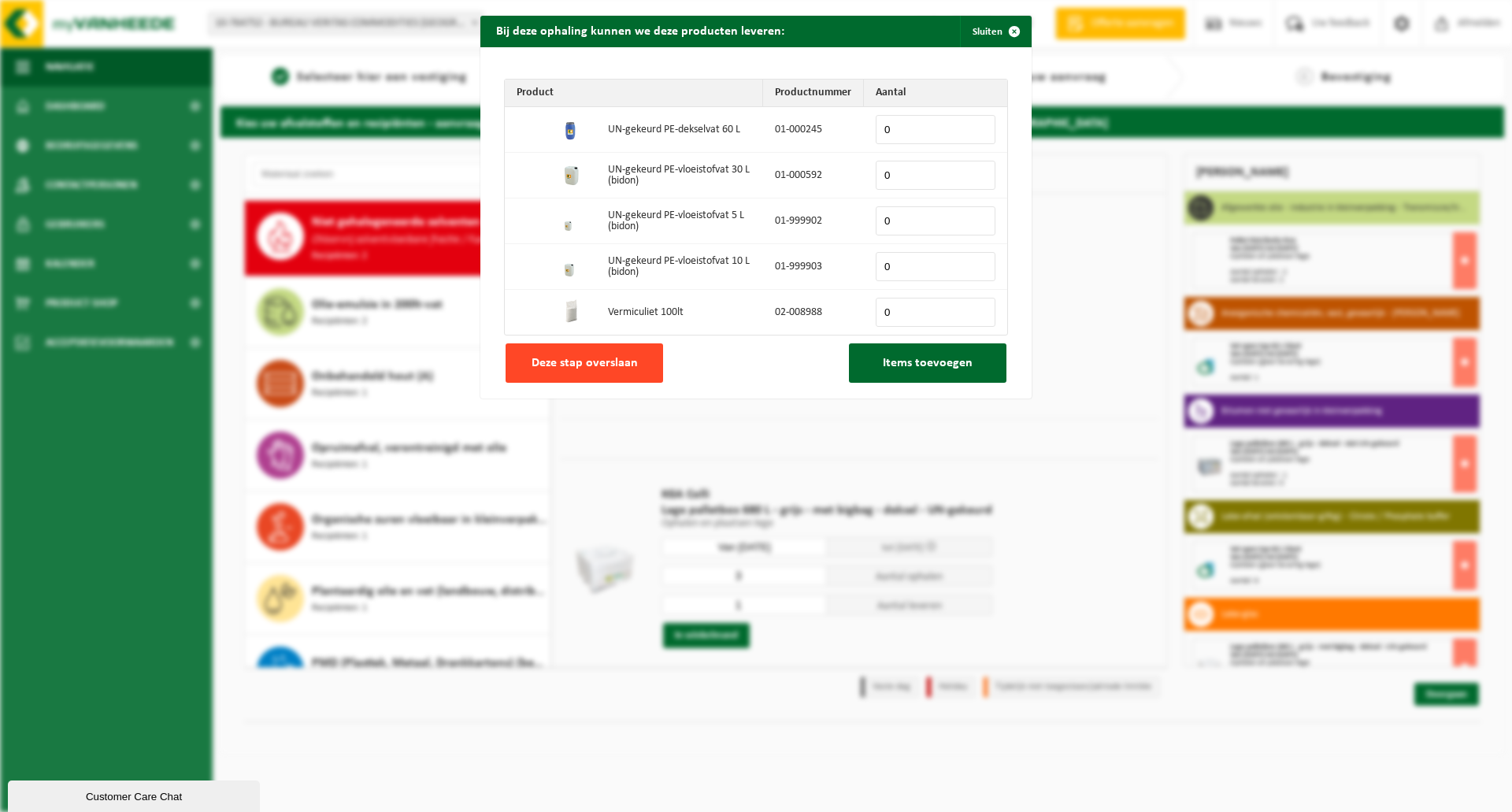
click at [630, 363] on span "Deze stap overslaan" at bounding box center [585, 363] width 106 height 13
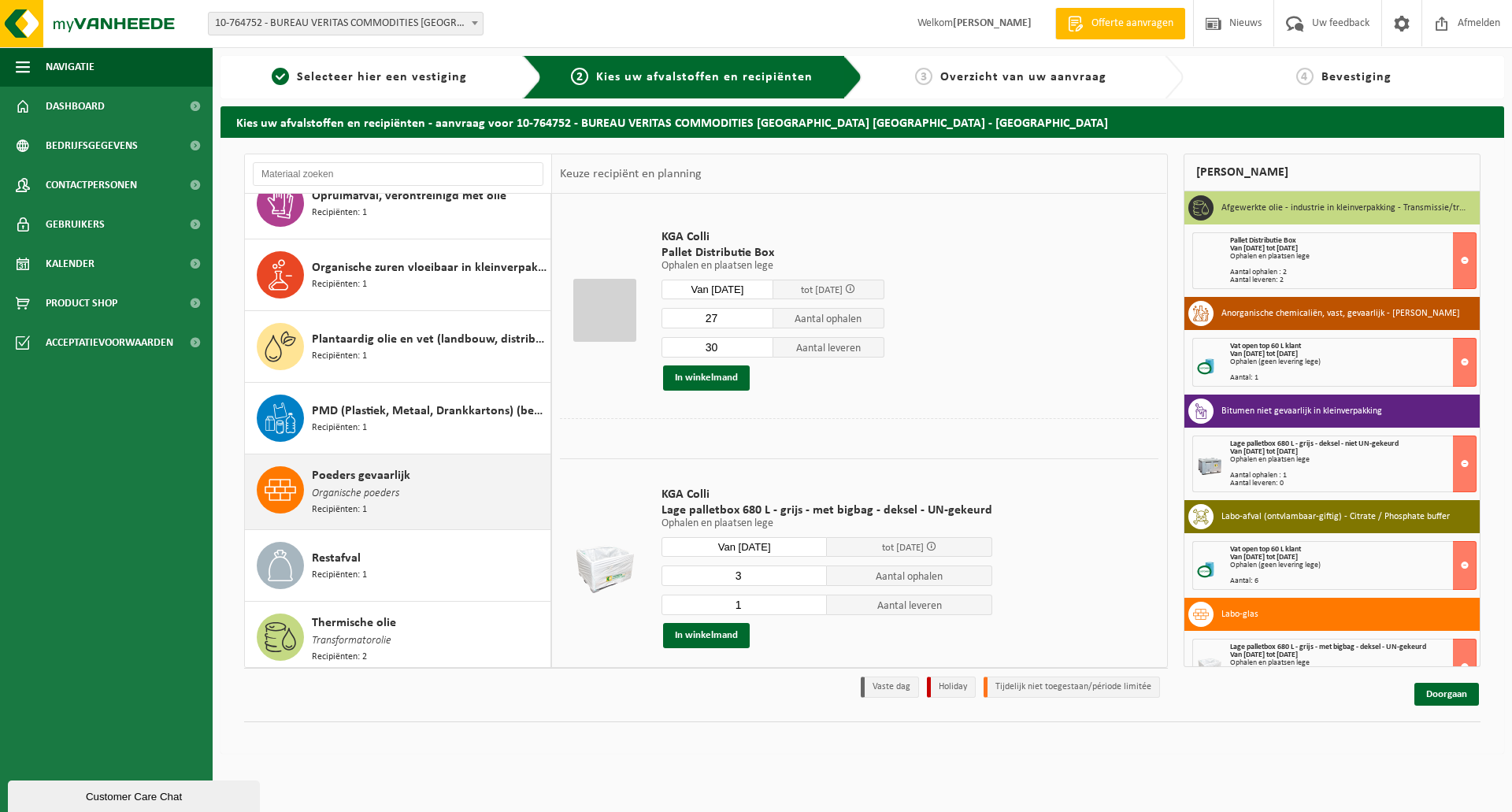
scroll to position [1251, 0]
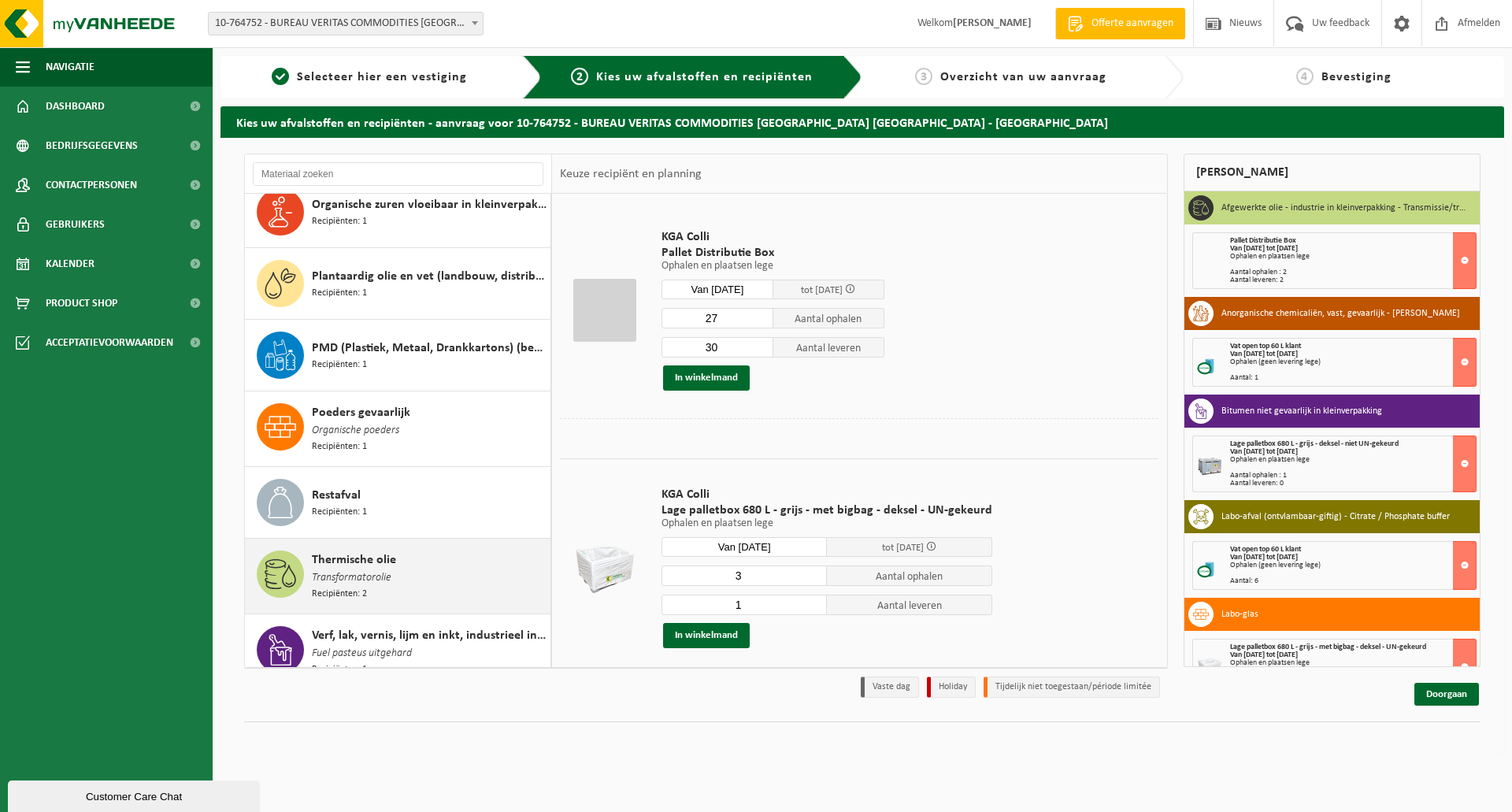
click at [339, 569] on span "Transformatorolie" at bounding box center [352, 577] width 80 height 17
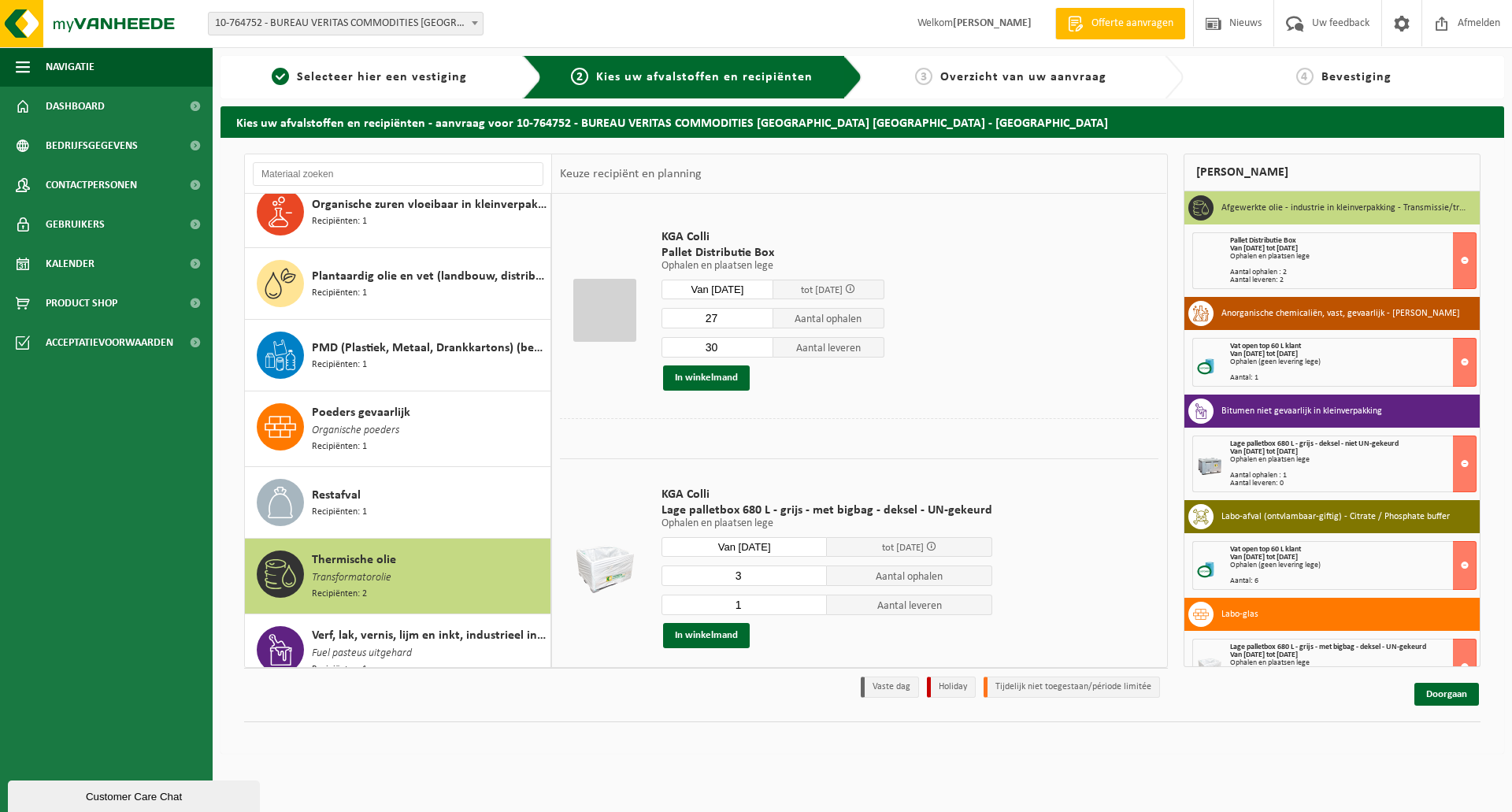
scroll to position [1473, 0]
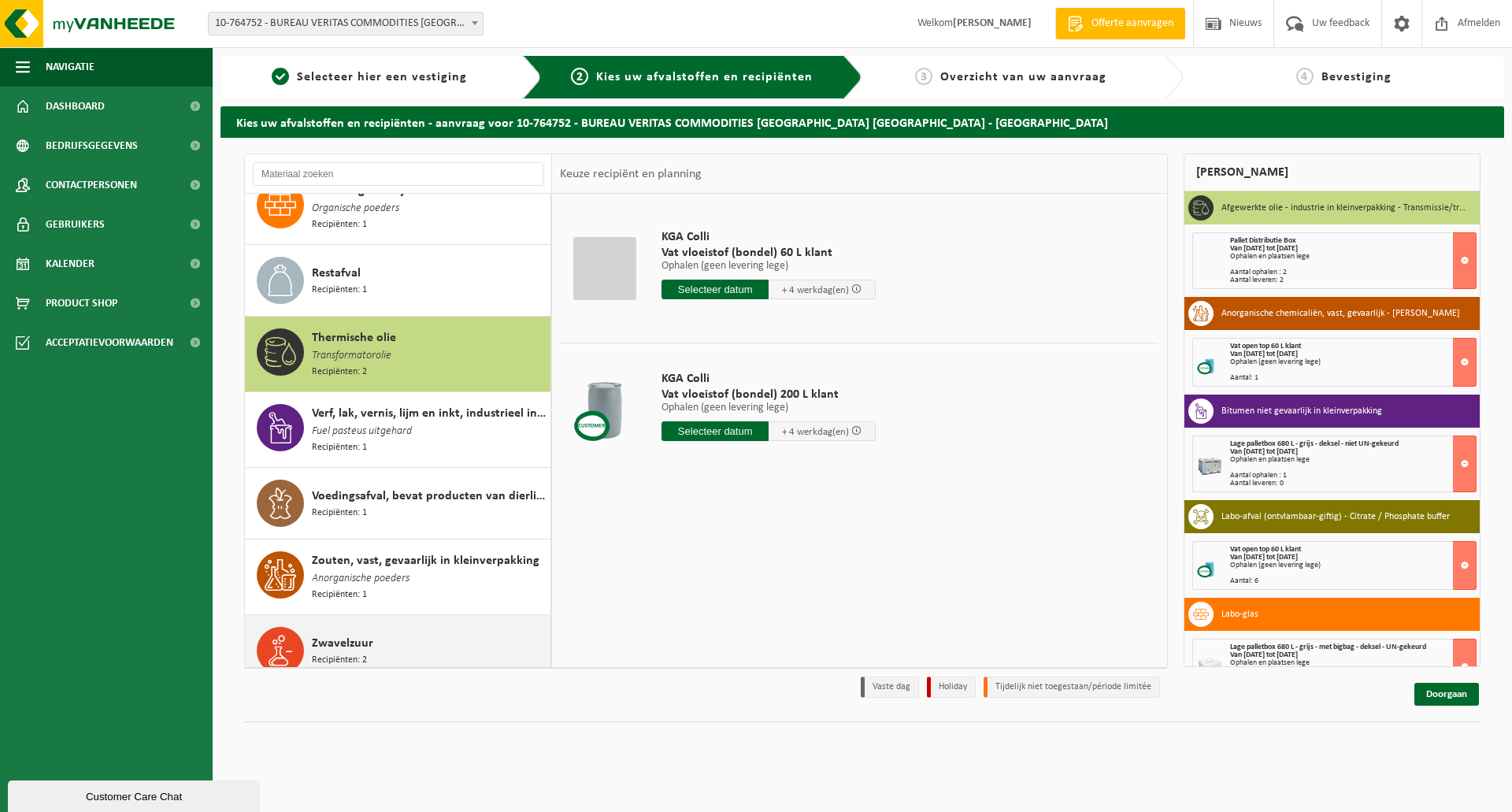
click at [331, 634] on span "Zwavelzuur" at bounding box center [343, 643] width 62 height 19
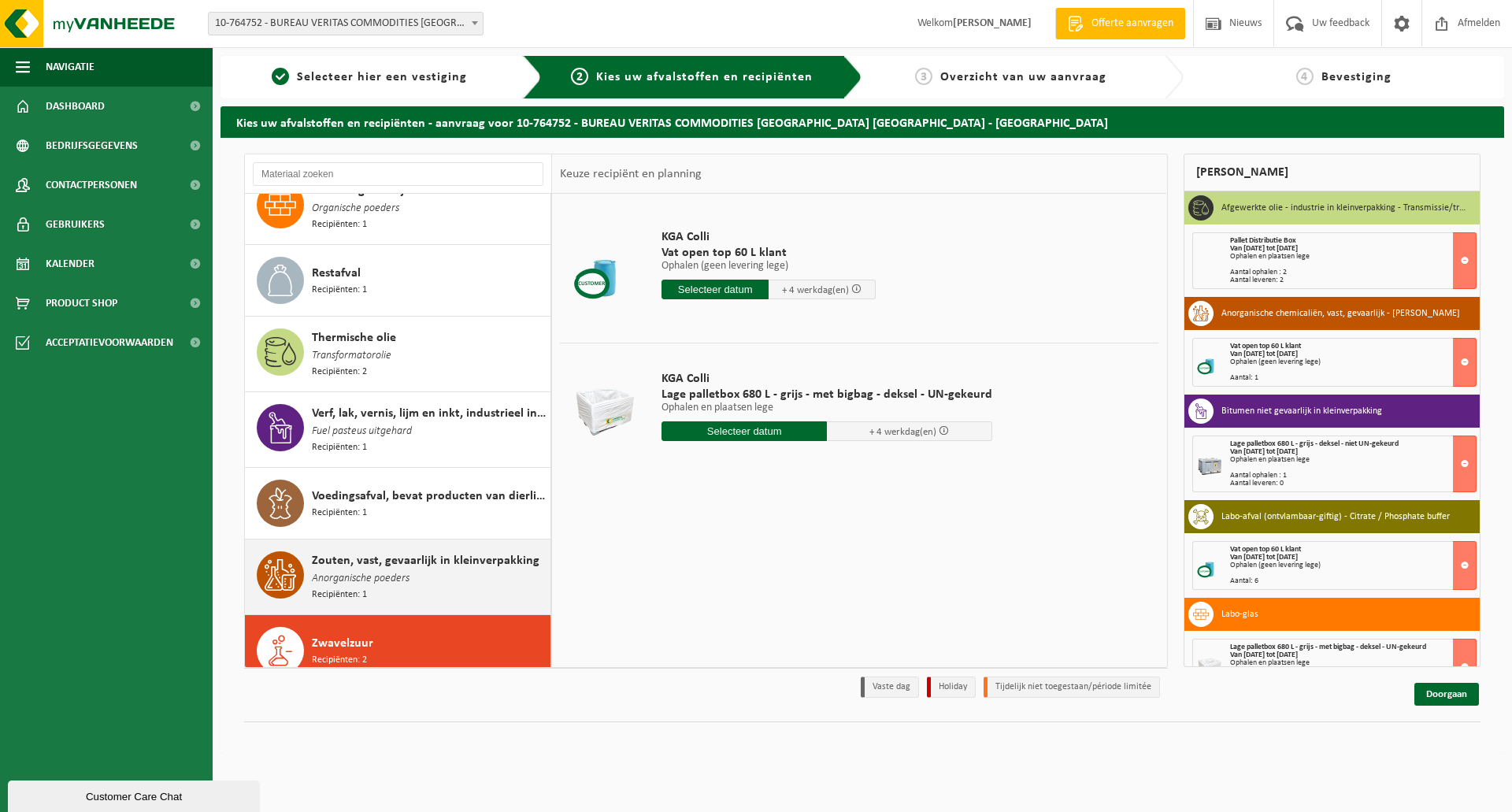
click at [362, 552] on span "Zouten, vast, gevaarlijk in kleinverpakking" at bounding box center [425, 561] width 228 height 19
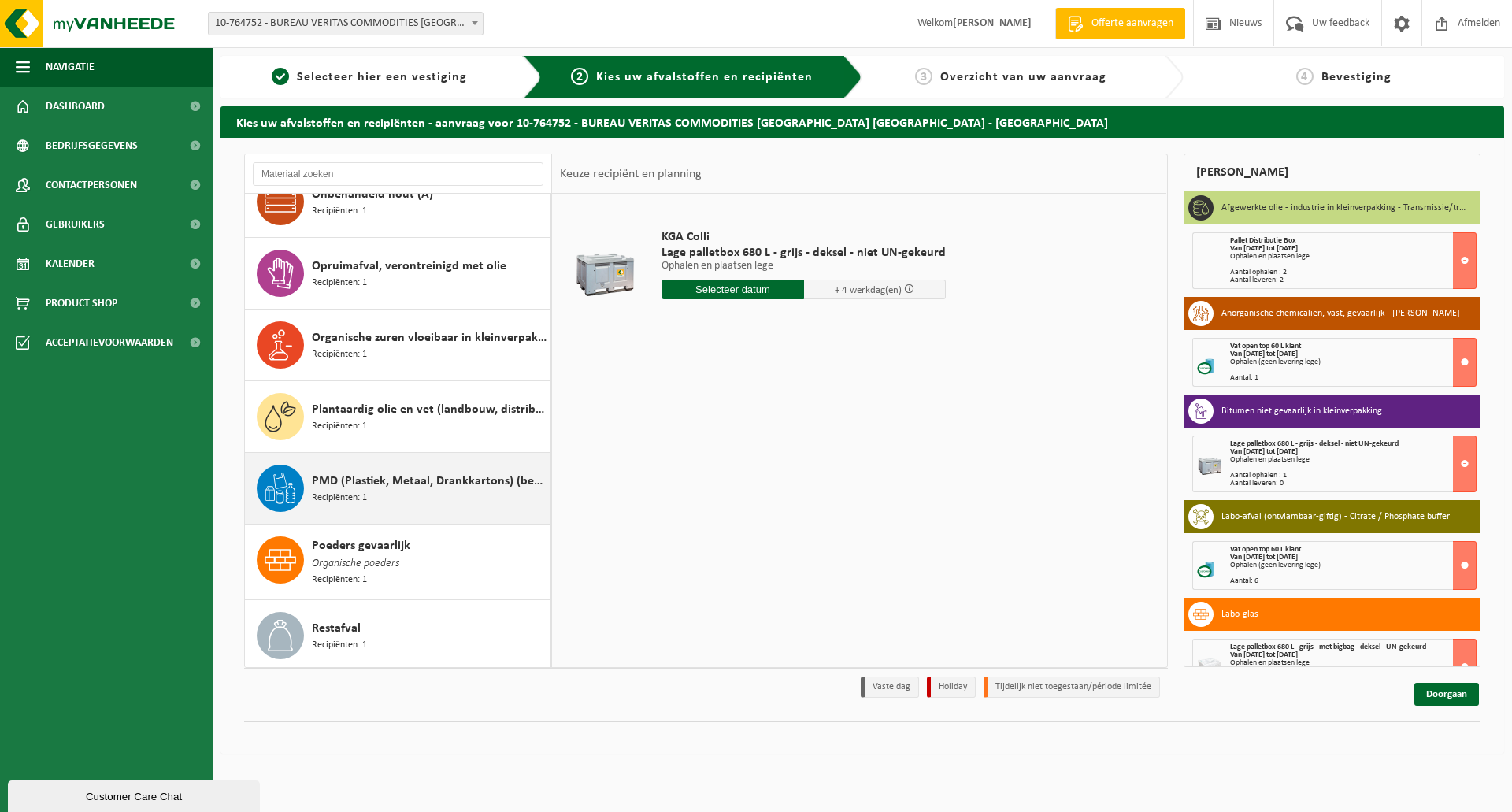
scroll to position [1001, 0]
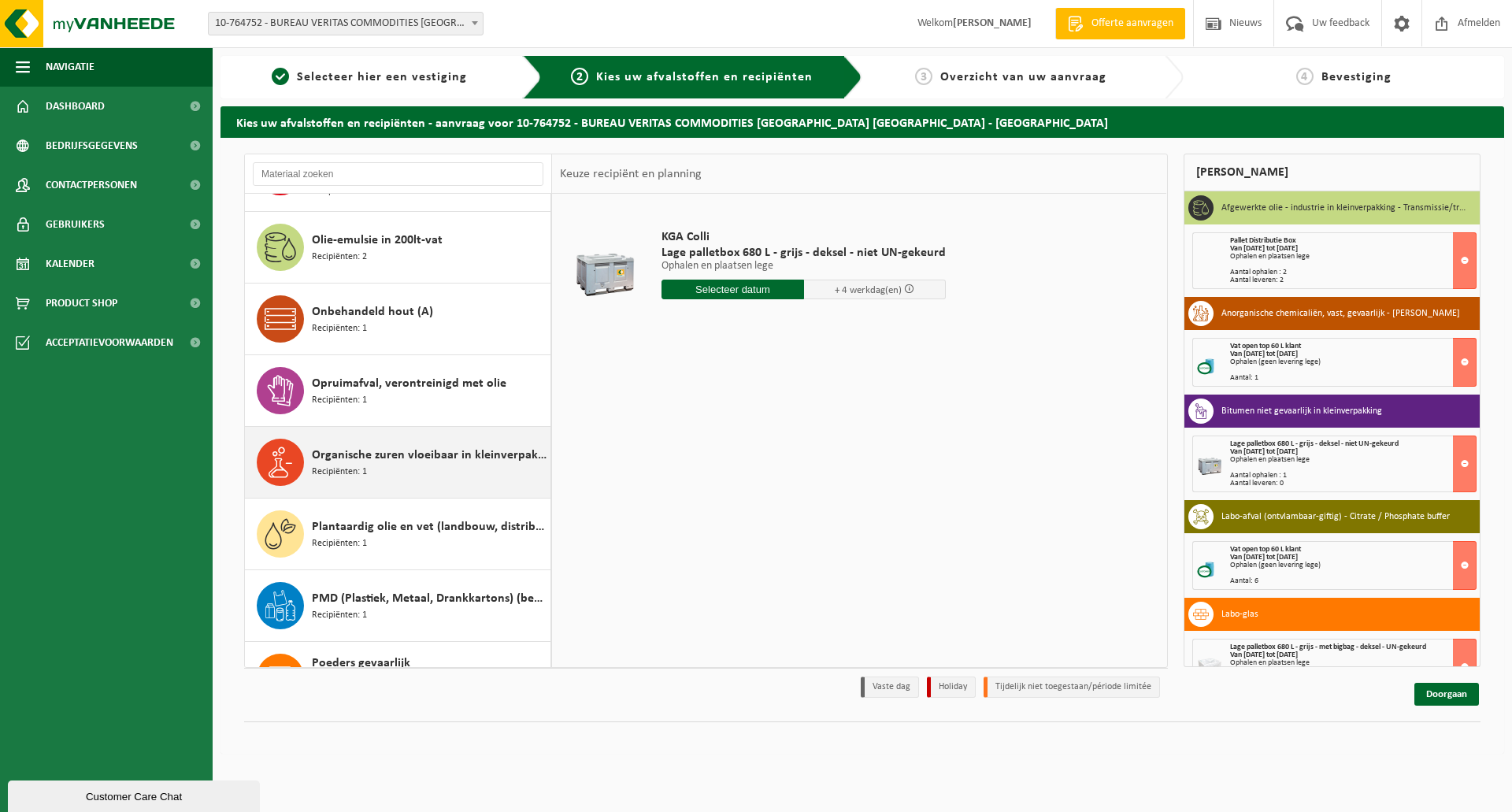
click at [420, 449] on span "Organische zuren vloeibaar in kleinverpakking" at bounding box center [429, 454] width 235 height 19
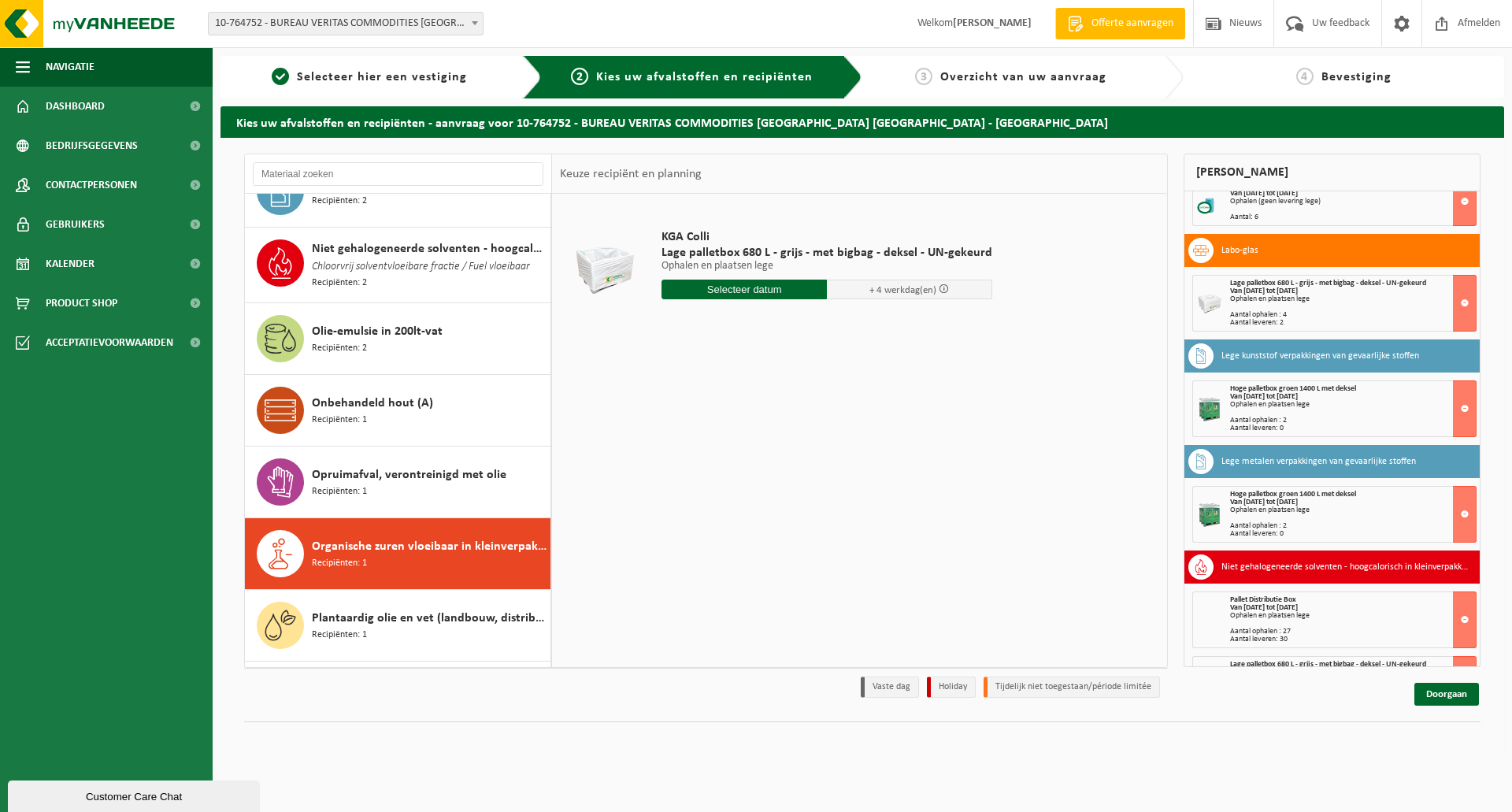
scroll to position [418, 0]
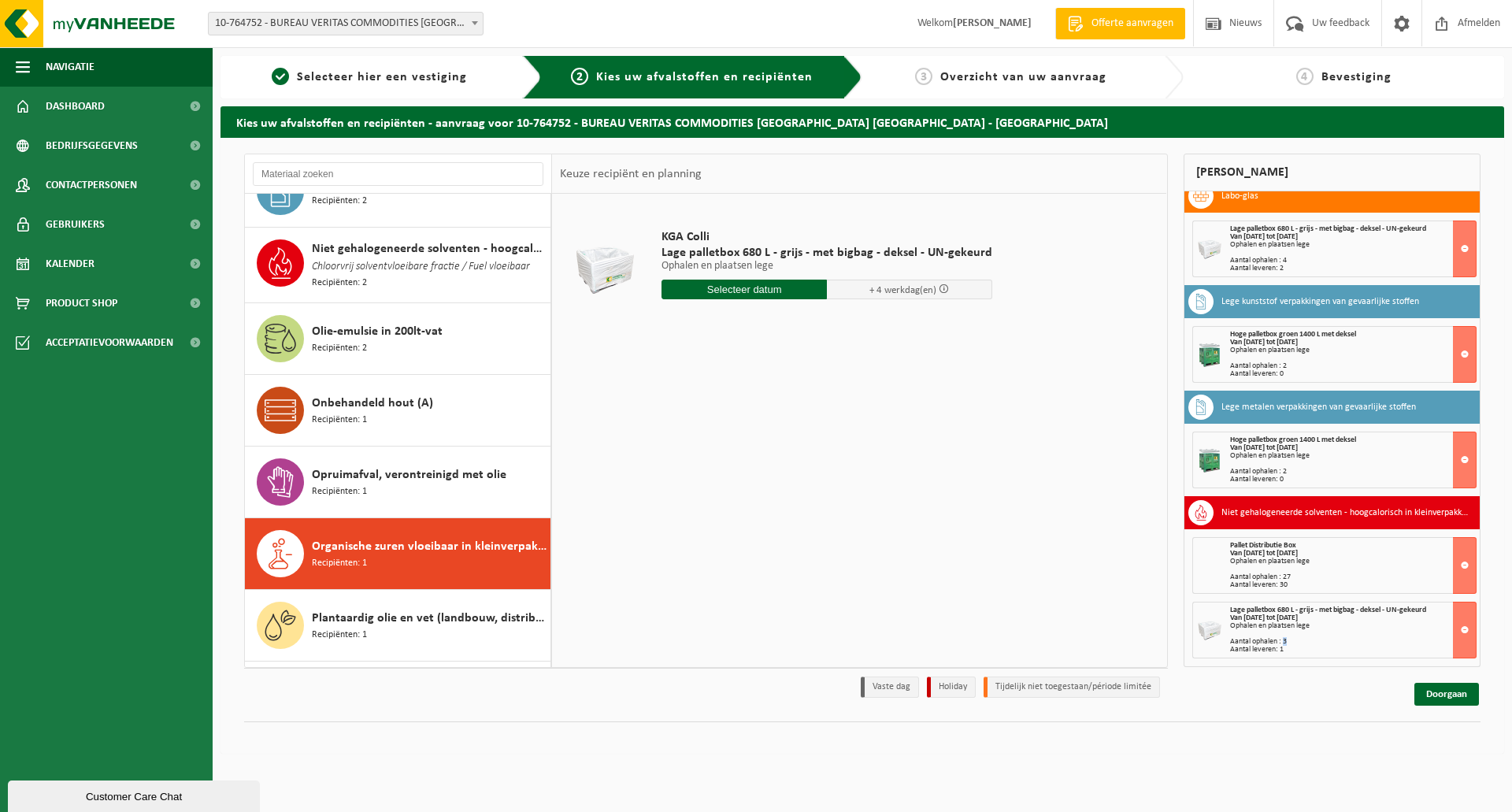
click at [1282, 638] on div "Aantal ophalen : 3" at bounding box center [1353, 642] width 247 height 8
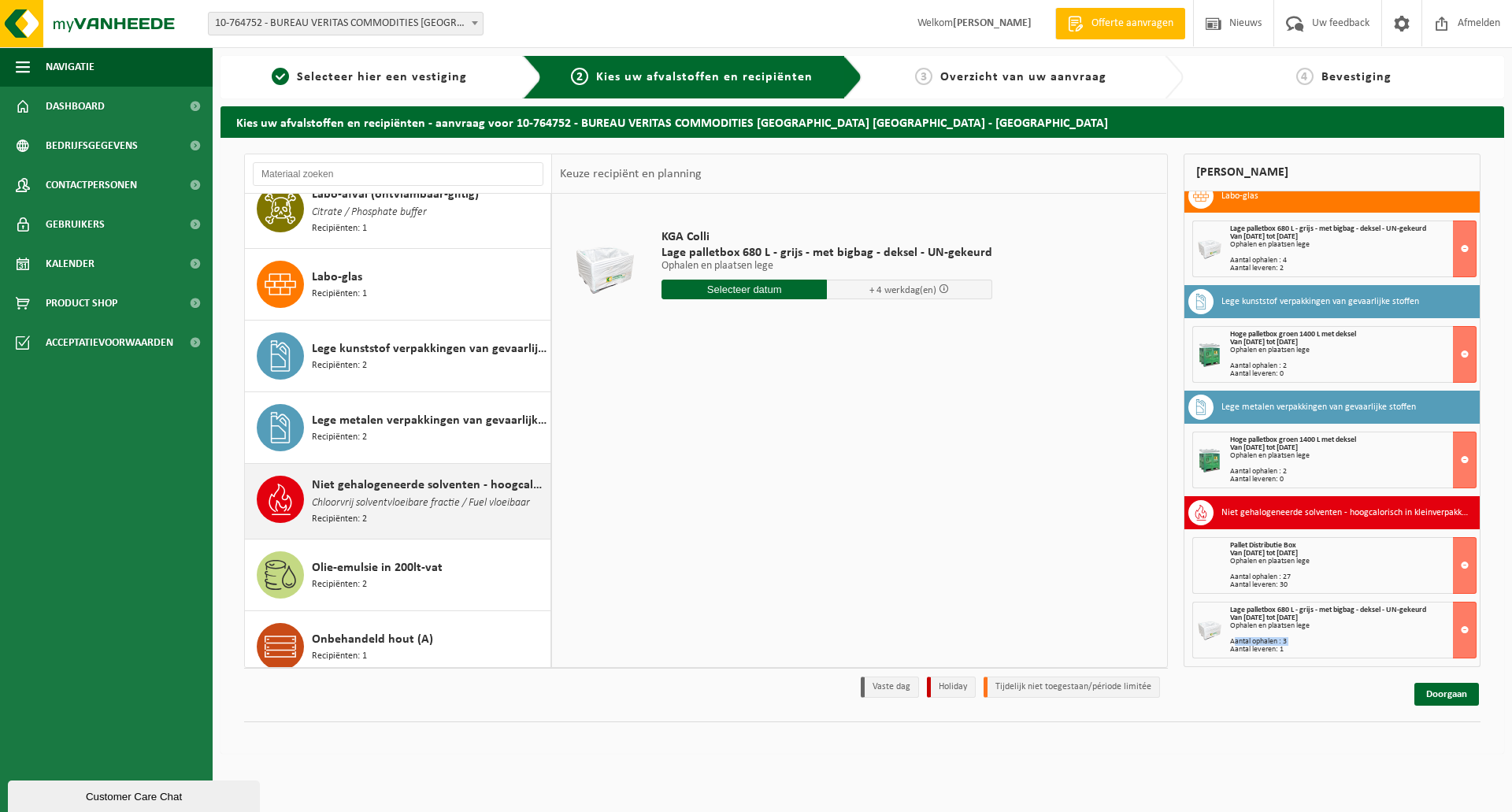
click at [401, 496] on span "Chloorvrij solventvloeibare fractie / Fuel vloeibaar" at bounding box center [420, 502] width 218 height 17
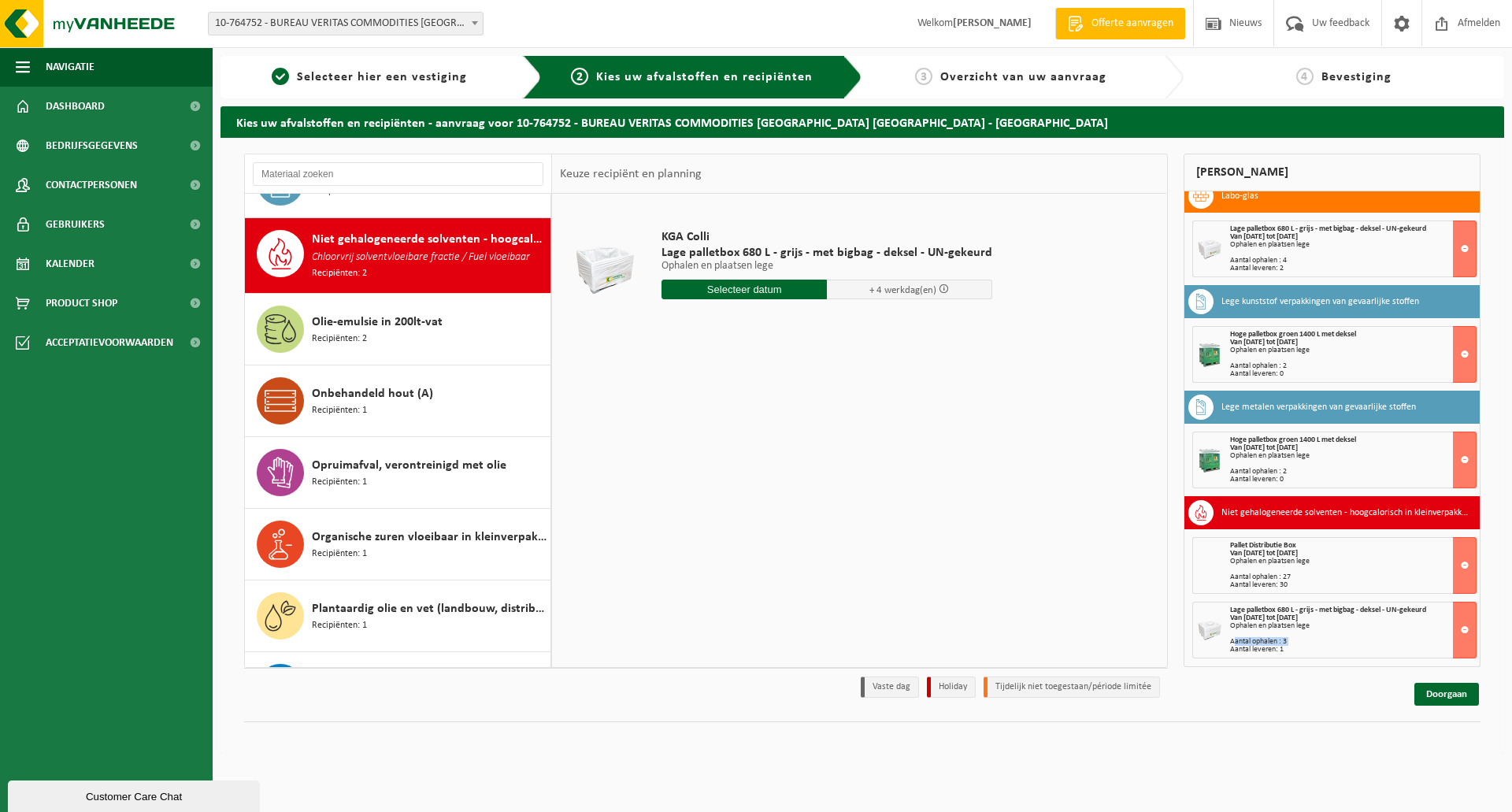
scroll to position [936, 0]
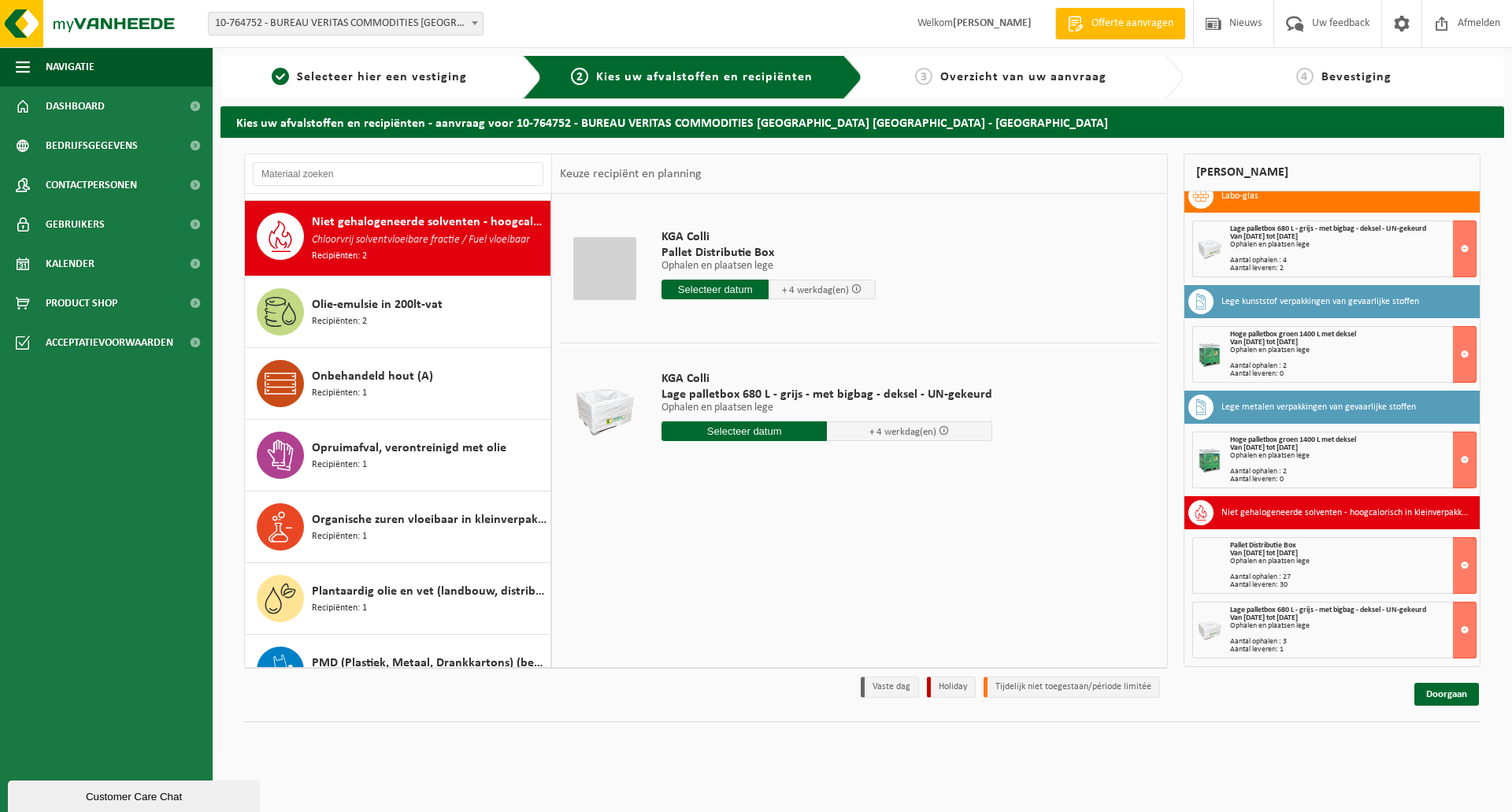
click at [725, 429] on input "text" at bounding box center [744, 431] width 165 height 20
click at [838, 467] on icon at bounding box center [840, 466] width 25 height 25
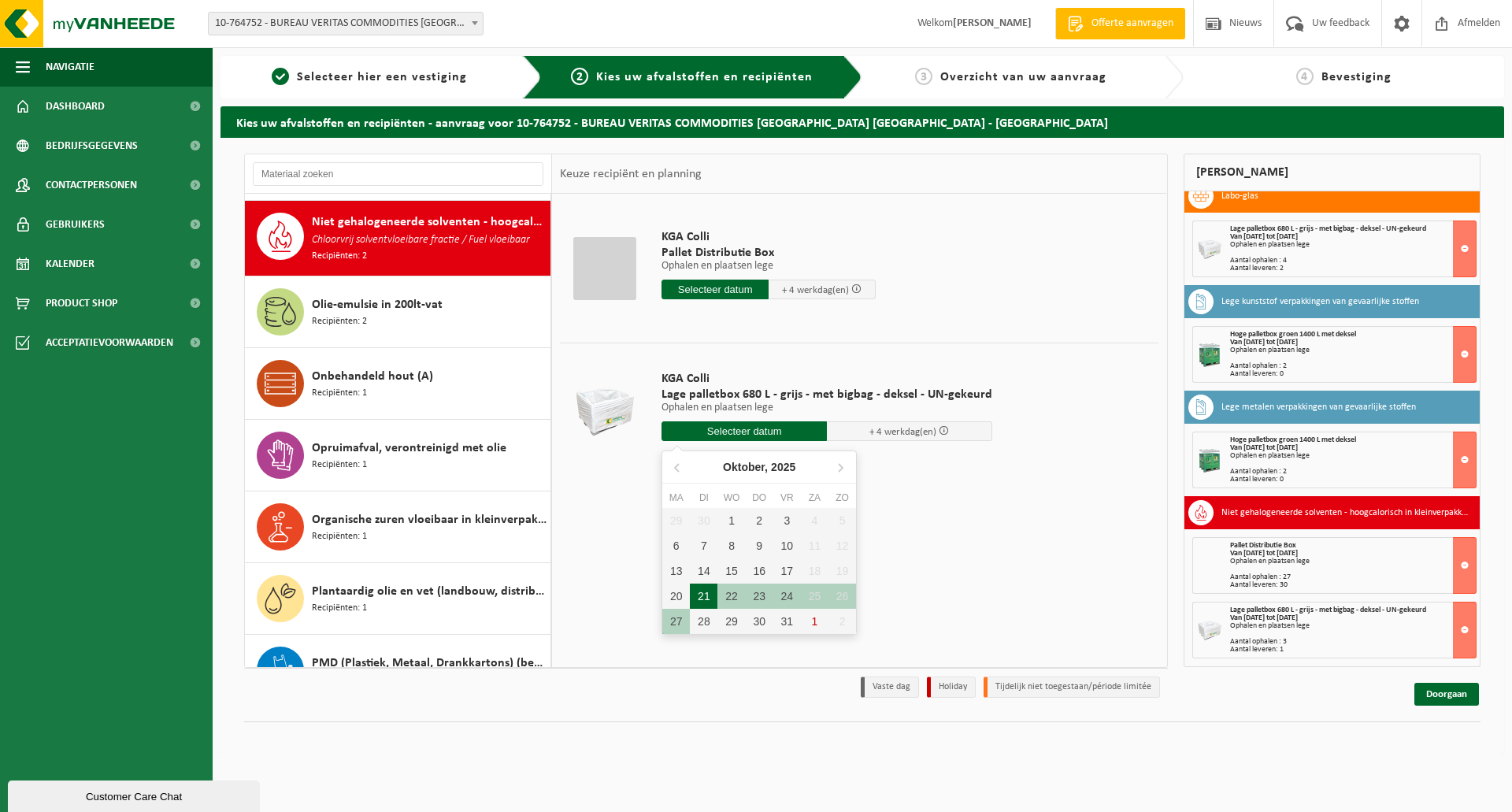
click at [698, 592] on div "21" at bounding box center [704, 595] width 28 height 25
type input "Van [DATE]"
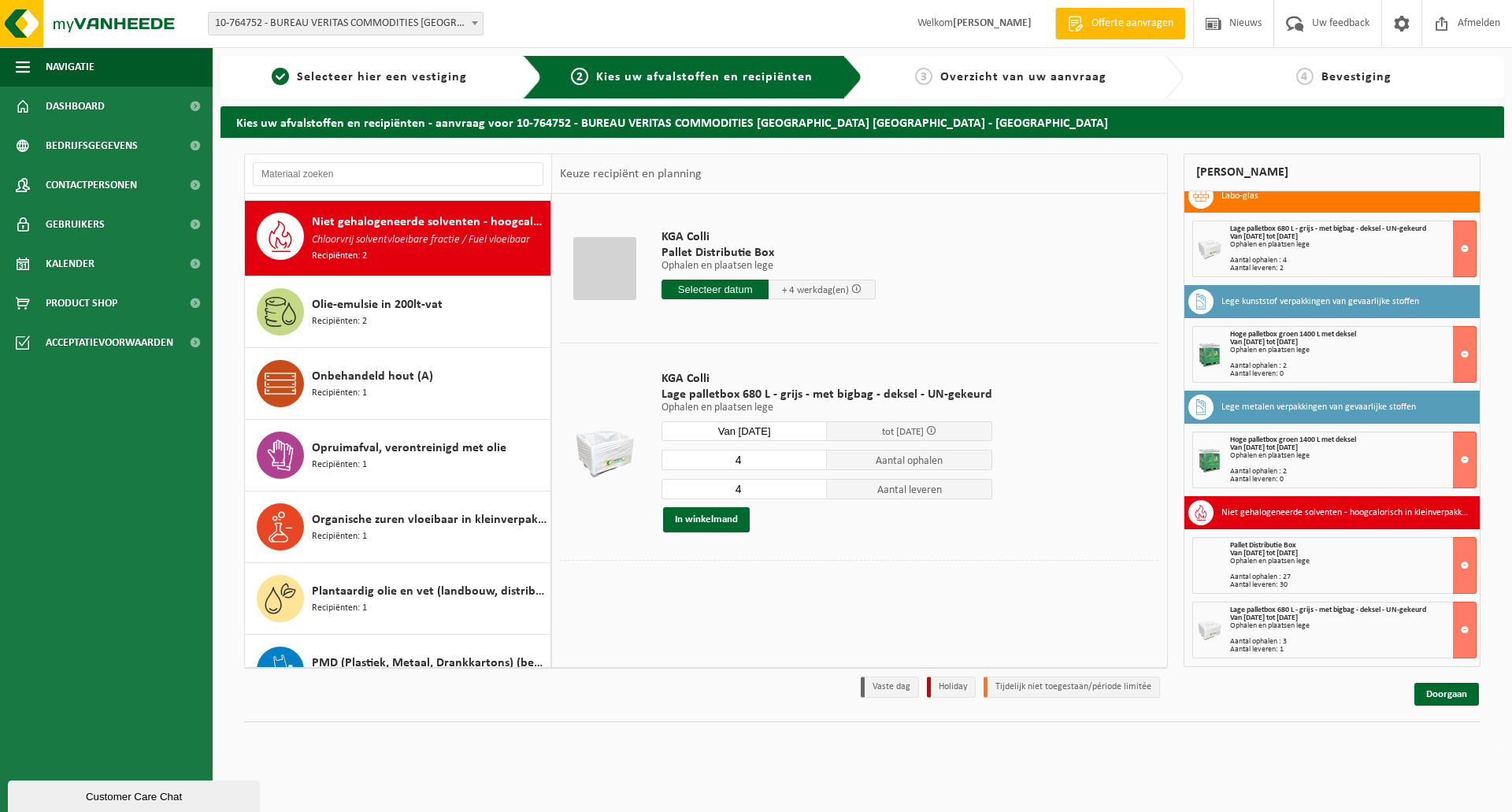
click at [754, 457] on input "4" at bounding box center [744, 459] width 165 height 21
type input "3"
click at [750, 489] on input "4" at bounding box center [744, 489] width 165 height 21
type input "1"
click at [735, 517] on button "In winkelmand" at bounding box center [706, 519] width 86 height 25
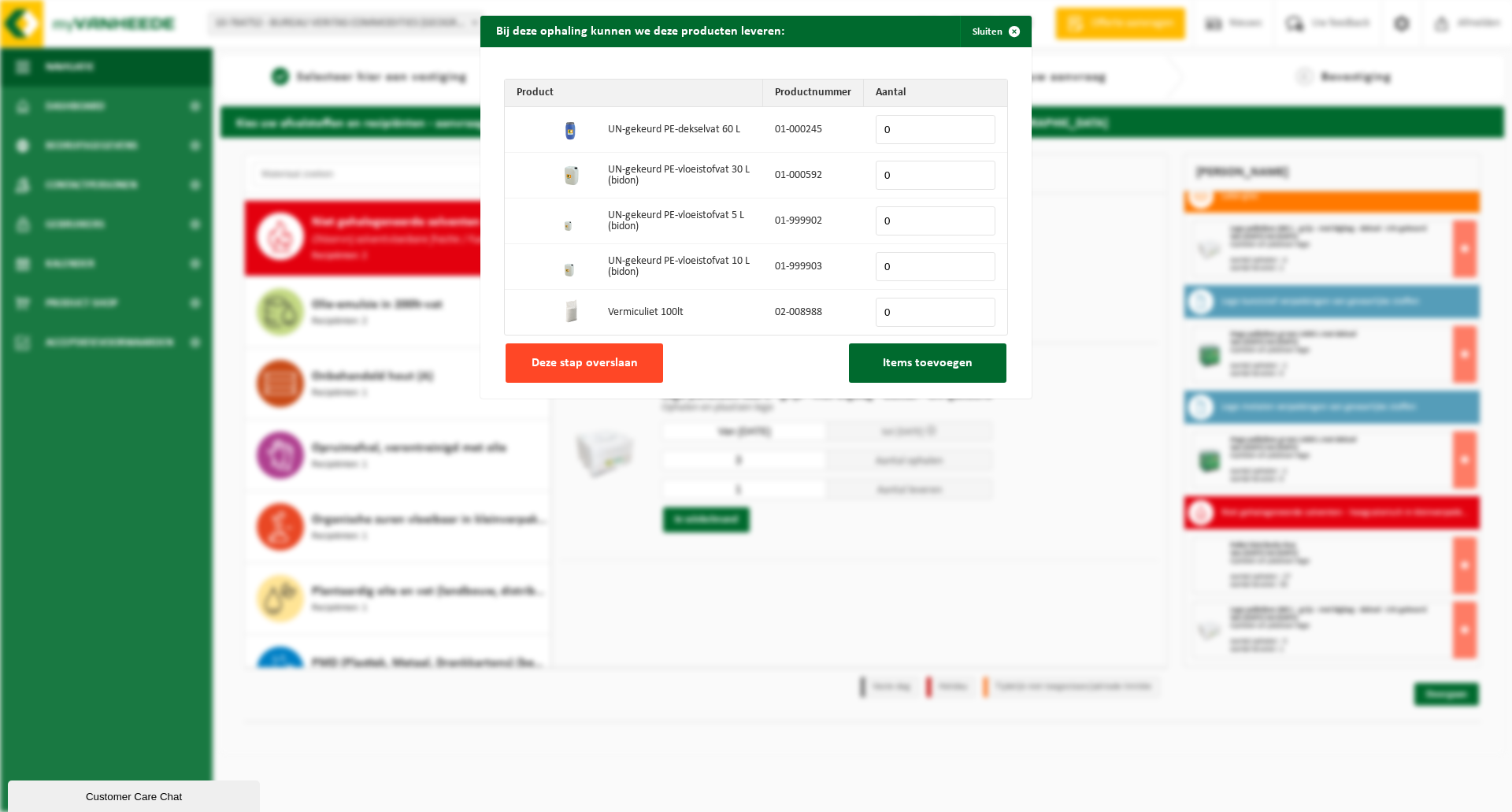
click at [600, 365] on span "Deze stap overslaan" at bounding box center [585, 363] width 106 height 13
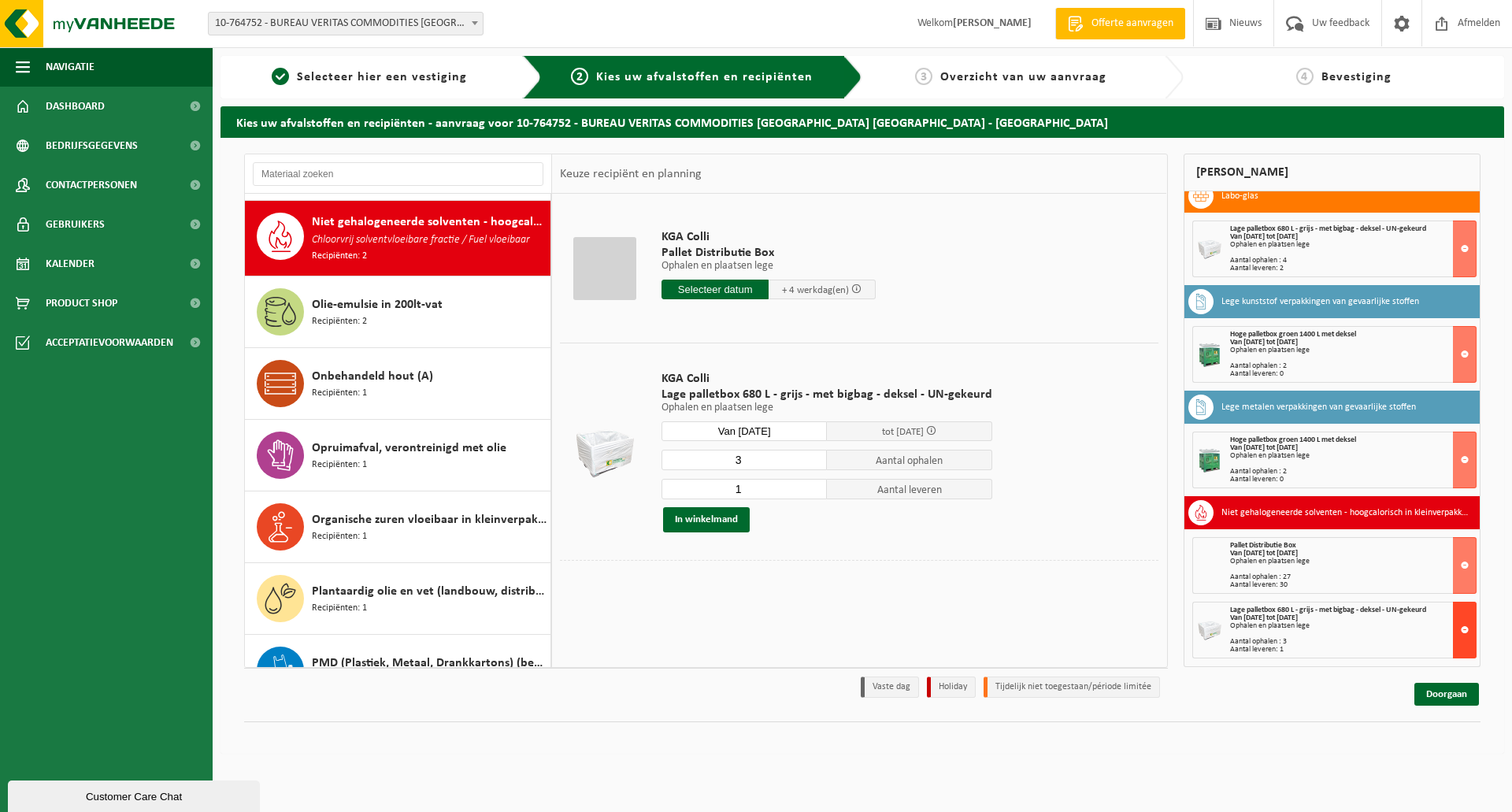
click at [1454, 626] on button at bounding box center [1465, 629] width 24 height 57
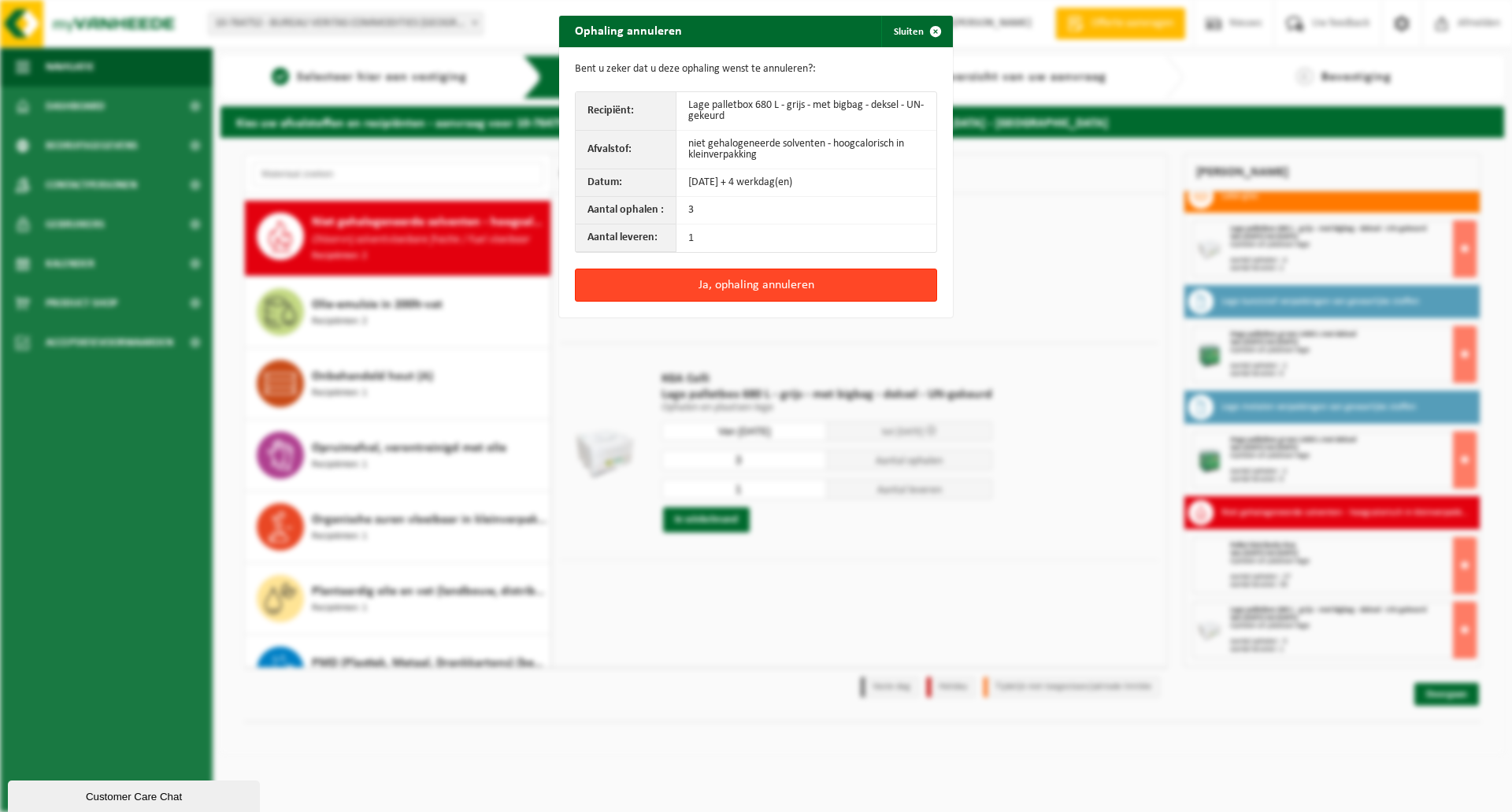
click at [774, 282] on button "Ja, ophaling annuleren" at bounding box center [756, 284] width 362 height 33
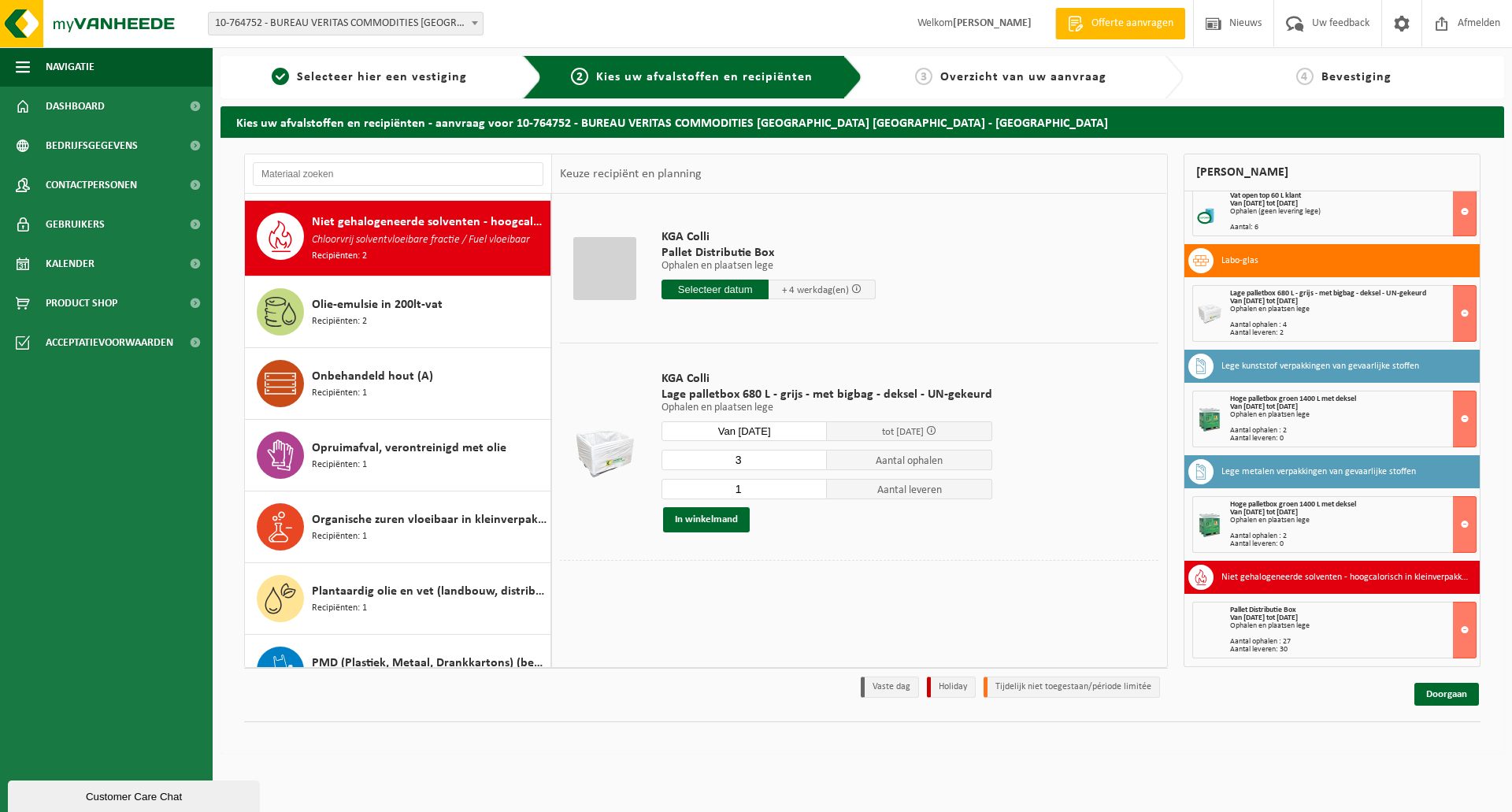
click at [745, 459] on input "3" at bounding box center [744, 459] width 165 height 21
type input "6"
click at [747, 489] on input "1" at bounding box center [744, 489] width 165 height 21
type input "2"
click at [712, 514] on button "In winkelmand" at bounding box center [706, 519] width 86 height 25
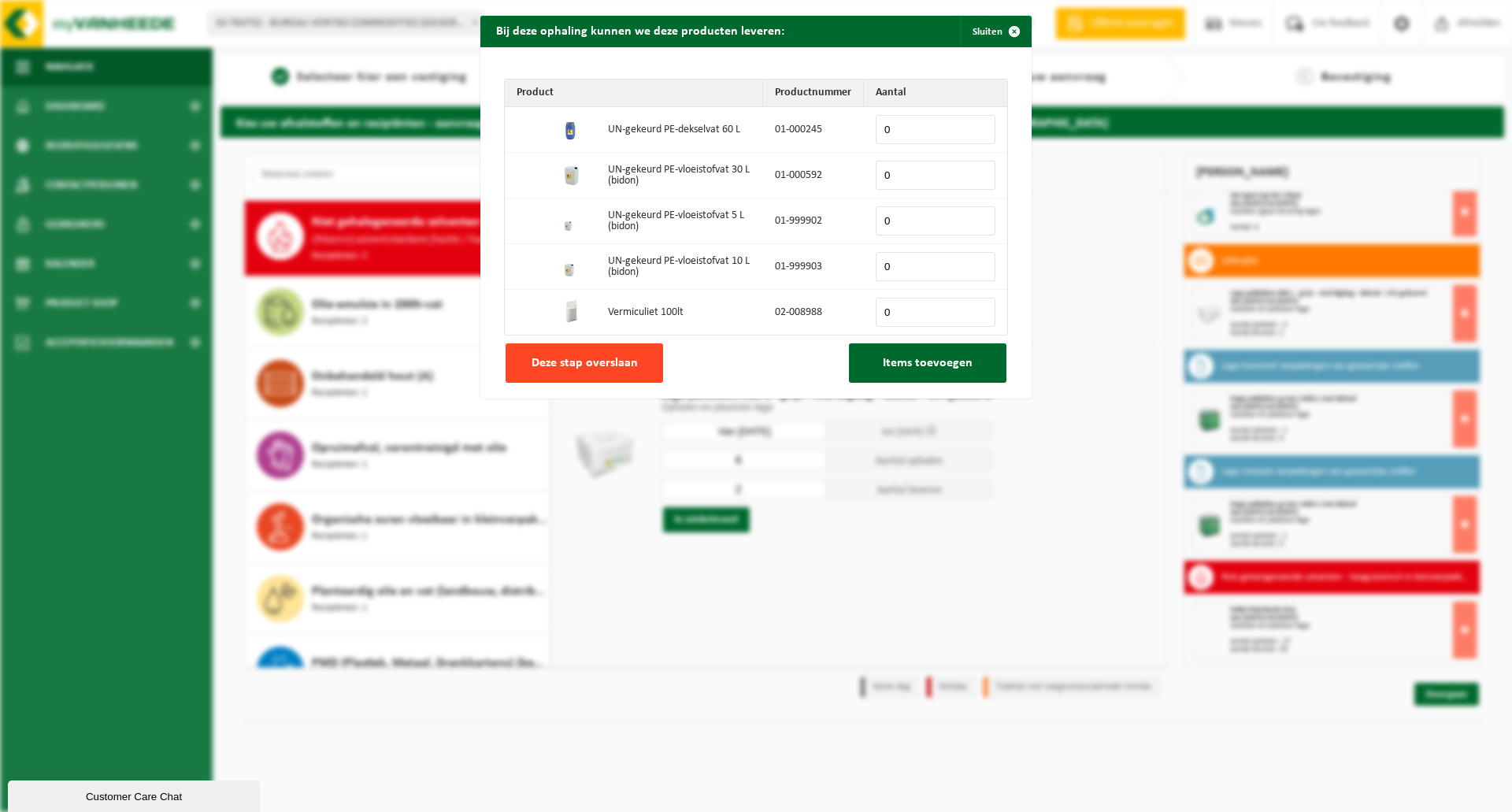
click at [609, 370] on span "Deze stap overslaan" at bounding box center [585, 363] width 106 height 13
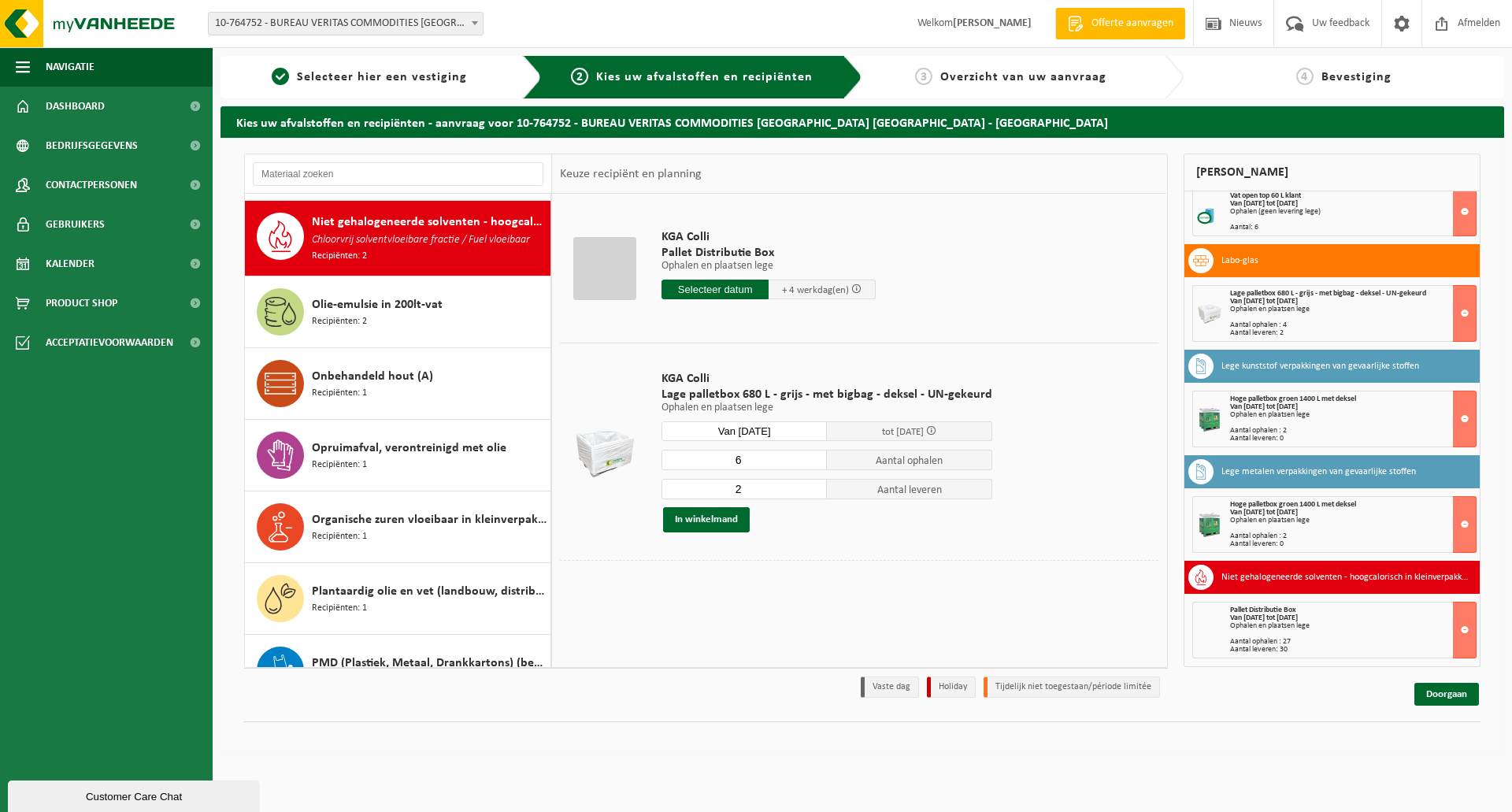
scroll to position [418, 0]
